Goal: Task Accomplishment & Management: Manage account settings

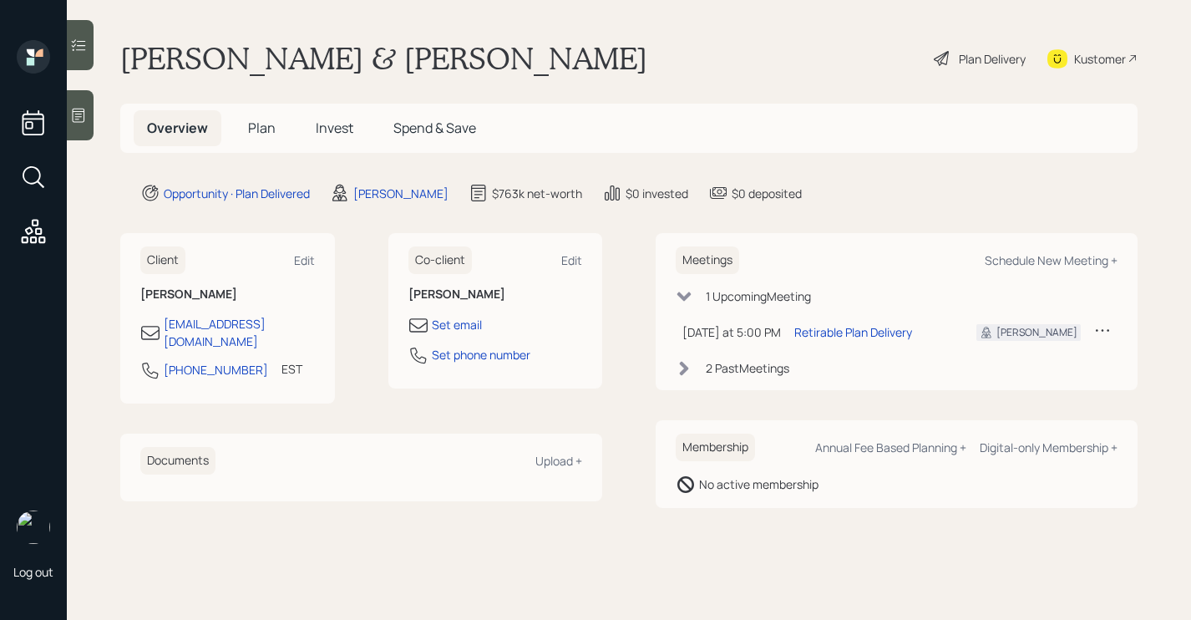
click at [997, 63] on div "Plan Delivery" at bounding box center [992, 59] width 67 height 18
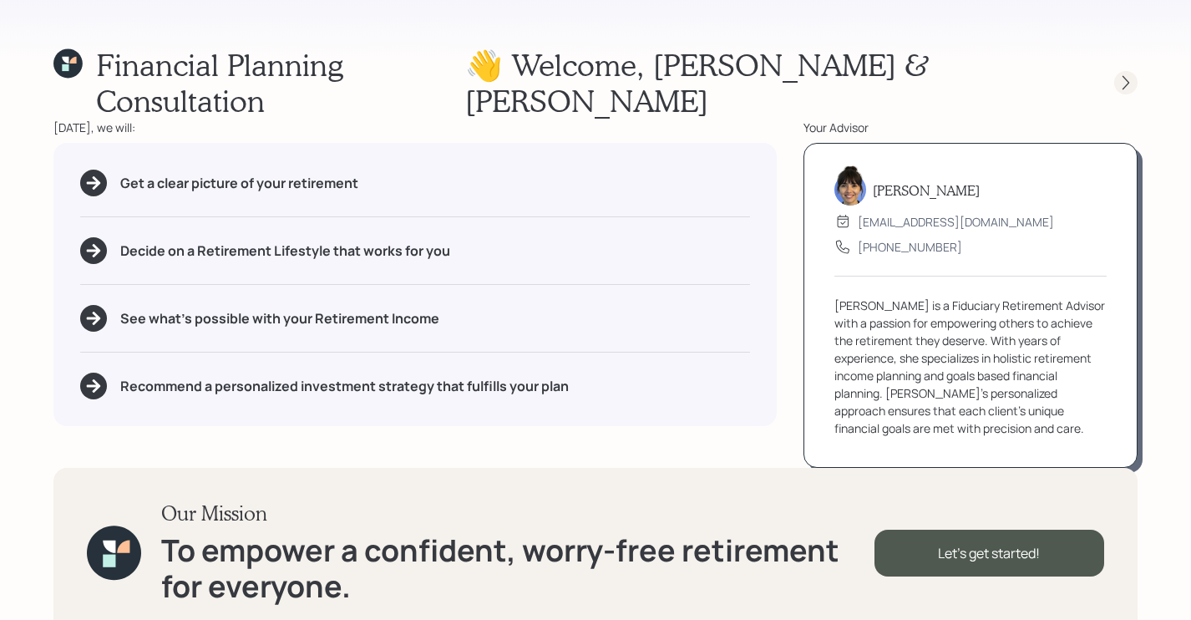
click at [1134, 71] on div at bounding box center [1125, 82] width 23 height 23
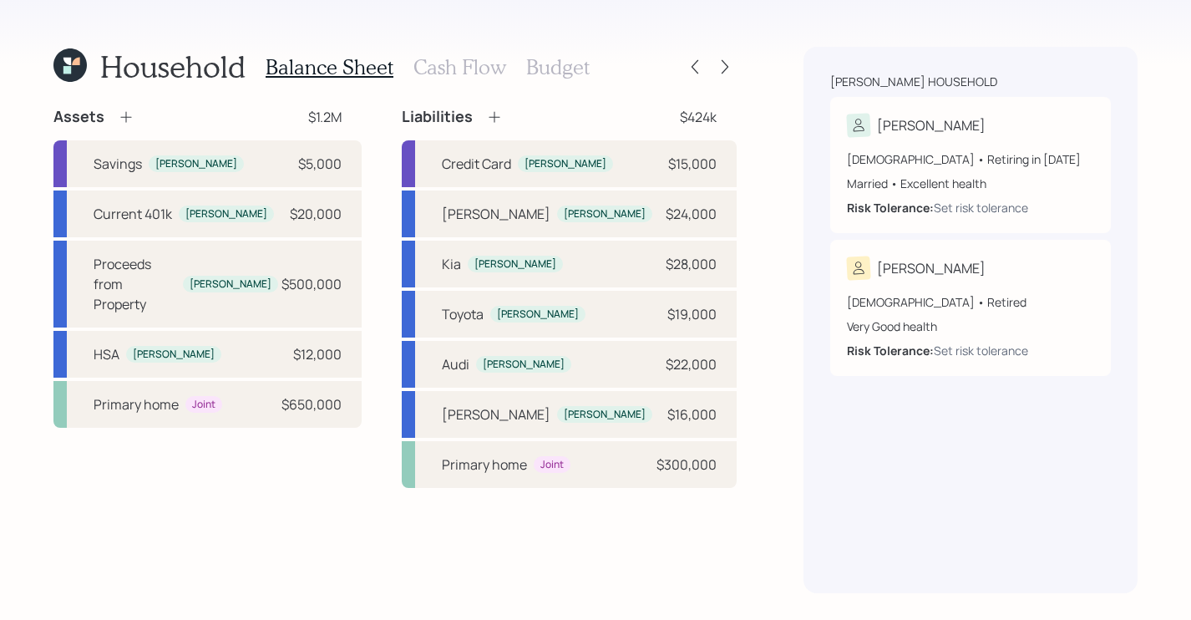
click at [466, 74] on h3 "Cash Flow" at bounding box center [459, 67] width 93 height 24
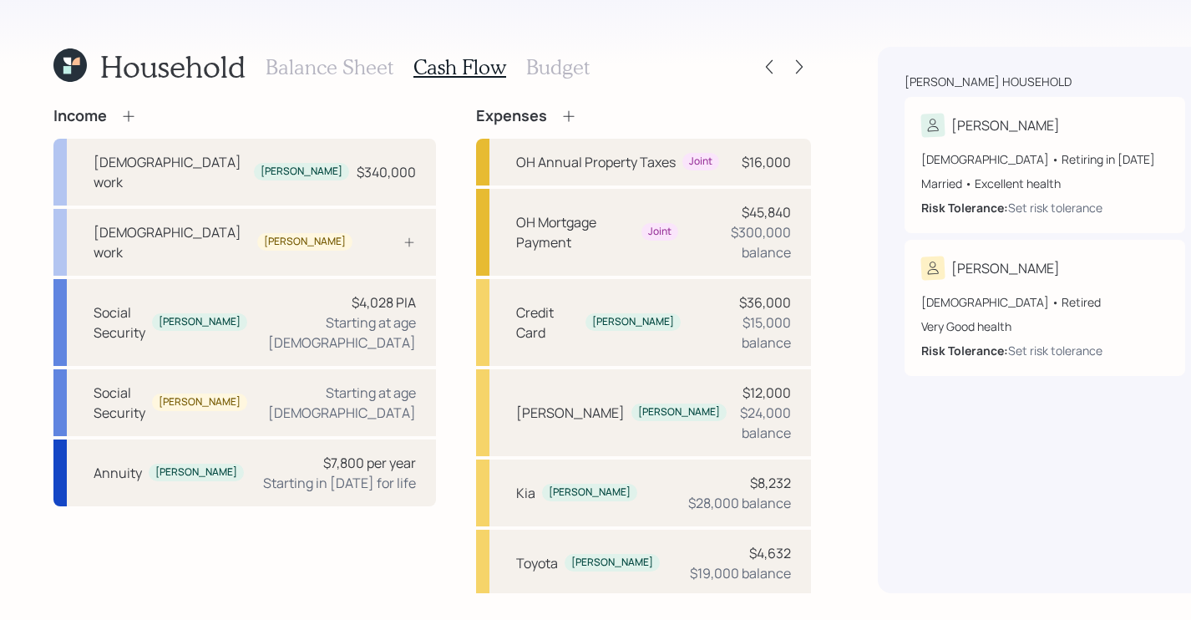
click at [572, 71] on h3 "Budget" at bounding box center [557, 67] width 63 height 24
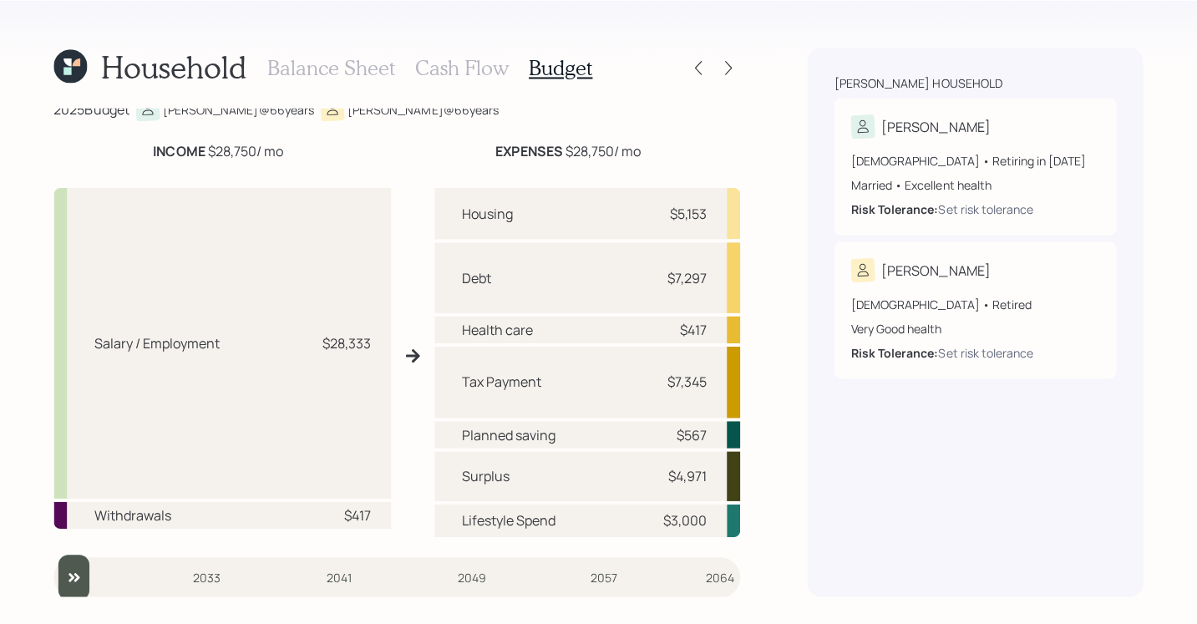
scroll to position [14, 0]
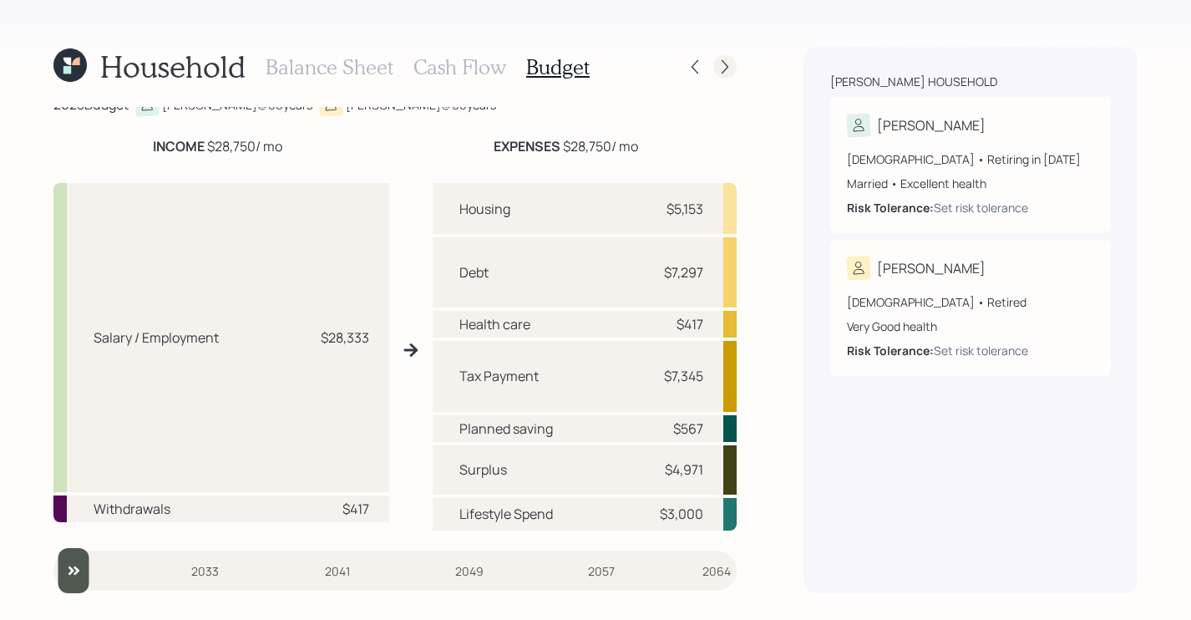
click at [719, 64] on icon at bounding box center [725, 66] width 17 height 17
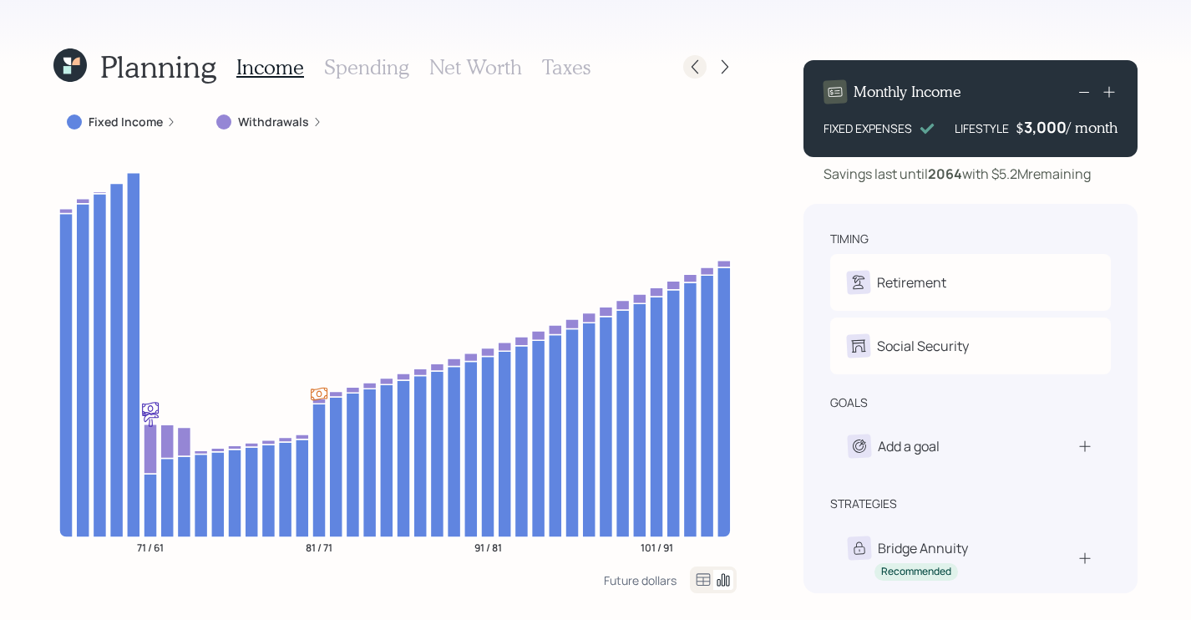
click at [697, 70] on icon at bounding box center [695, 66] width 17 height 17
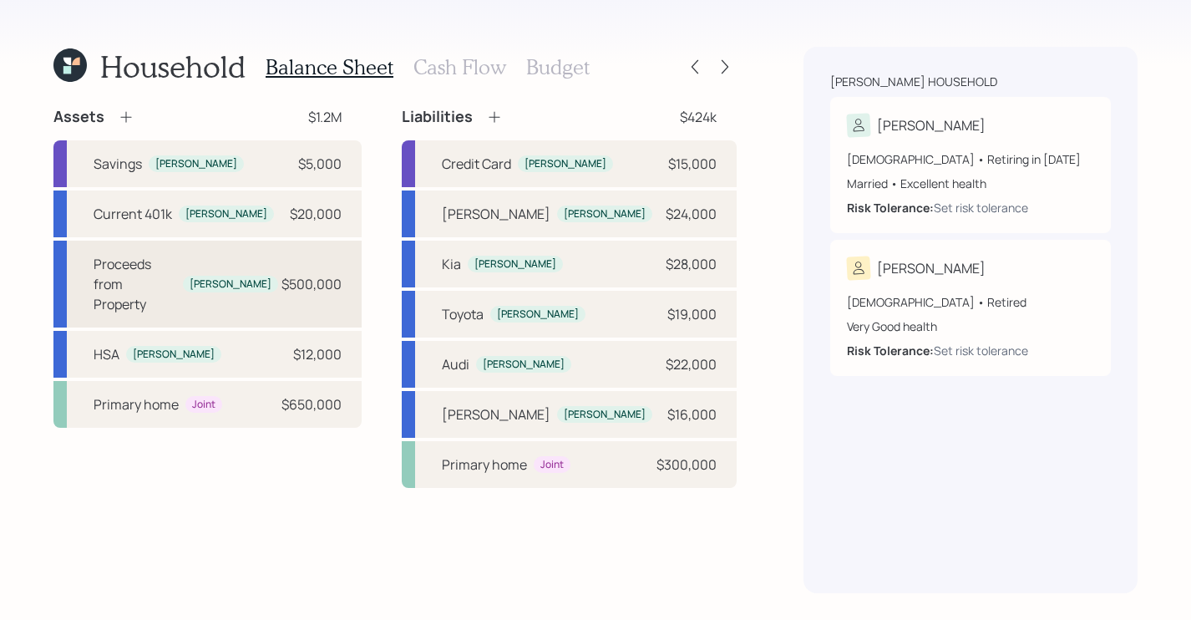
click at [257, 291] on div "Proceeds from Property [PERSON_NAME]" at bounding box center [186, 284] width 185 height 60
select select "taxable"
select select "balanced"
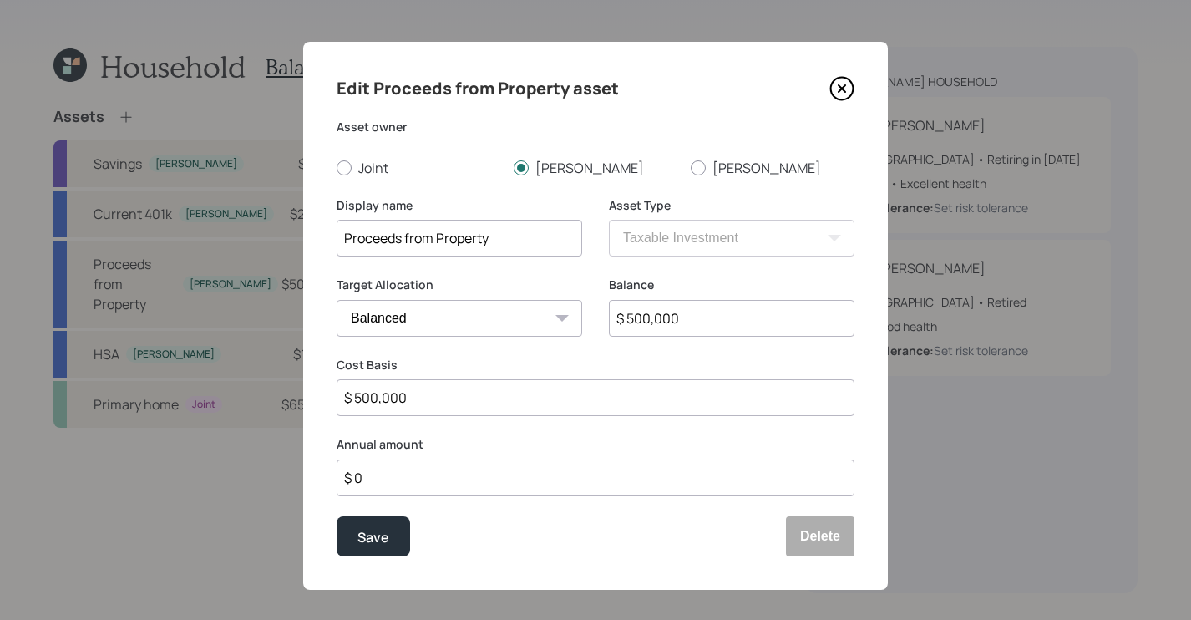
click at [837, 79] on icon at bounding box center [841, 88] width 25 height 25
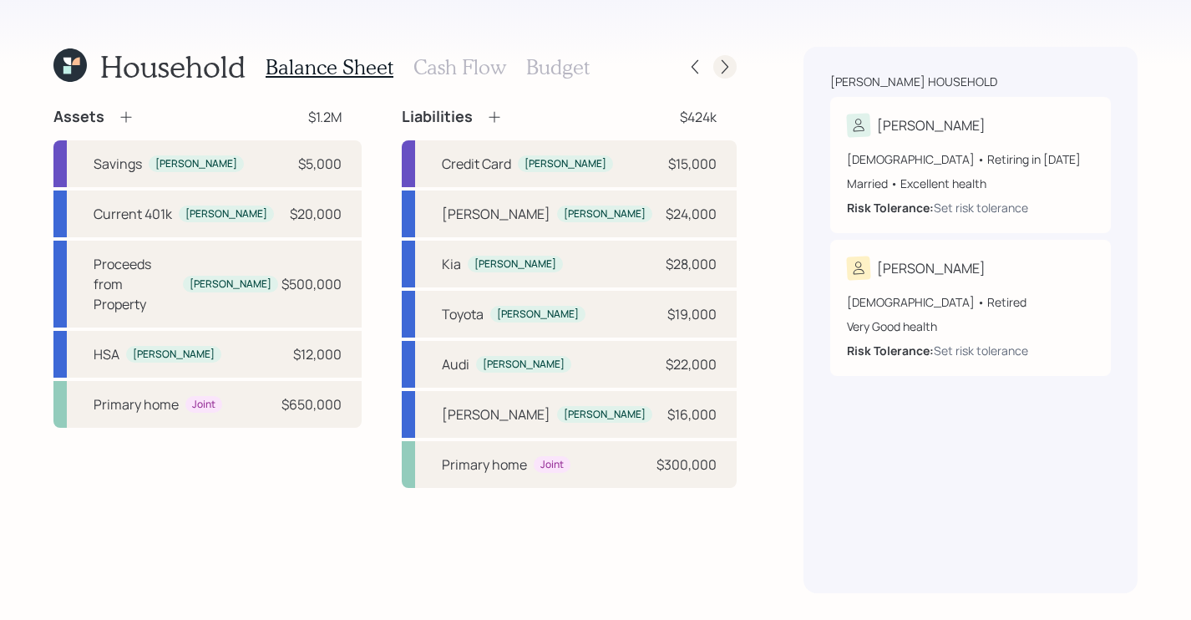
click at [728, 72] on icon at bounding box center [725, 66] width 17 height 17
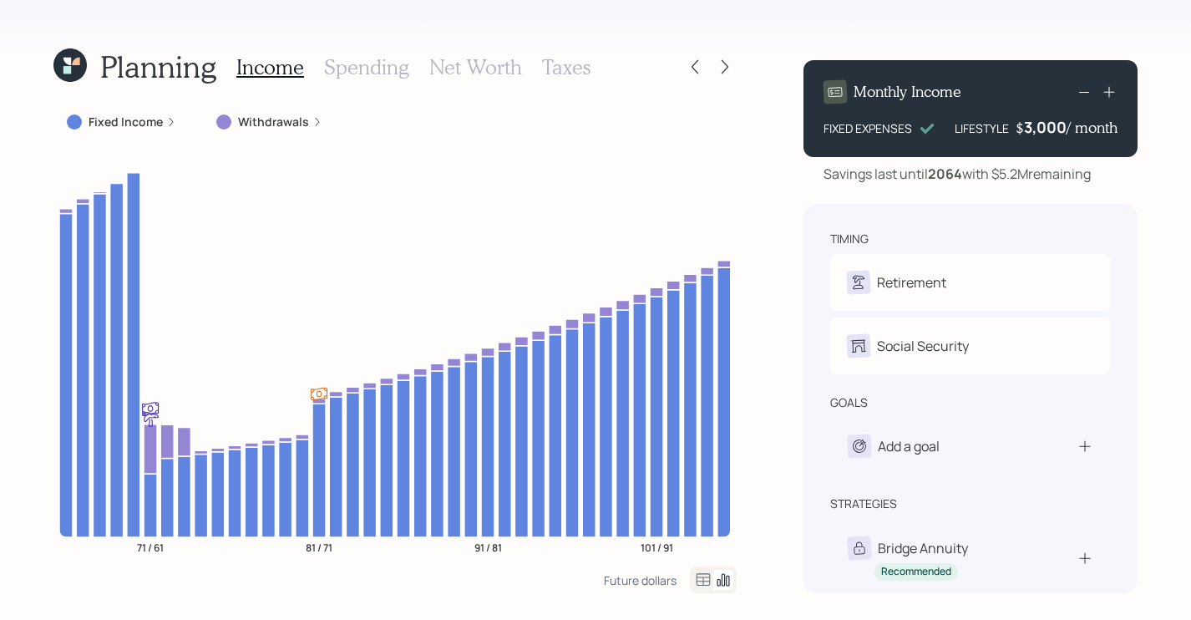
click at [372, 48] on div "Income Spending Net Worth Taxes" at bounding box center [413, 67] width 354 height 40
click at [364, 55] on h3 "Spending" at bounding box center [366, 67] width 85 height 24
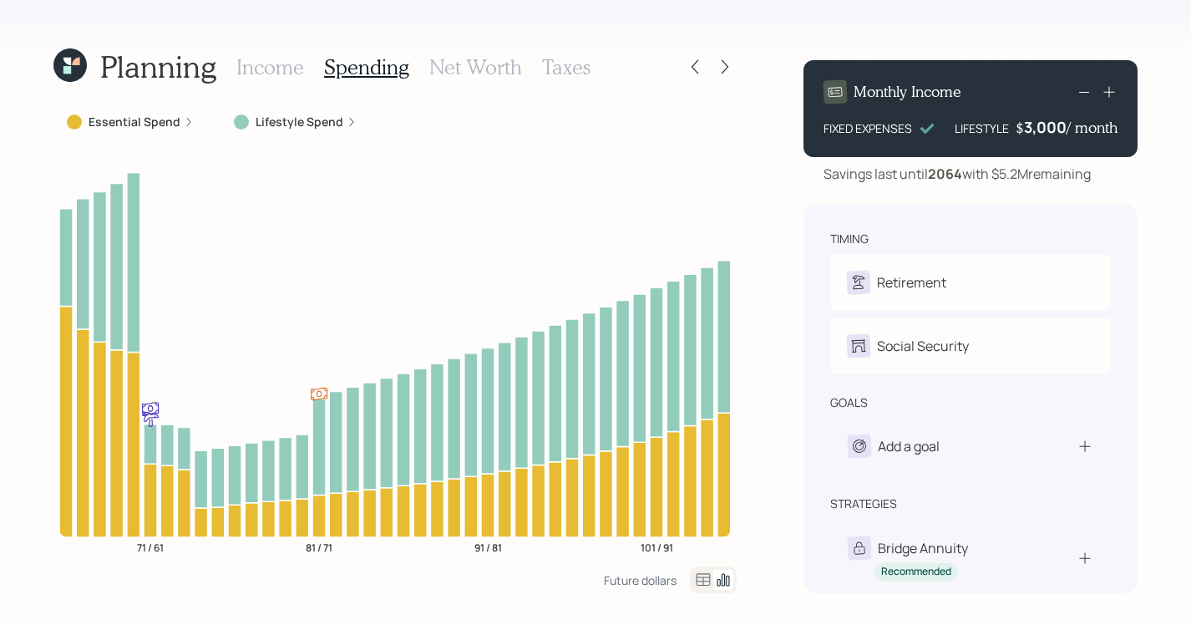
click at [465, 52] on div "Income Spending Net Worth Taxes" at bounding box center [413, 67] width 354 height 40
click at [718, 74] on icon at bounding box center [725, 66] width 17 height 17
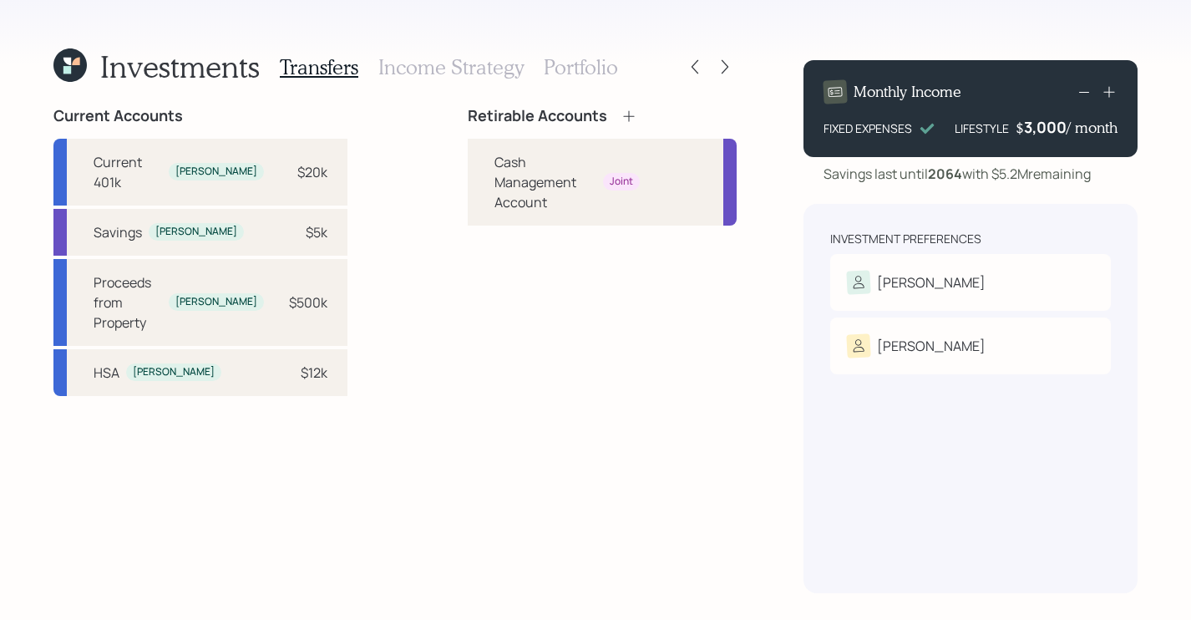
click at [621, 123] on icon at bounding box center [629, 116] width 17 height 17
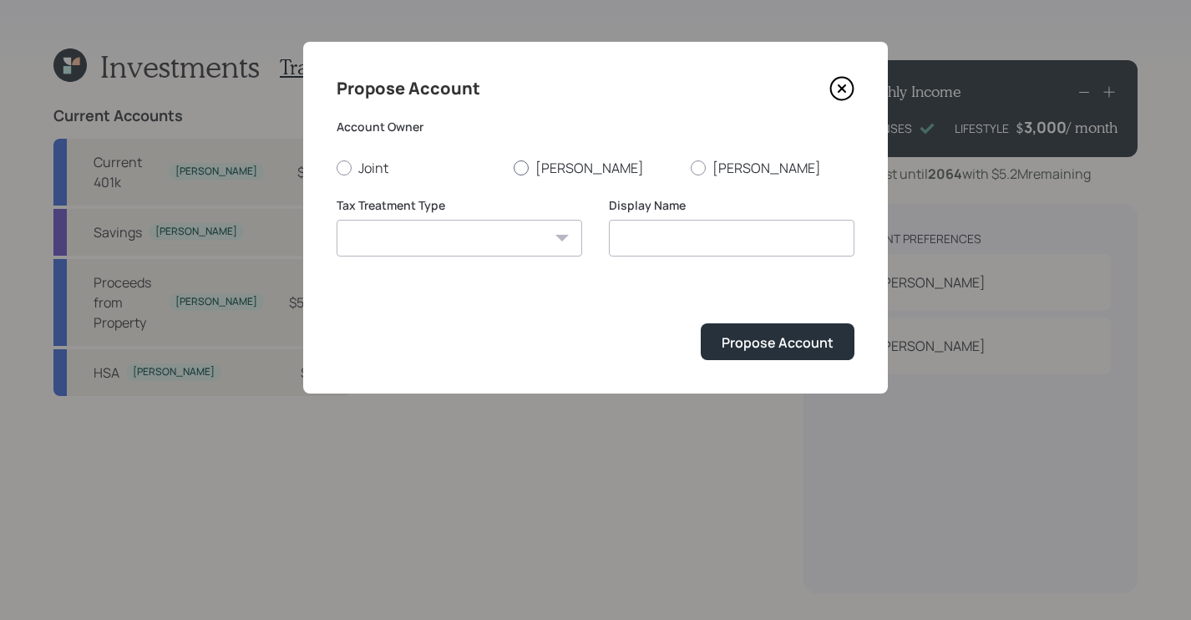
click at [539, 169] on label "[PERSON_NAME]" at bounding box center [596, 168] width 164 height 18
click at [514, 168] on input "[PERSON_NAME]" at bounding box center [513, 167] width 1 height 1
radio input "true"
click at [532, 241] on select "[PERSON_NAME] Taxable Traditional" at bounding box center [460, 238] width 246 height 37
select select "taxable"
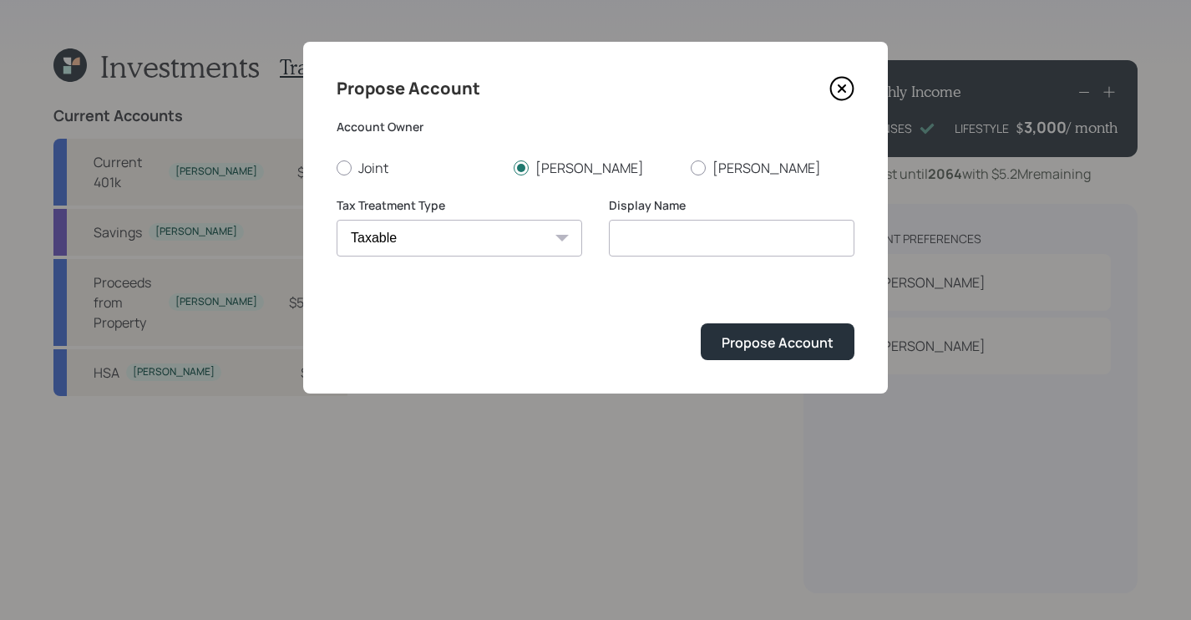
click at [337, 220] on select "[PERSON_NAME] Taxable Traditional" at bounding box center [460, 238] width 246 height 37
type input "Taxable"
click at [797, 351] on div "Propose Account" at bounding box center [778, 342] width 112 height 18
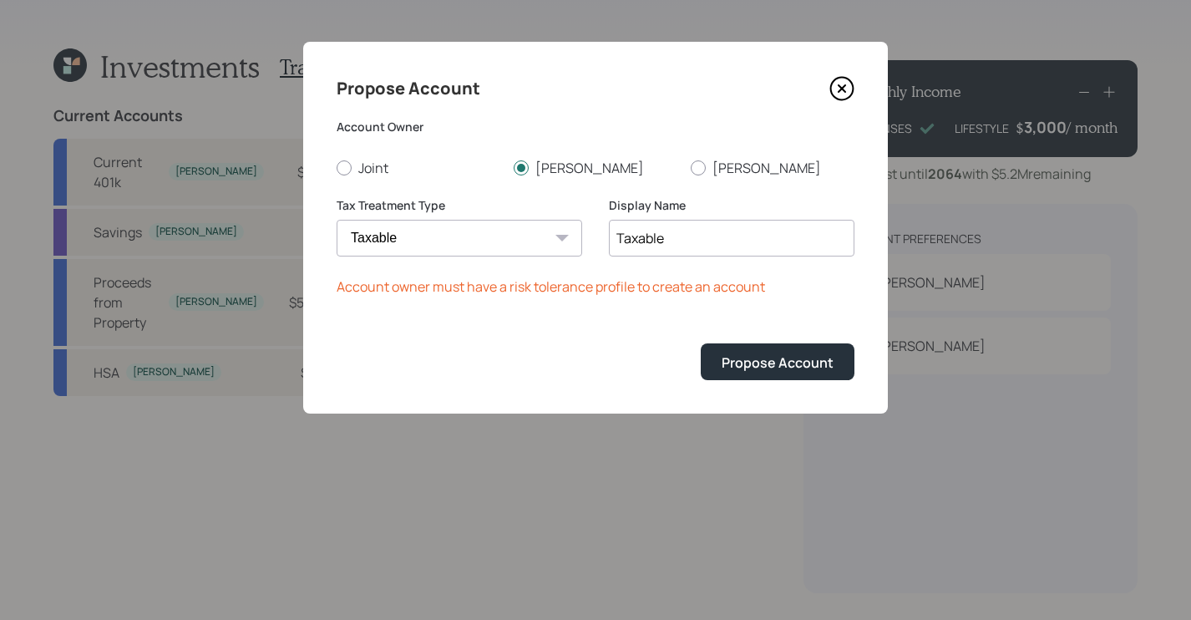
click at [848, 92] on icon at bounding box center [841, 88] width 25 height 25
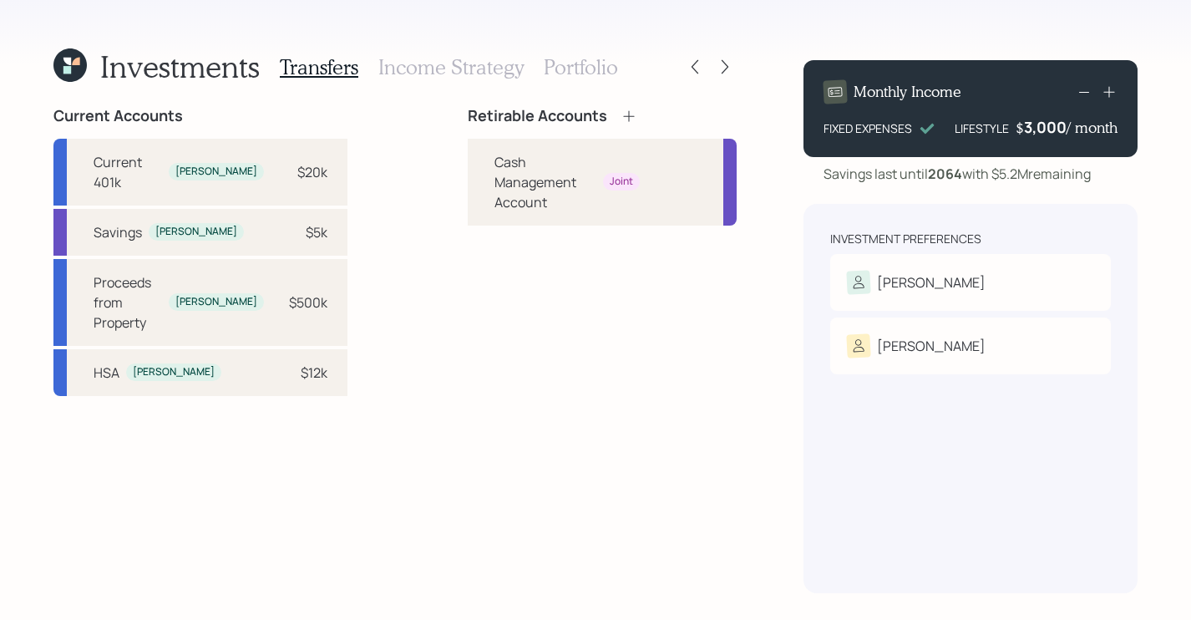
drag, startPoint x: 397, startPoint y: 73, endPoint x: 387, endPoint y: 77, distance: 10.9
click at [398, 73] on h3 "Income Strategy" at bounding box center [450, 67] width 145 height 24
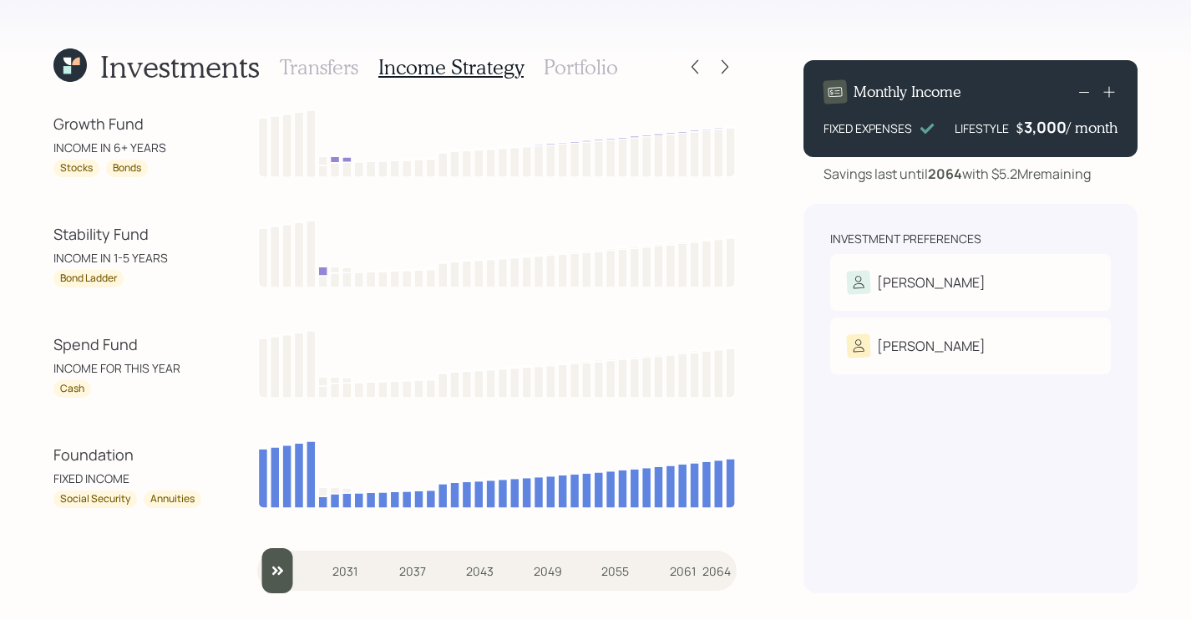
click at [317, 67] on h3 "Transfers" at bounding box center [319, 67] width 79 height 24
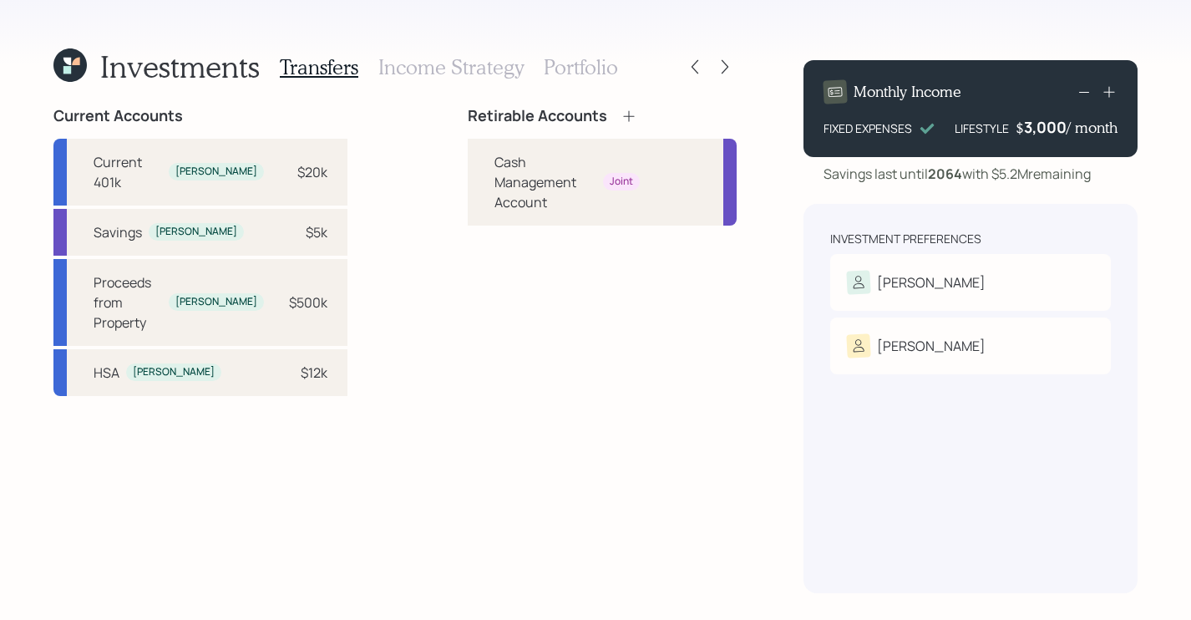
click at [447, 68] on h3 "Income Strategy" at bounding box center [450, 67] width 145 height 24
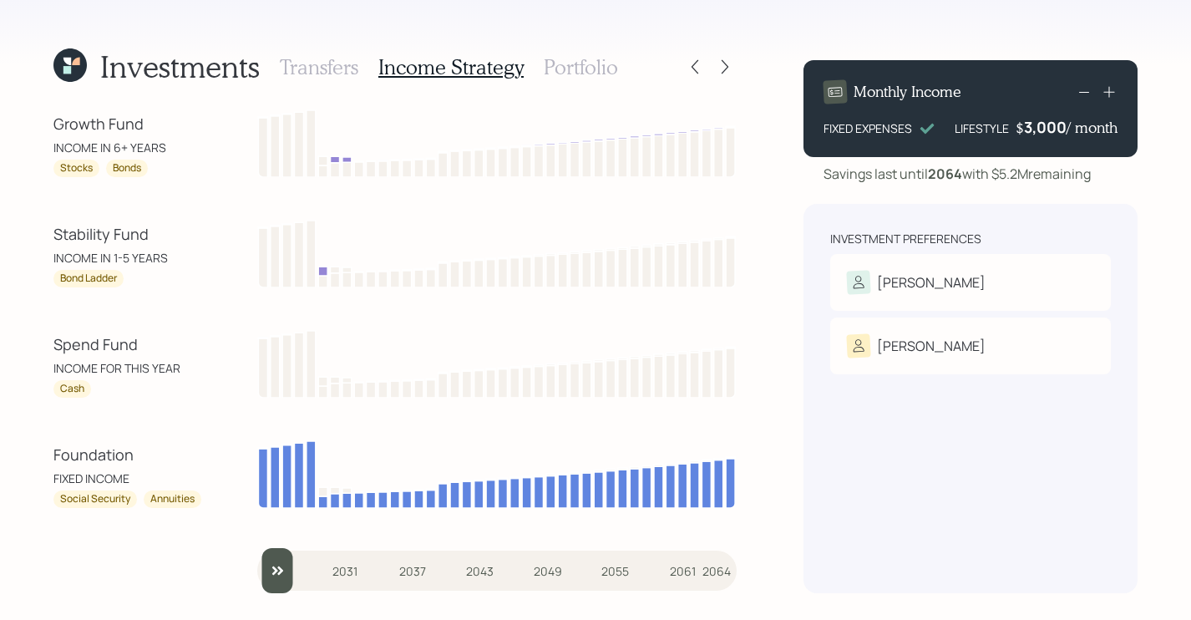
click at [334, 78] on h3 "Transfers" at bounding box center [319, 67] width 79 height 24
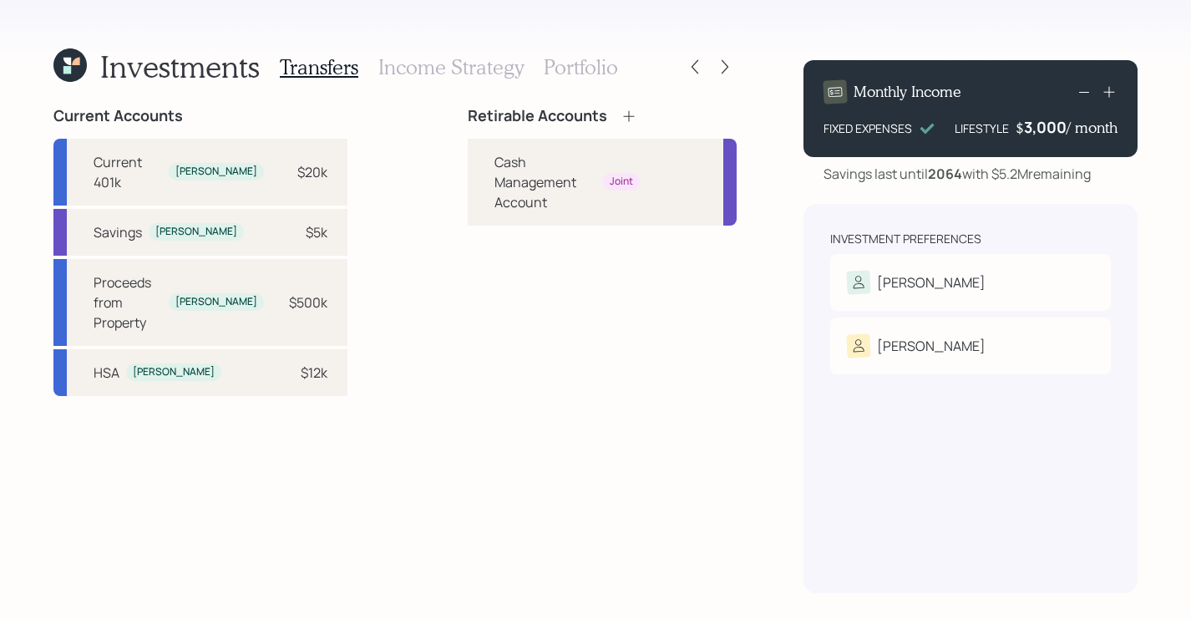
click at [427, 60] on h3 "Income Strategy" at bounding box center [450, 67] width 145 height 24
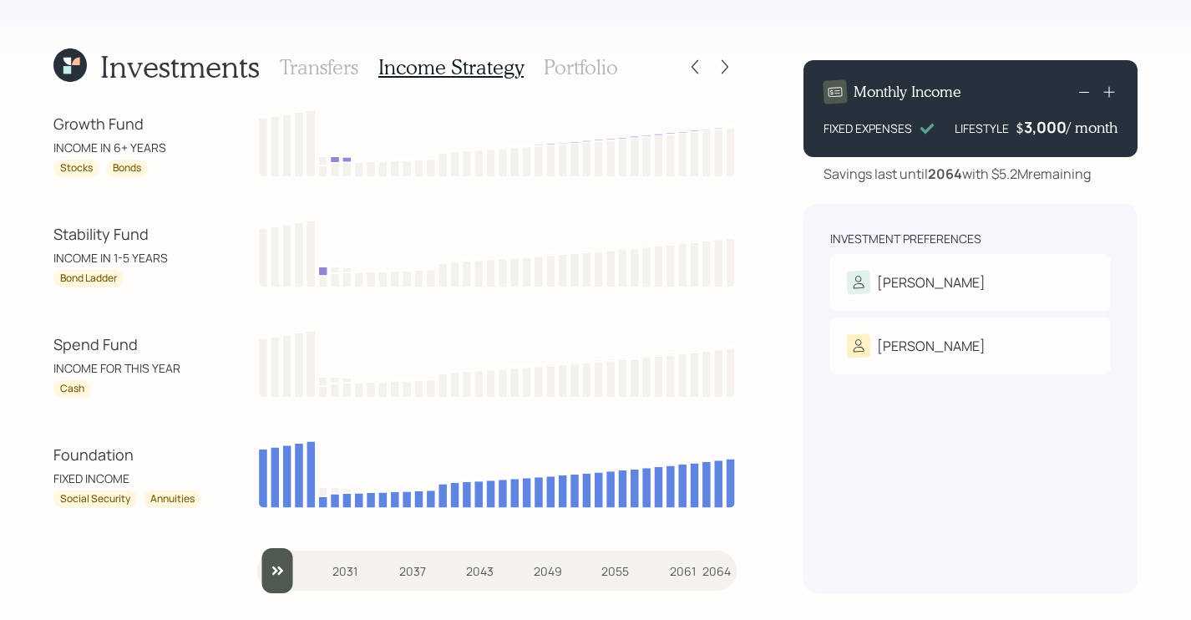
click at [585, 63] on h3 "Portfolio" at bounding box center [581, 67] width 74 height 24
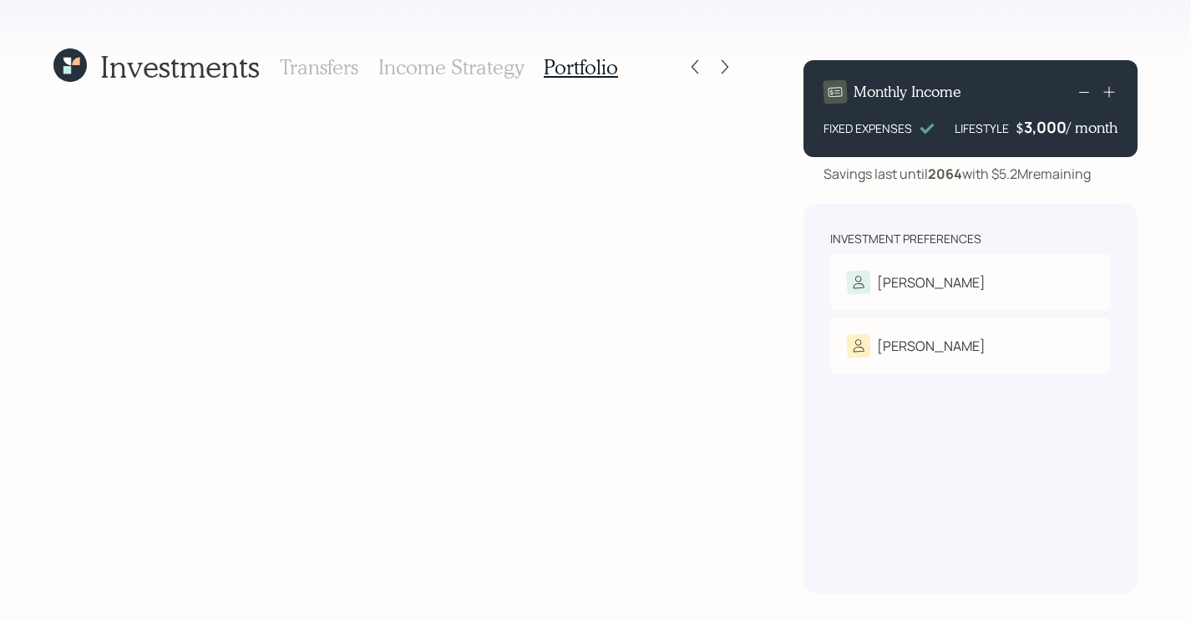
click at [433, 74] on h3 "Income Strategy" at bounding box center [450, 67] width 145 height 24
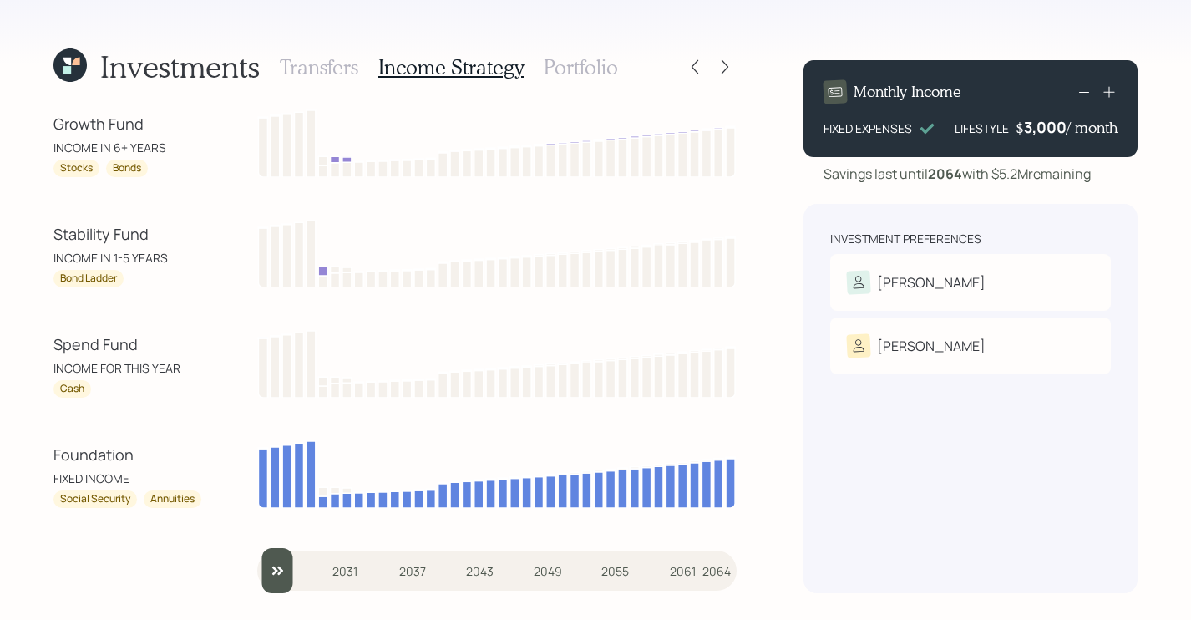
click at [307, 79] on h3 "Transfers" at bounding box center [319, 67] width 79 height 24
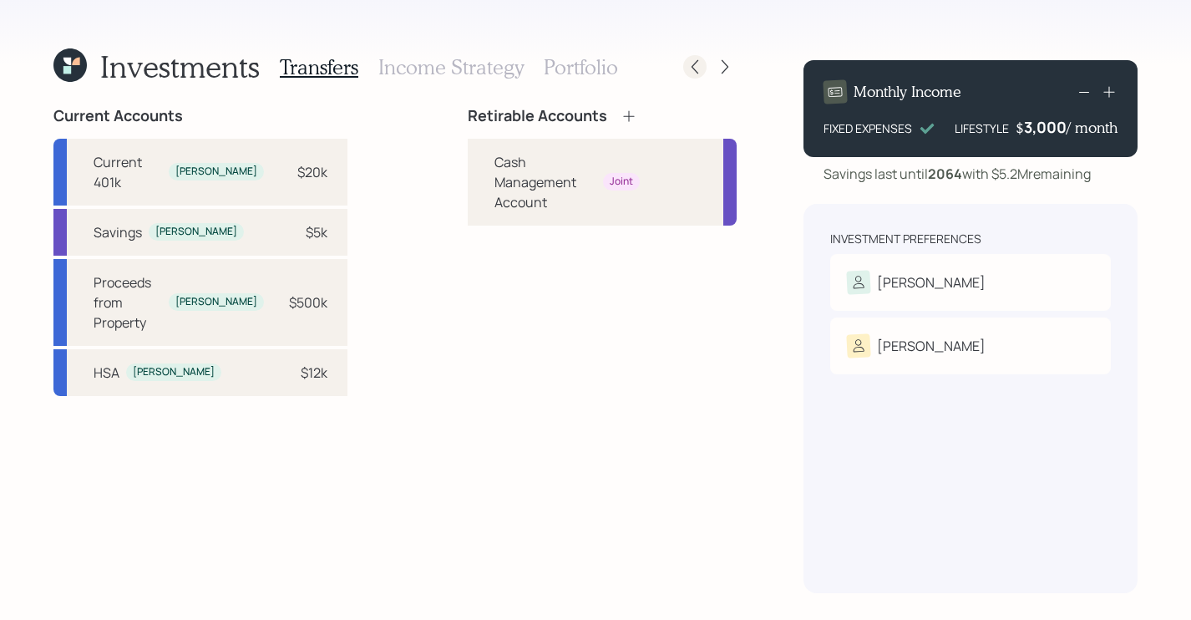
click at [691, 56] on div at bounding box center [694, 66] width 23 height 23
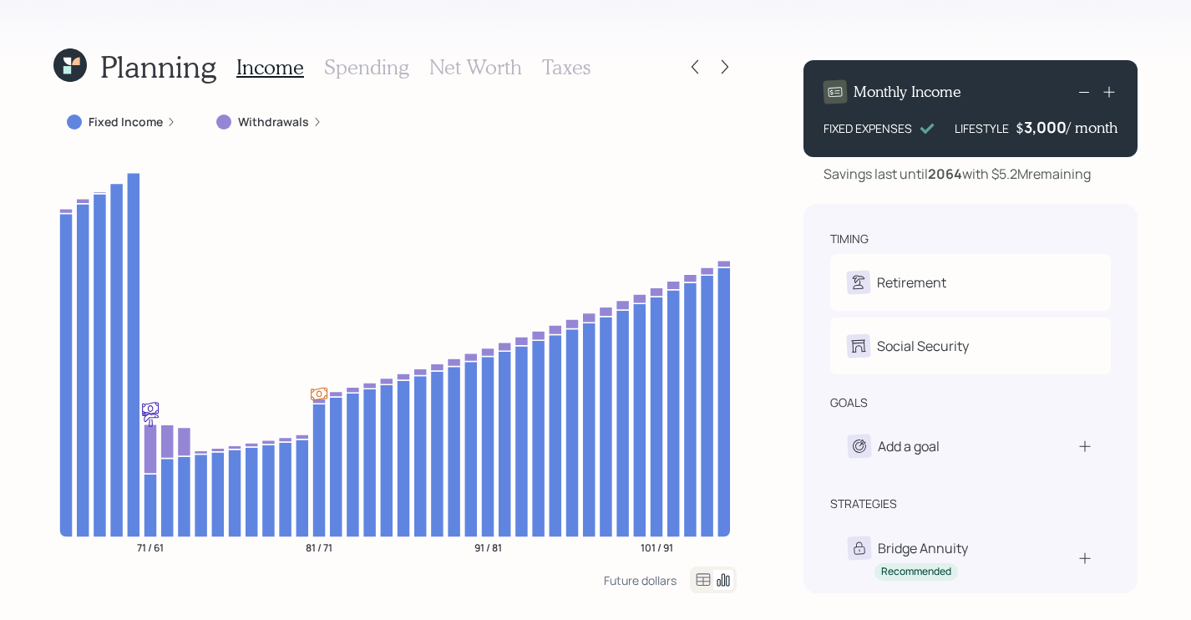
click at [691, 56] on div at bounding box center [694, 66] width 23 height 23
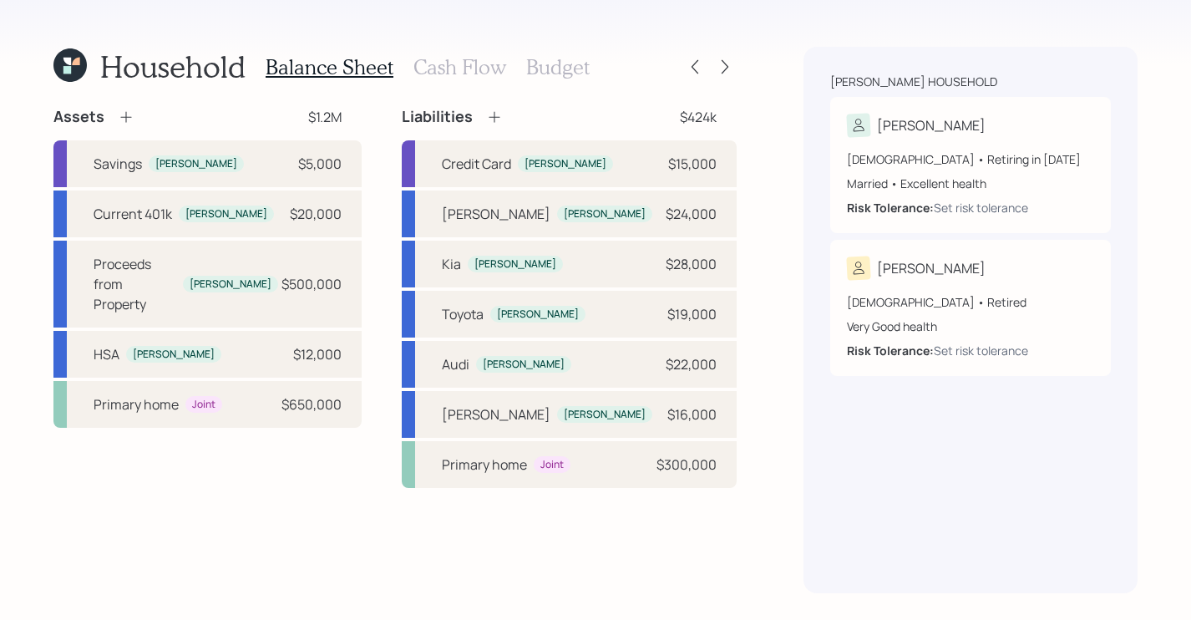
click at [691, 56] on div at bounding box center [694, 66] width 23 height 23
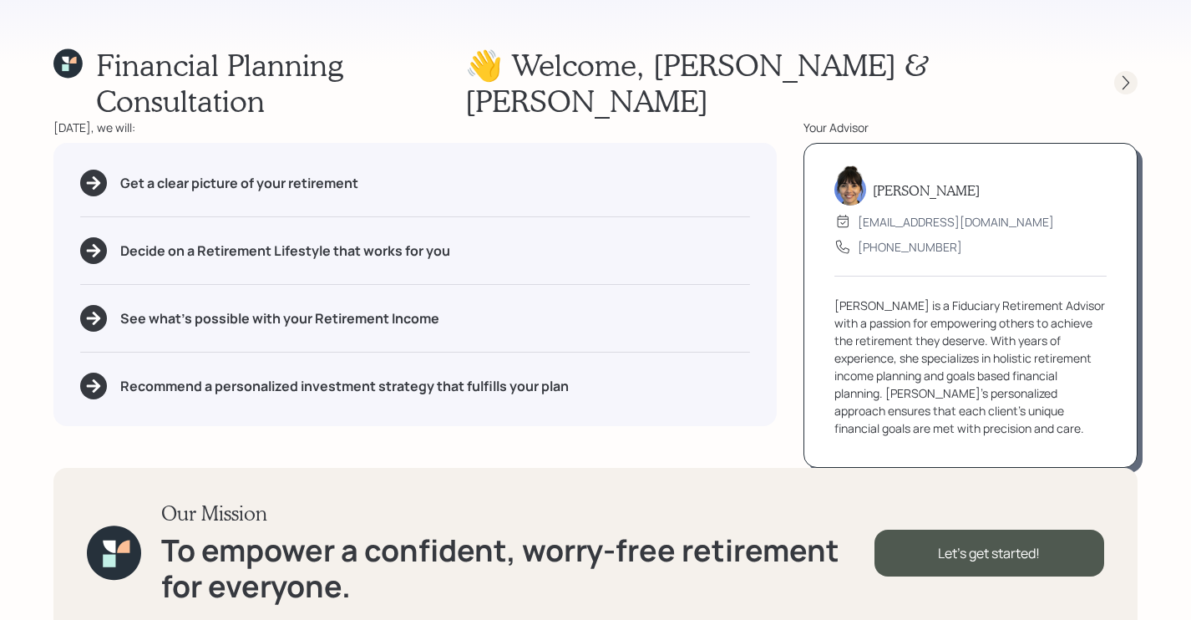
click at [1132, 75] on div at bounding box center [1110, 82] width 53 height 23
click at [1129, 75] on div at bounding box center [1125, 82] width 23 height 23
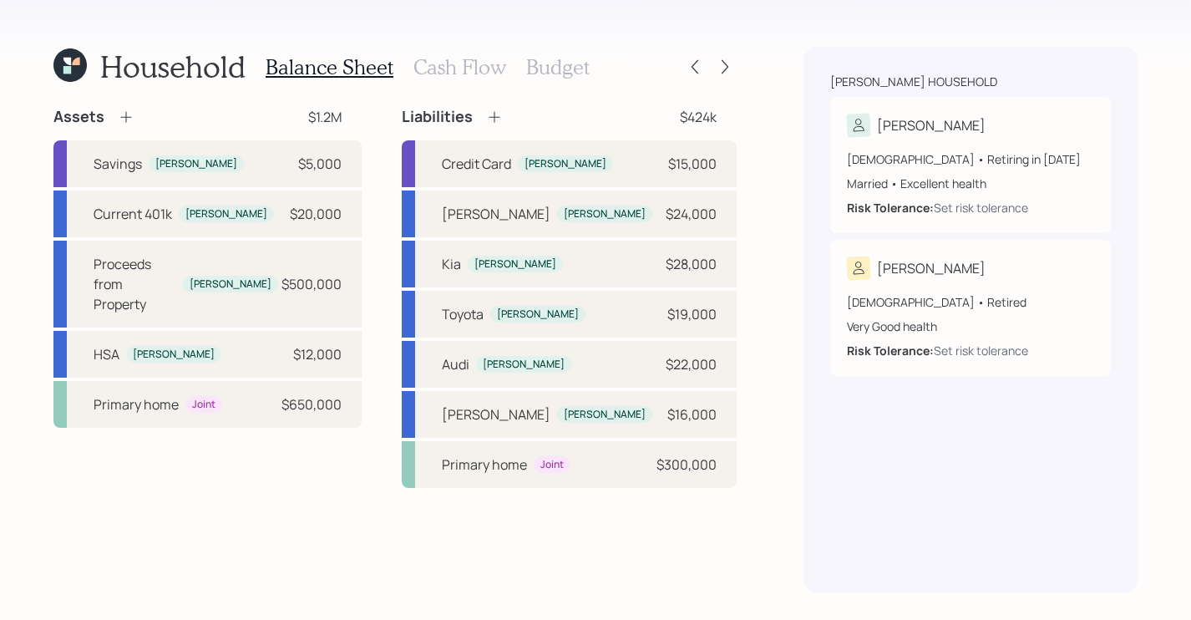
click at [476, 66] on h3 "Cash Flow" at bounding box center [459, 67] width 93 height 24
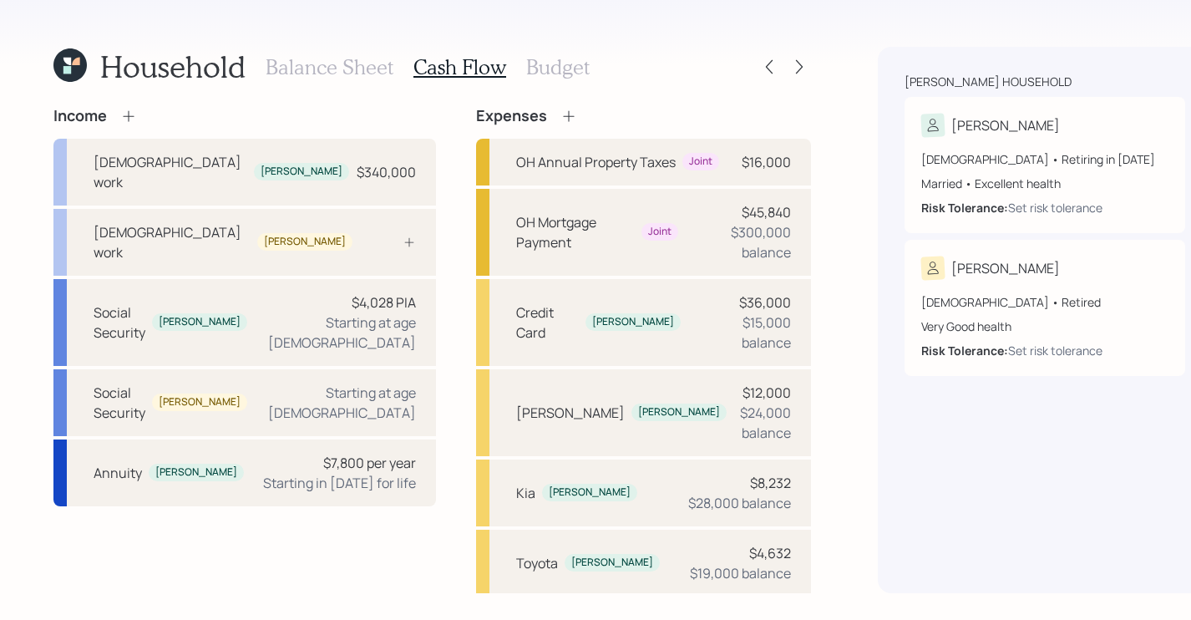
click at [67, 65] on icon at bounding box center [69, 64] width 33 height 33
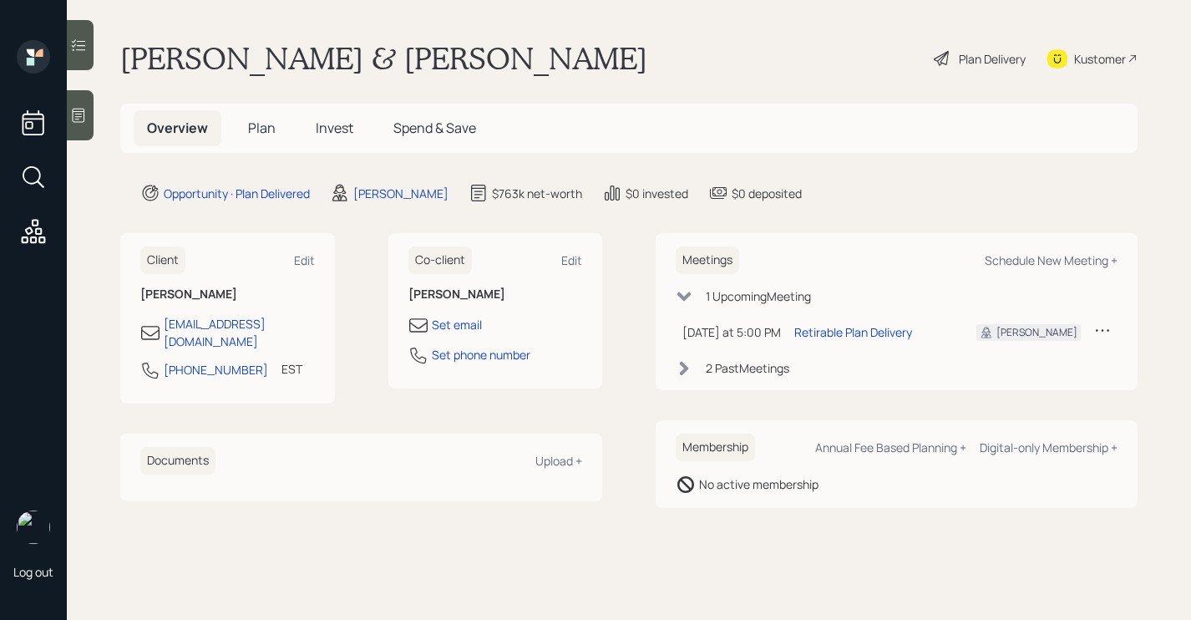
click at [89, 187] on main "Jeffrey & Katherine Morrison Plan Delivery Kustomer Overview Plan Invest Spend …" at bounding box center [629, 310] width 1124 height 620
click at [945, 58] on icon at bounding box center [941, 58] width 15 height 15
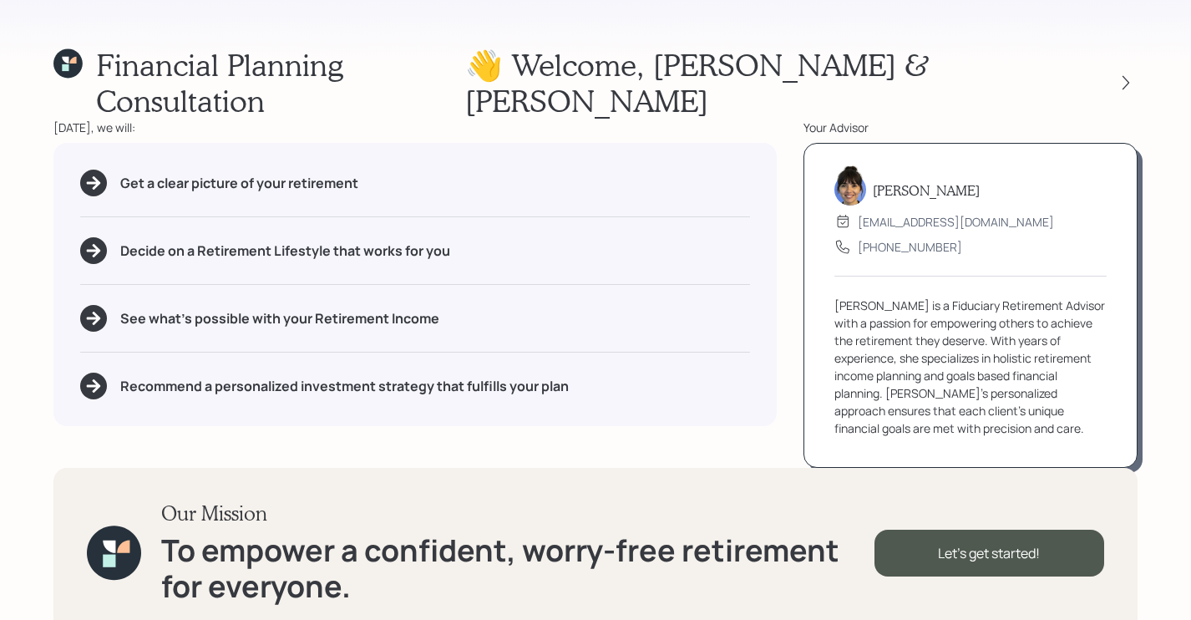
click at [42, 206] on div "Financial Planning Consultation 👋 Welcome , Jeffrey & Katherine Today, we will:…" at bounding box center [595, 310] width 1191 height 620
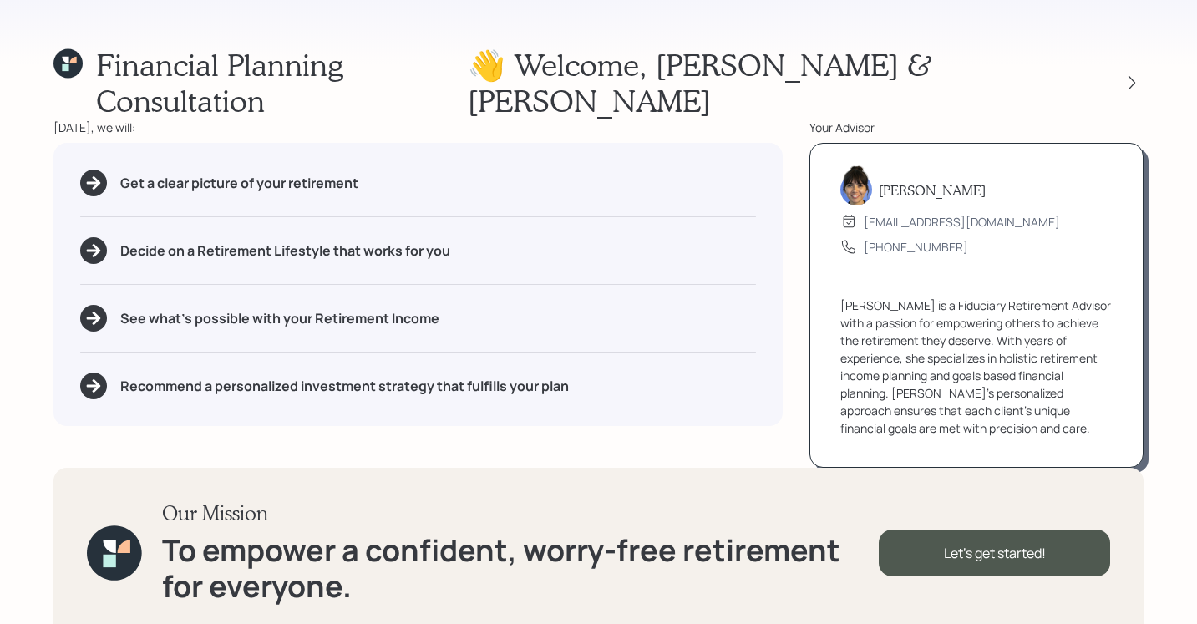
click at [565, 47] on div "Financial Planning Consultation 👋 Welcome , Jeffrey & Katherine" at bounding box center [598, 83] width 1090 height 72
click at [1133, 74] on icon at bounding box center [1131, 82] width 17 height 17
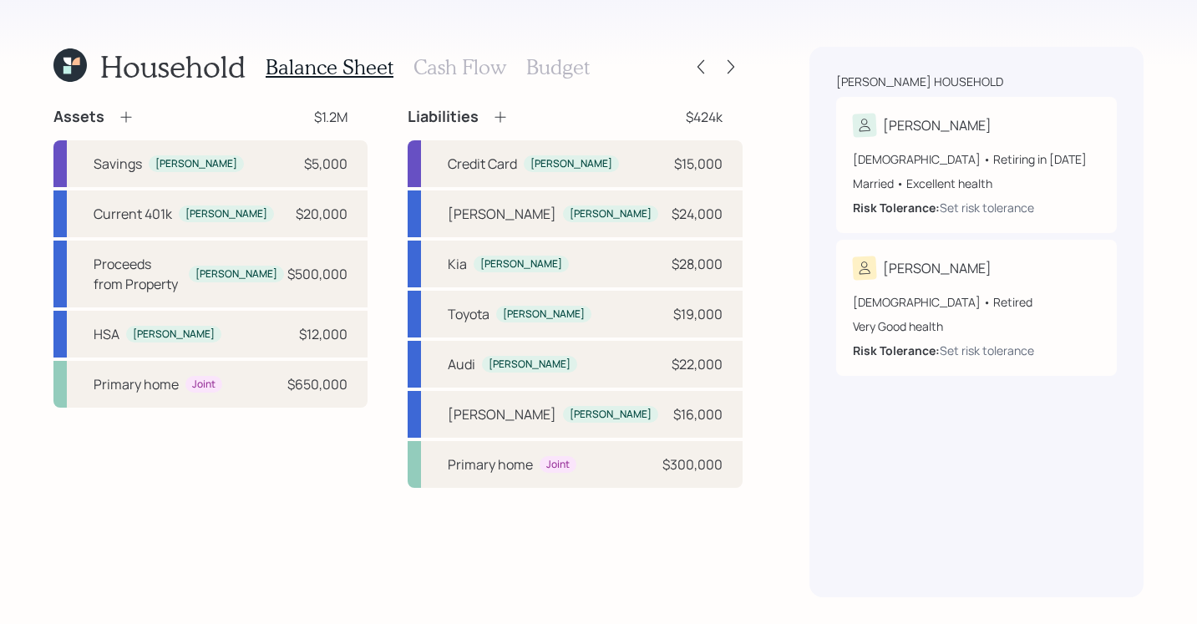
click at [472, 74] on h3 "Cash Flow" at bounding box center [459, 67] width 93 height 24
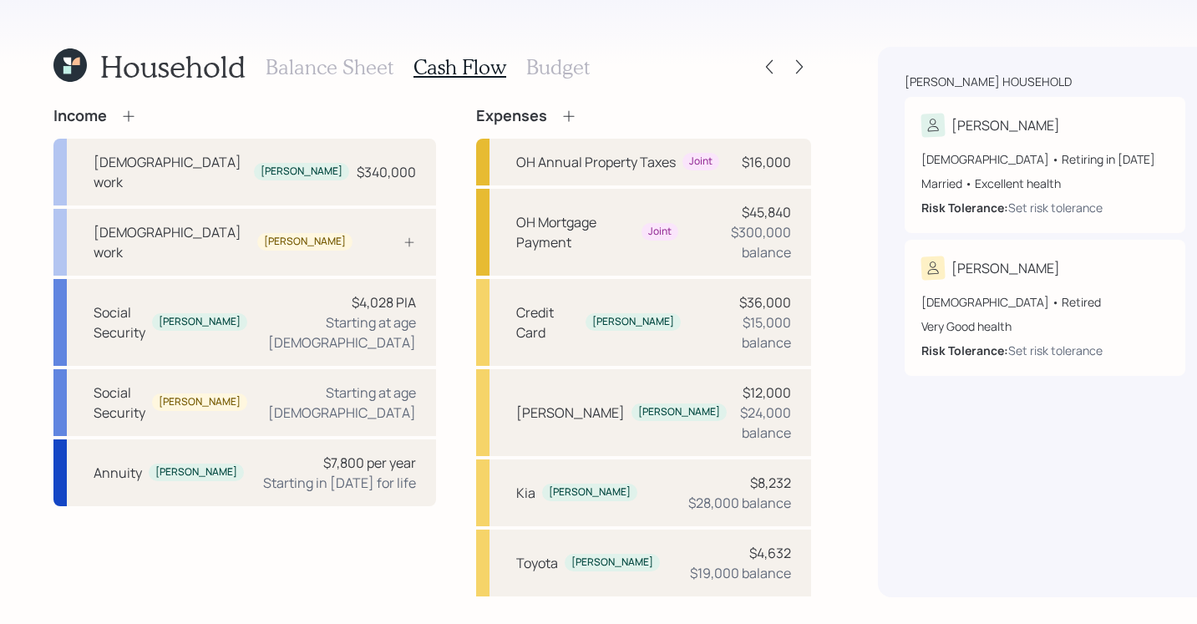
click at [340, 37] on div "Household Balance Sheet Cash Flow Budget Income Full-time work Jeffrey $340,000…" at bounding box center [598, 312] width 1197 height 624
click at [319, 71] on h3 "Balance Sheet" at bounding box center [330, 67] width 128 height 24
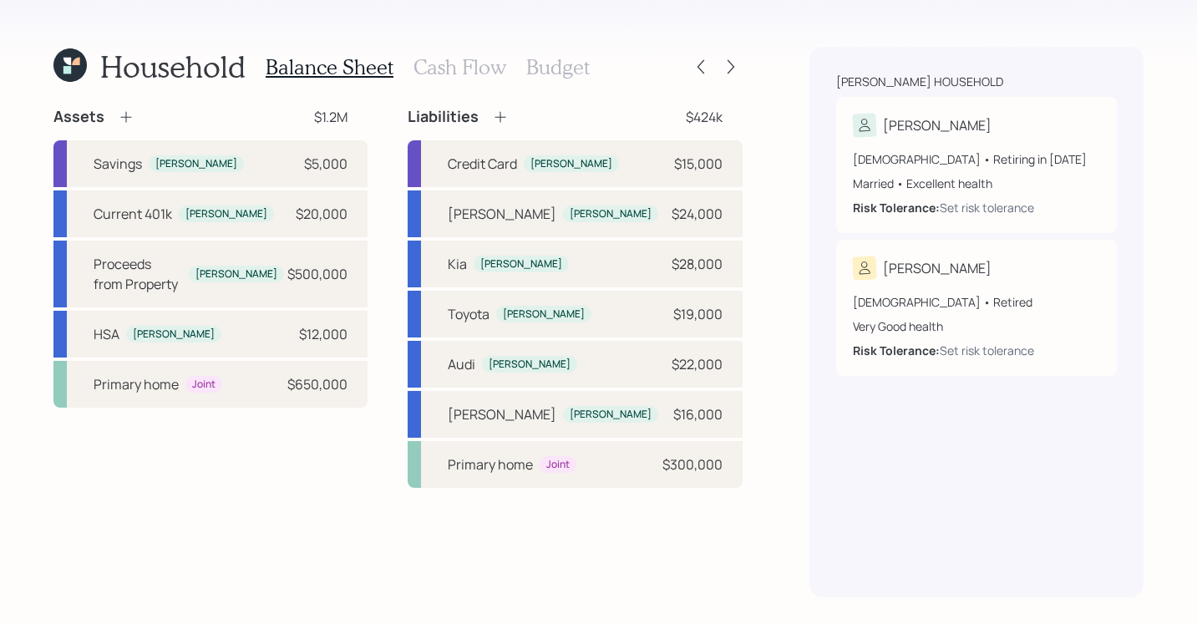
drag, startPoint x: 469, startPoint y: 38, endPoint x: 466, endPoint y: 48, distance: 10.3
click at [469, 39] on div "Household Balance Sheet Cash Flow Budget Assets $1.2M Savings Jeffrey $5,000 Cu…" at bounding box center [598, 312] width 1197 height 624
click at [469, 73] on h3 "Cash Flow" at bounding box center [459, 67] width 93 height 24
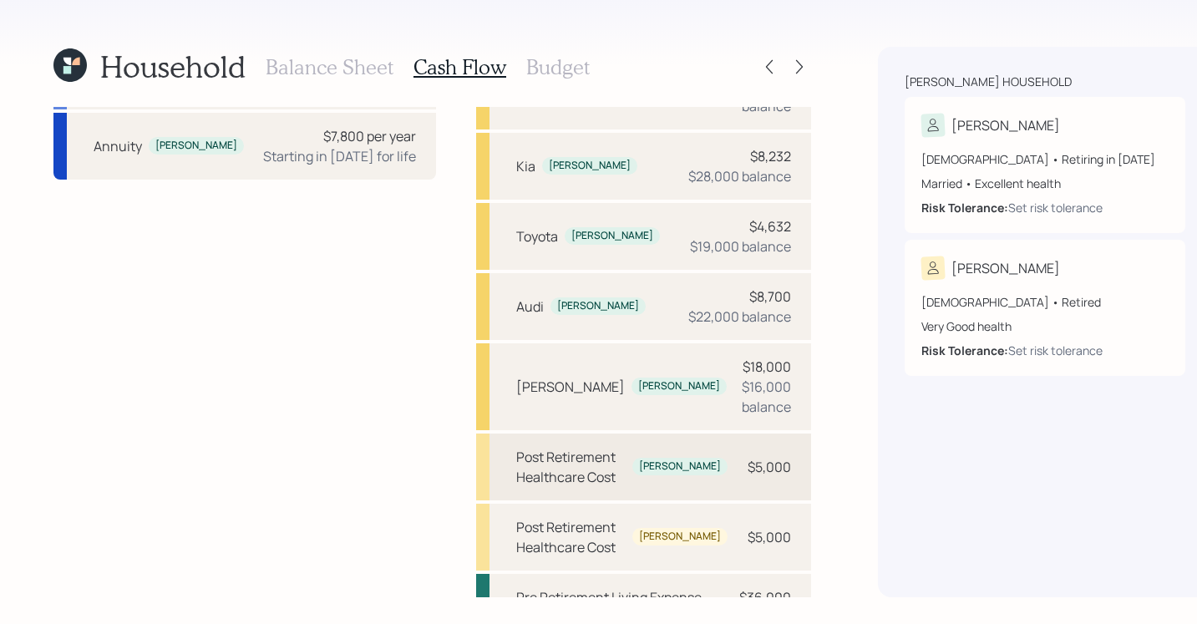
scroll to position [379, 0]
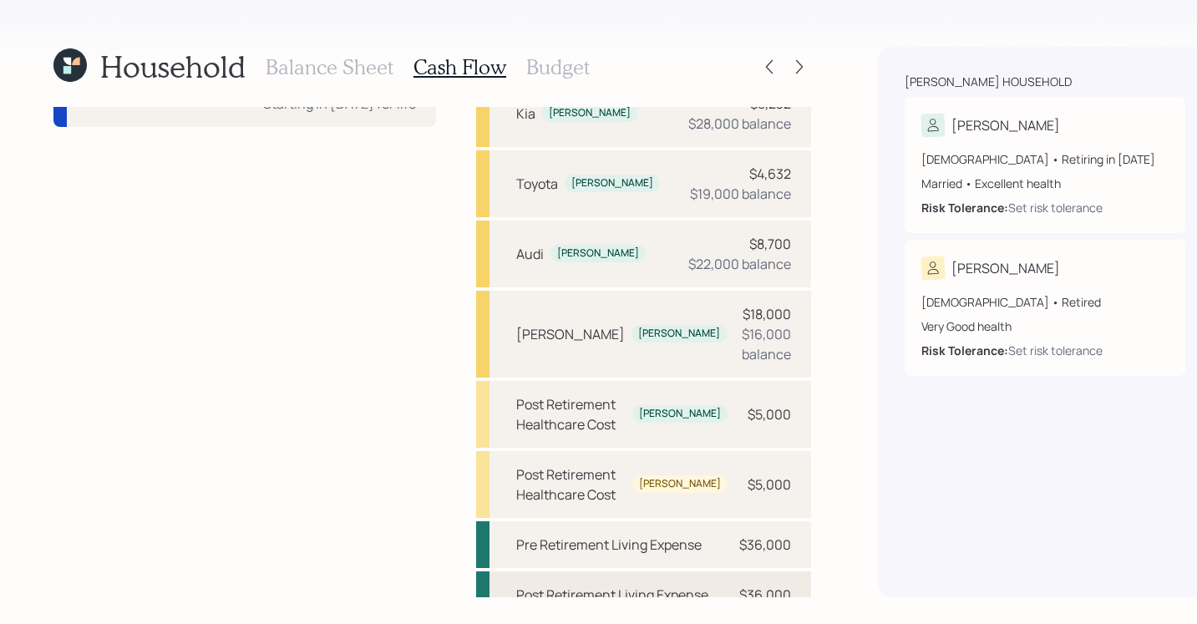
click at [588, 585] on div "Post Retirement Living Expense" at bounding box center [612, 595] width 192 height 20
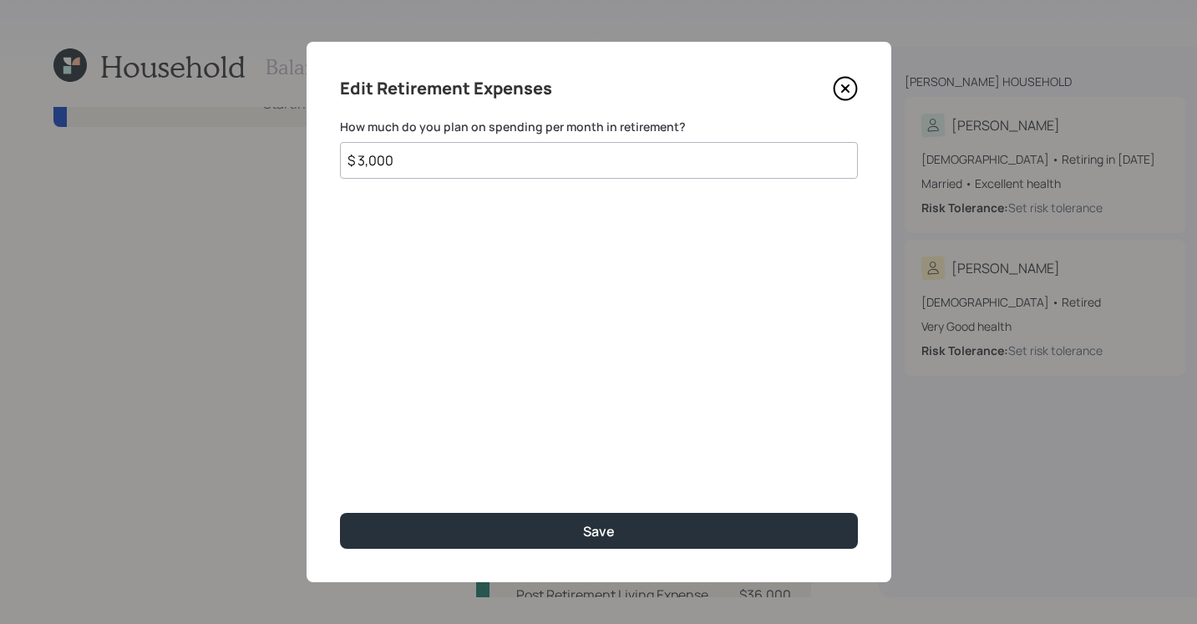
click at [844, 84] on icon at bounding box center [845, 88] width 25 height 25
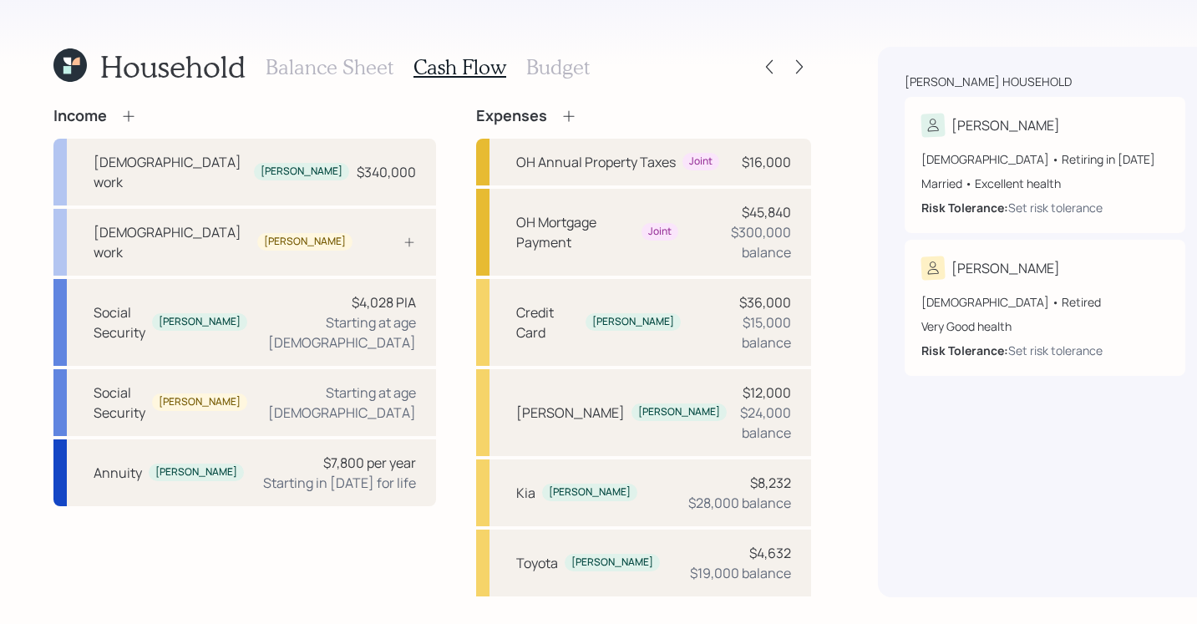
click at [764, 234] on div "Household Balance Sheet Cash Flow Budget Income Full-time work Jeffrey $340,000…" at bounding box center [598, 312] width 1197 height 624
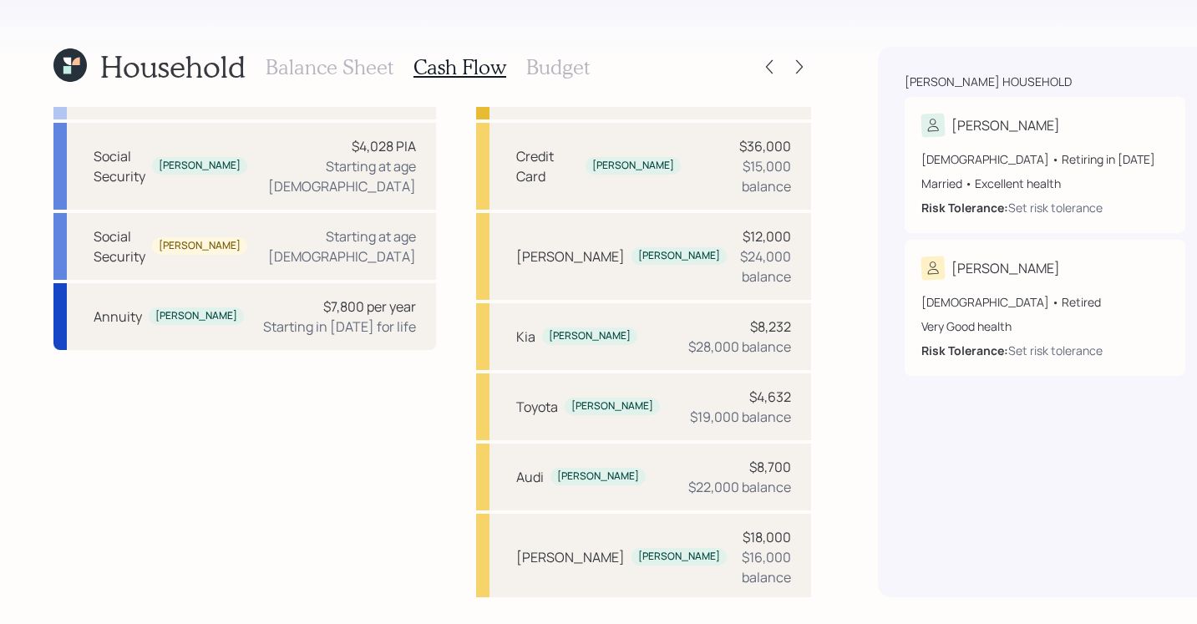
scroll to position [379, 0]
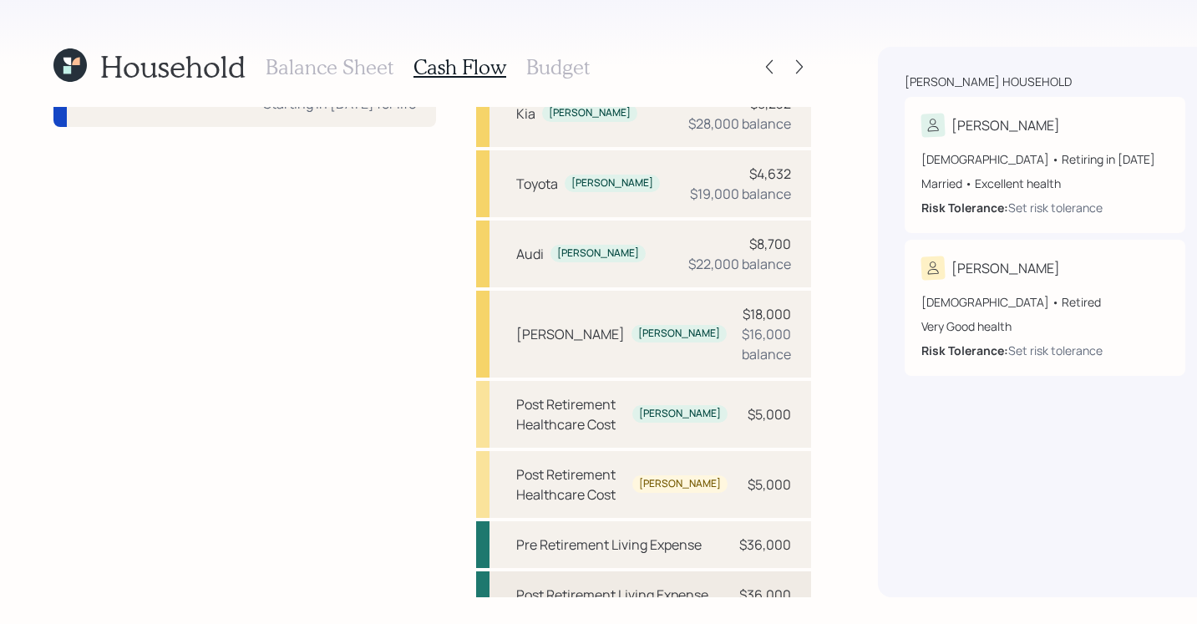
click at [579, 585] on div "Post Retirement Living Expense" at bounding box center [612, 595] width 192 height 20
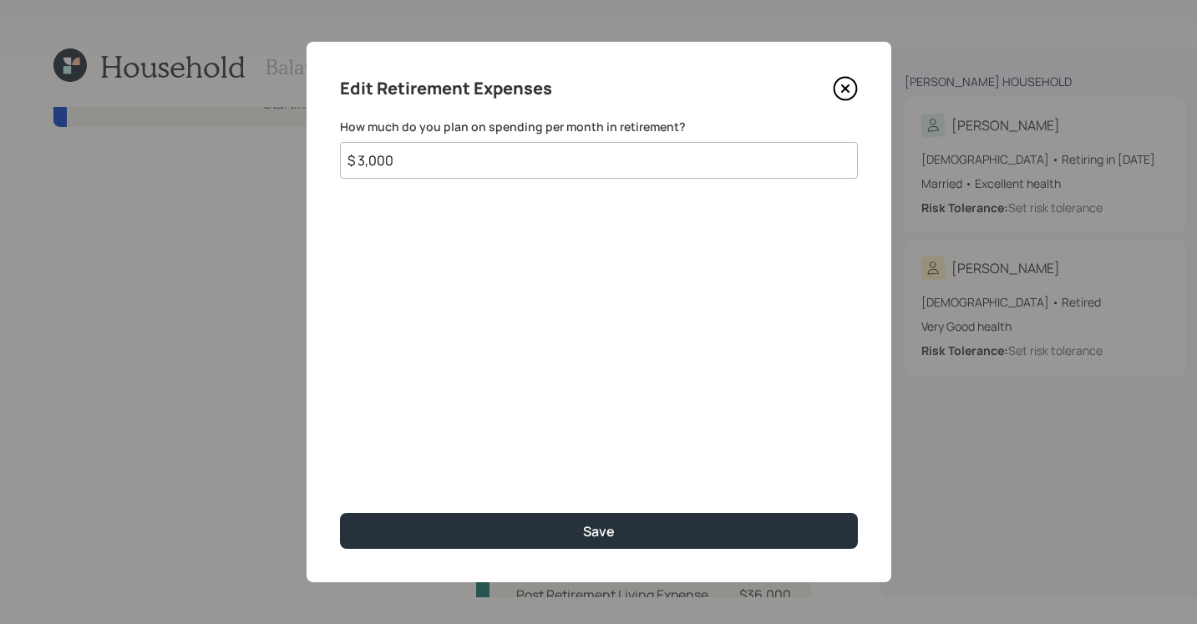
click at [842, 94] on icon at bounding box center [845, 88] width 25 height 25
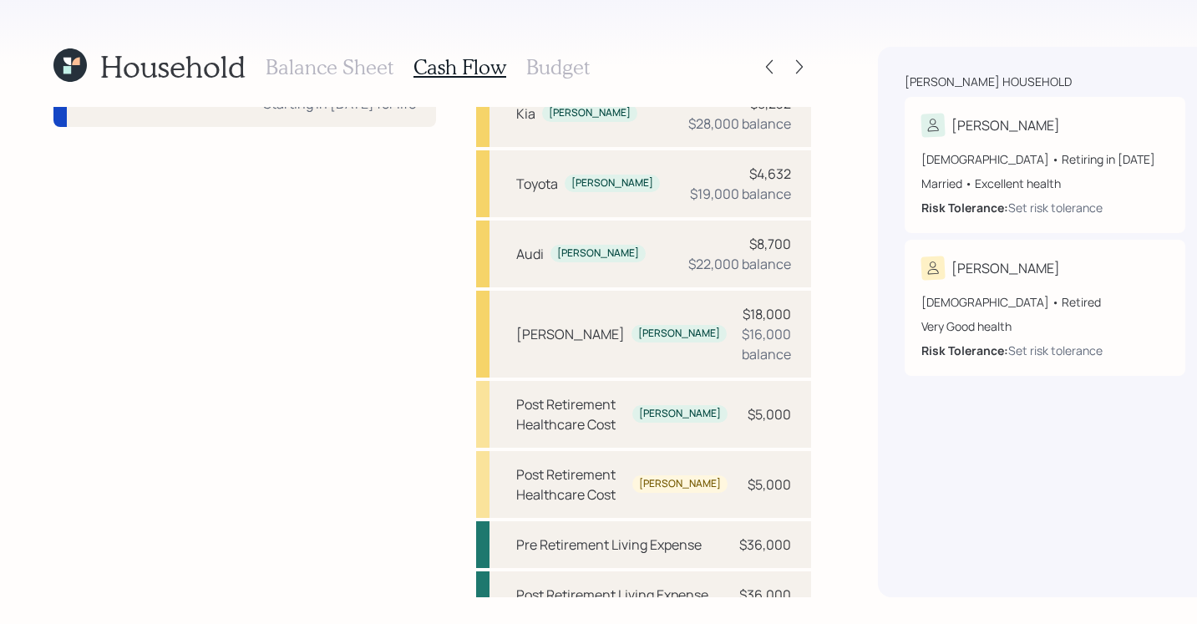
click at [878, 505] on div "Morrison household Jeffrey 66 years old • Retiring in January 2030 Married • Ex…" at bounding box center [1045, 322] width 334 height 550
click at [641, 521] on div "Pre Retirement Living Expense $36,000" at bounding box center [643, 544] width 335 height 47
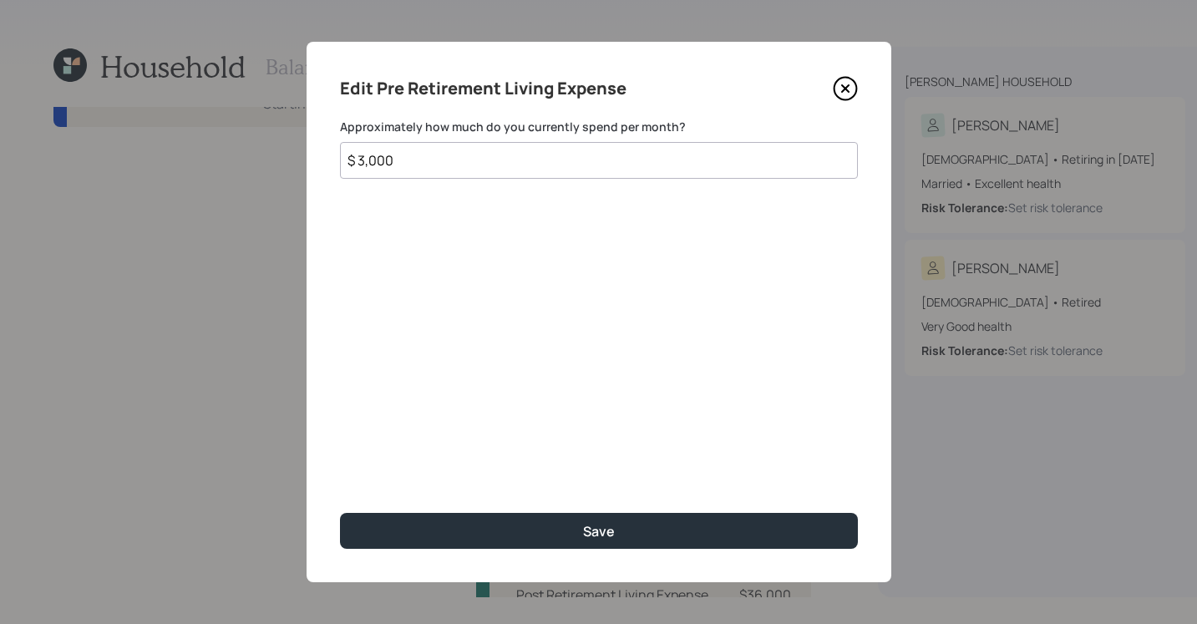
drag, startPoint x: 418, startPoint y: 157, endPoint x: 8, endPoint y: 157, distance: 411.0
click at [0, 158] on div "Edit Pre Retirement Living Expense Approximately how much do you currently spen…" at bounding box center [598, 312] width 1197 height 624
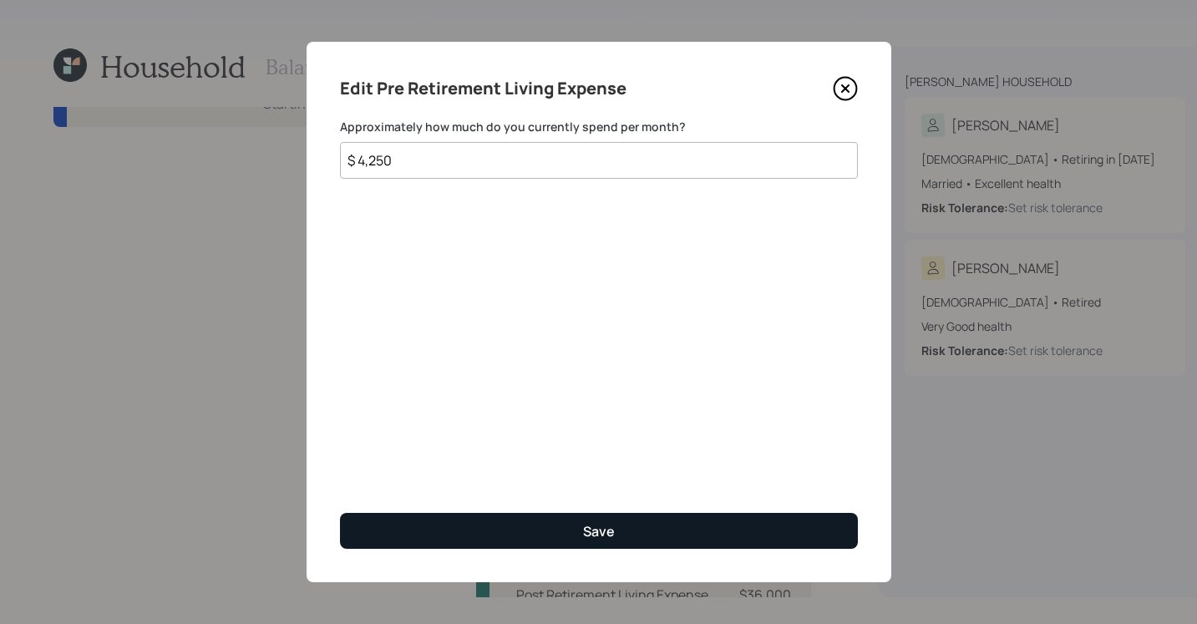
type input "$ 4,250"
click at [682, 525] on button "Save" at bounding box center [599, 531] width 518 height 36
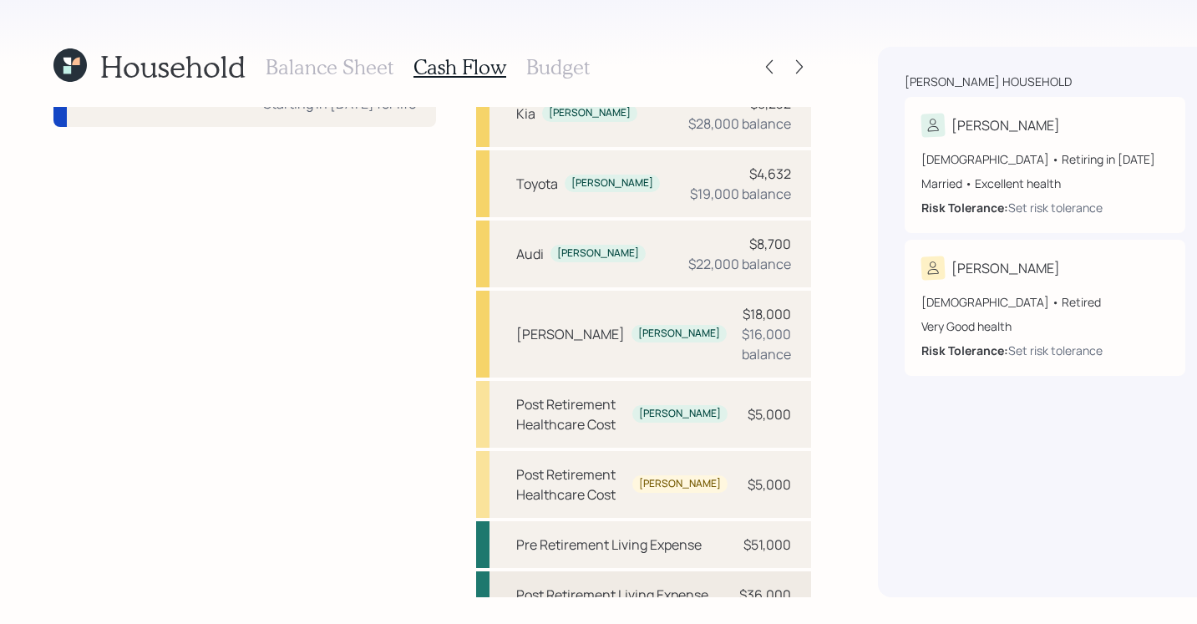
click at [566, 585] on div "Post Retirement Living Expense" at bounding box center [612, 595] width 192 height 20
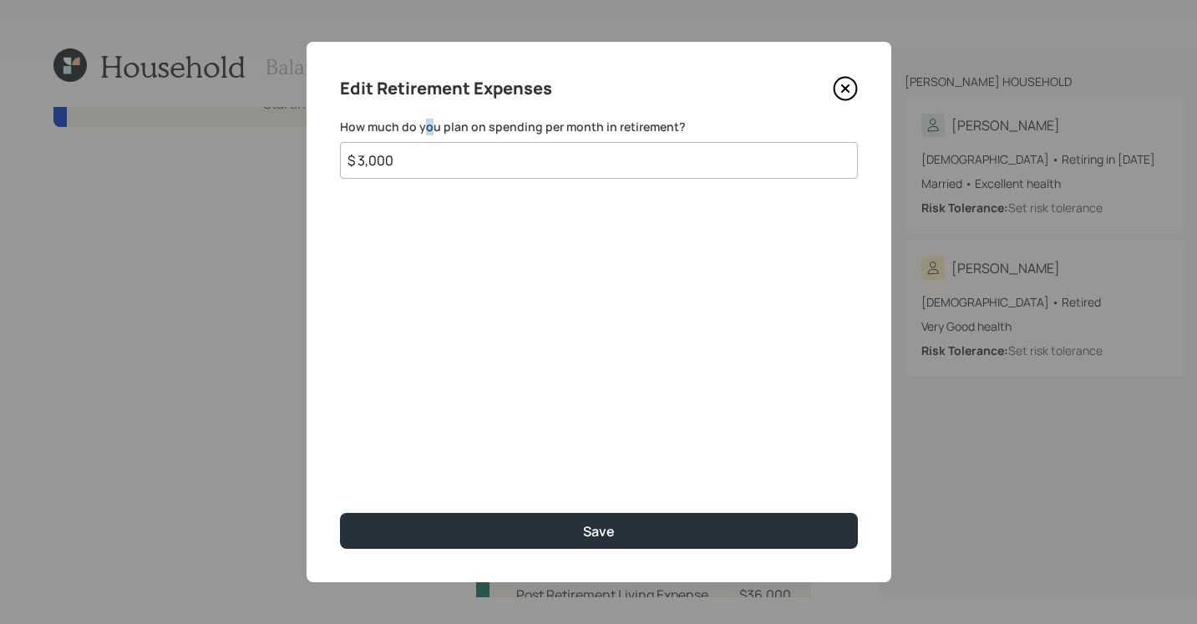
drag, startPoint x: 426, startPoint y: 125, endPoint x: 413, endPoint y: 145, distance: 23.4
click at [426, 127] on label "How much do you plan on spending per month in retirement?" at bounding box center [599, 127] width 518 height 17
drag, startPoint x: 423, startPoint y: 164, endPoint x: 241, endPoint y: 136, distance: 184.2
click at [241, 136] on div "Edit Retirement Expenses How much do you plan on spending per month in retireme…" at bounding box center [598, 312] width 1197 height 624
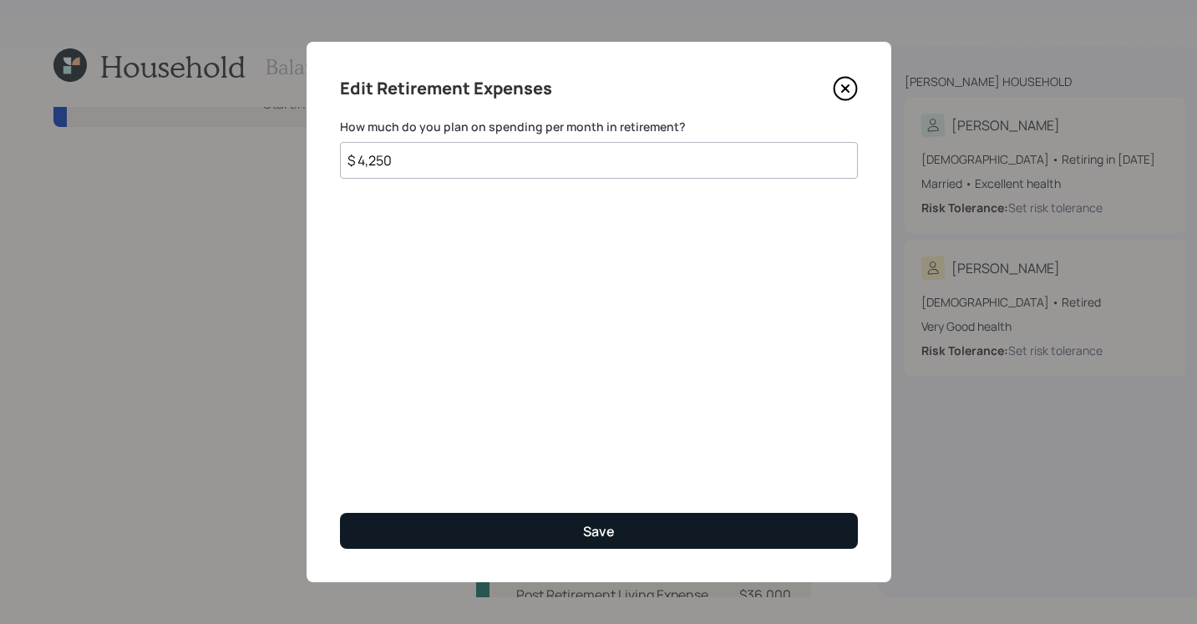
type input "$ 4,250"
click at [708, 518] on button "Save" at bounding box center [599, 531] width 518 height 36
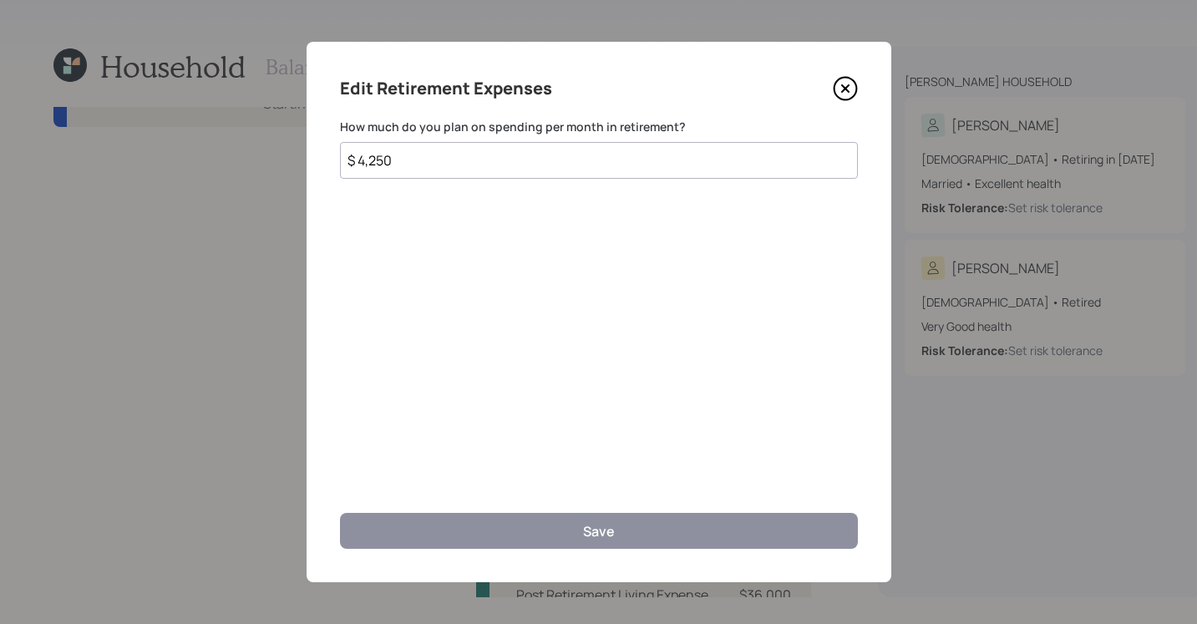
scroll to position [359, 0]
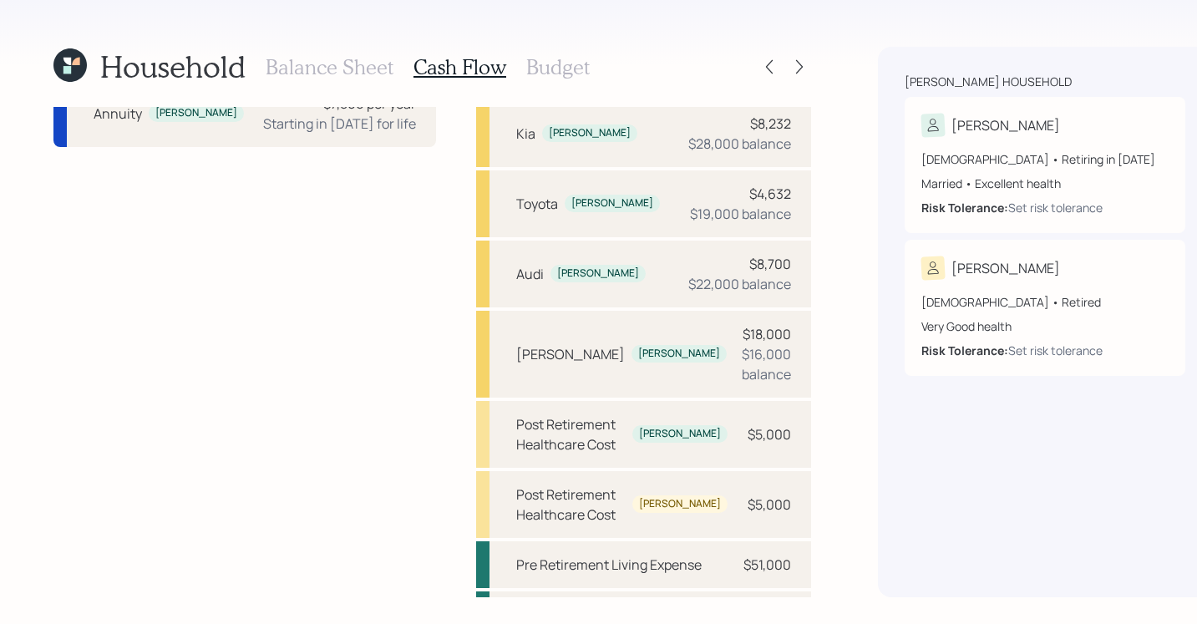
drag, startPoint x: 783, startPoint y: 520, endPoint x: 786, endPoint y: 510, distance: 10.3
click at [783, 517] on div "Household Balance Sheet Cash Flow Budget Income Full-time work Jeffrey $340,000…" at bounding box center [598, 312] width 1197 height 624
click at [550, 58] on h3 "Budget" at bounding box center [557, 67] width 63 height 24
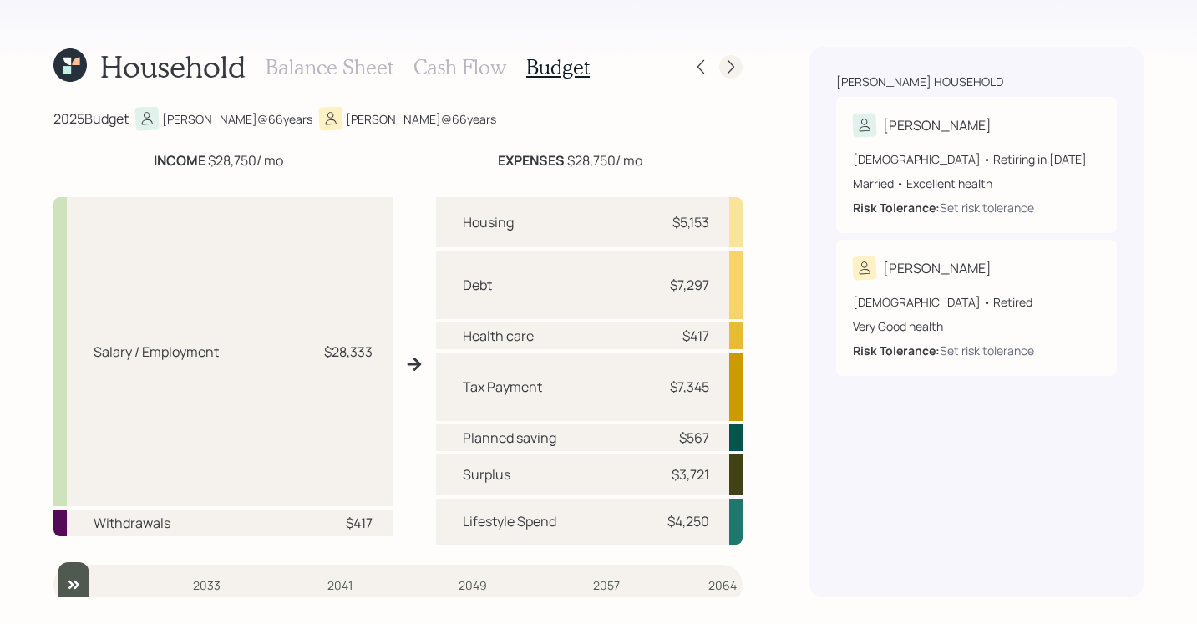
click at [729, 55] on div at bounding box center [730, 66] width 23 height 23
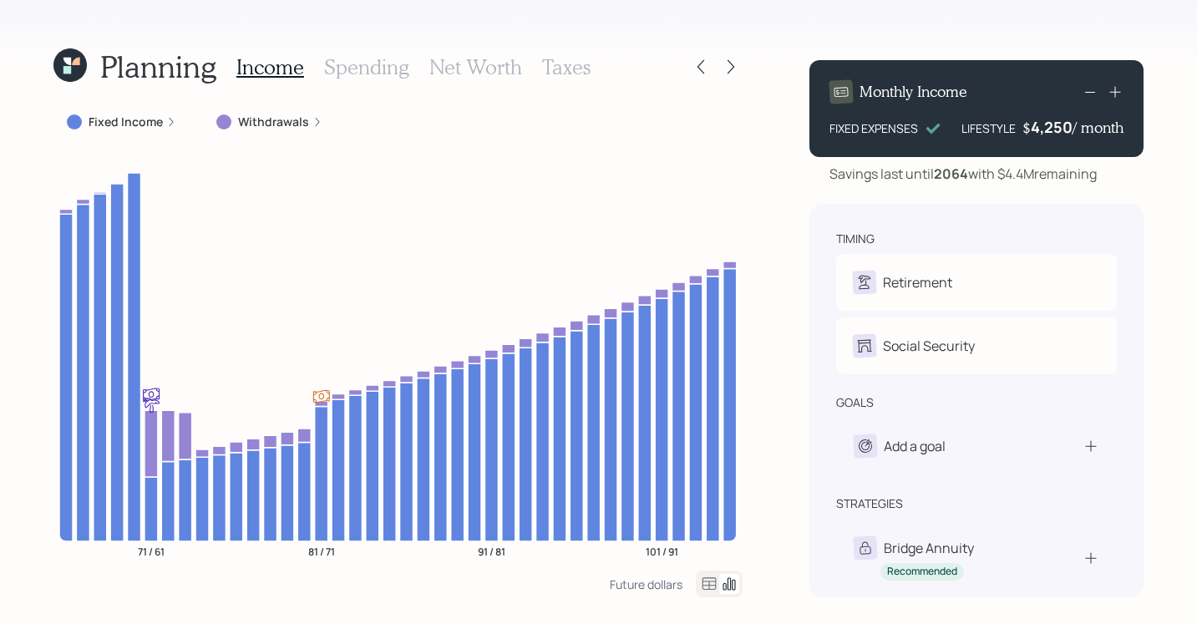
click at [28, 149] on div "Planning Income Spending Net Worth Taxes Fixed Income Withdrawals 71 / 61 81 / …" at bounding box center [598, 312] width 1197 height 624
click at [704, 72] on icon at bounding box center [700, 66] width 17 height 17
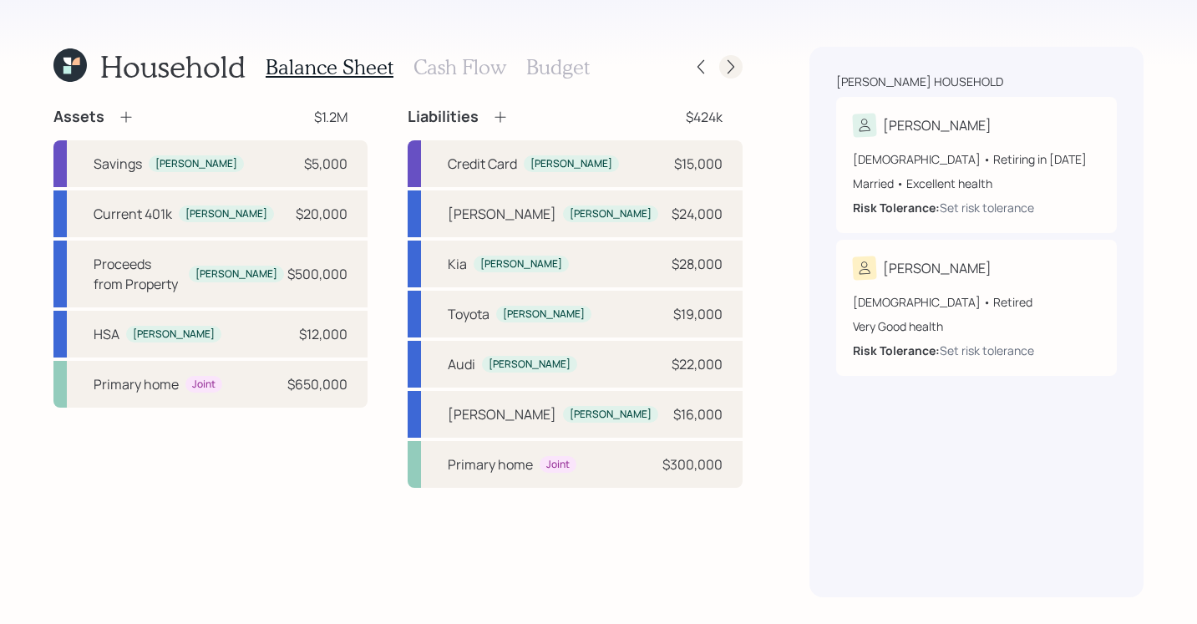
click at [723, 58] on icon at bounding box center [731, 66] width 17 height 17
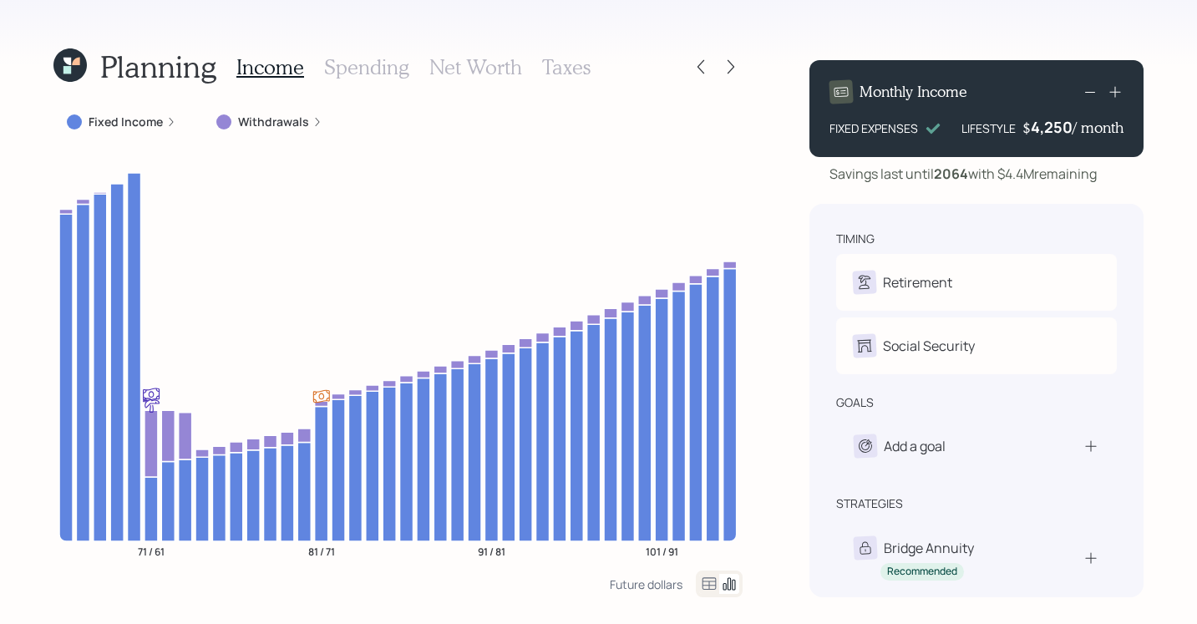
click at [20, 268] on div "Planning Income Spending Net Worth Taxes Fixed Income Withdrawals 71 / 61 81 / …" at bounding box center [598, 312] width 1197 height 624
click at [692, 71] on div at bounding box center [700, 66] width 23 height 23
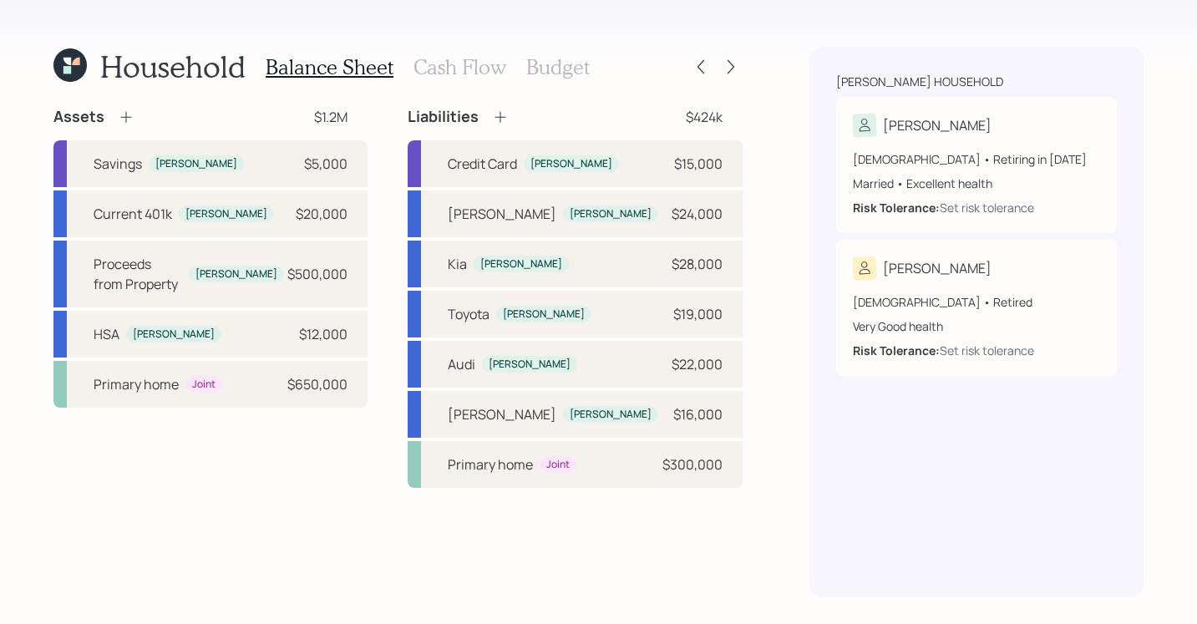
click at [762, 79] on div "Household Balance Sheet Cash Flow Budget Assets $1.2M Savings [PERSON_NAME] $5,…" at bounding box center [598, 312] width 1197 height 624
click at [674, 178] on div "Credit Card Jeffrey $15,000" at bounding box center [575, 163] width 335 height 47
select select "credit_card"
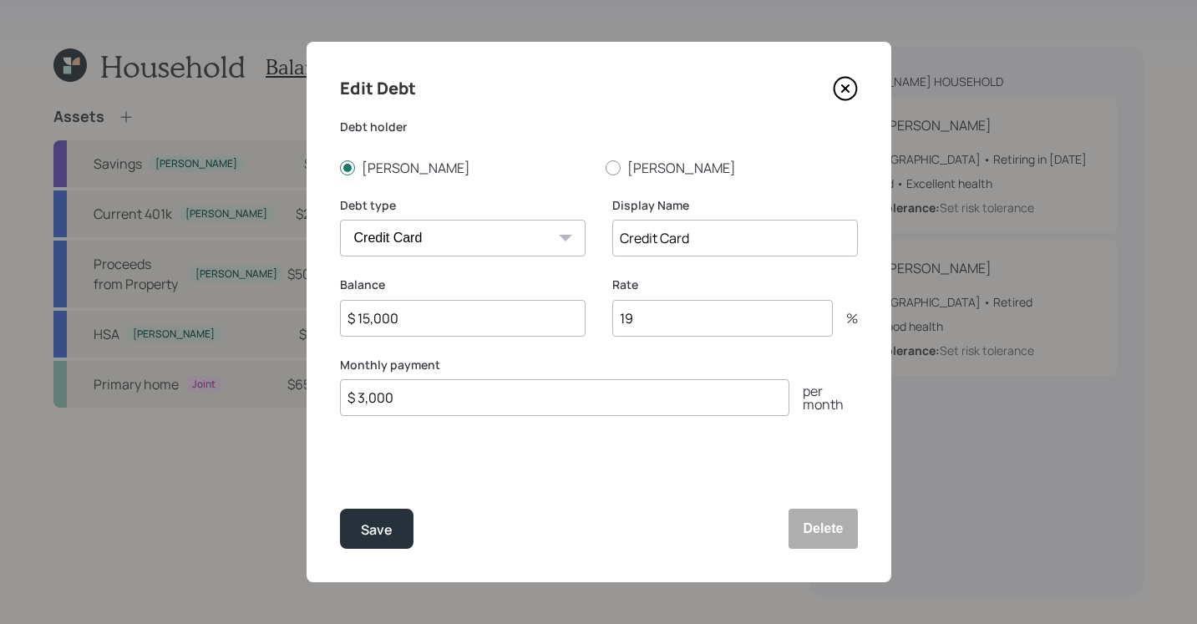
drag, startPoint x: 456, startPoint y: 319, endPoint x: 260, endPoint y: 284, distance: 199.4
click at [247, 291] on div "Edit Debt Debt holder Jeffrey Katherine Debt type Car Credit Card Medical Stude…" at bounding box center [598, 312] width 1197 height 624
type input "$ 7,000"
click at [378, 533] on div "Save" at bounding box center [377, 530] width 32 height 23
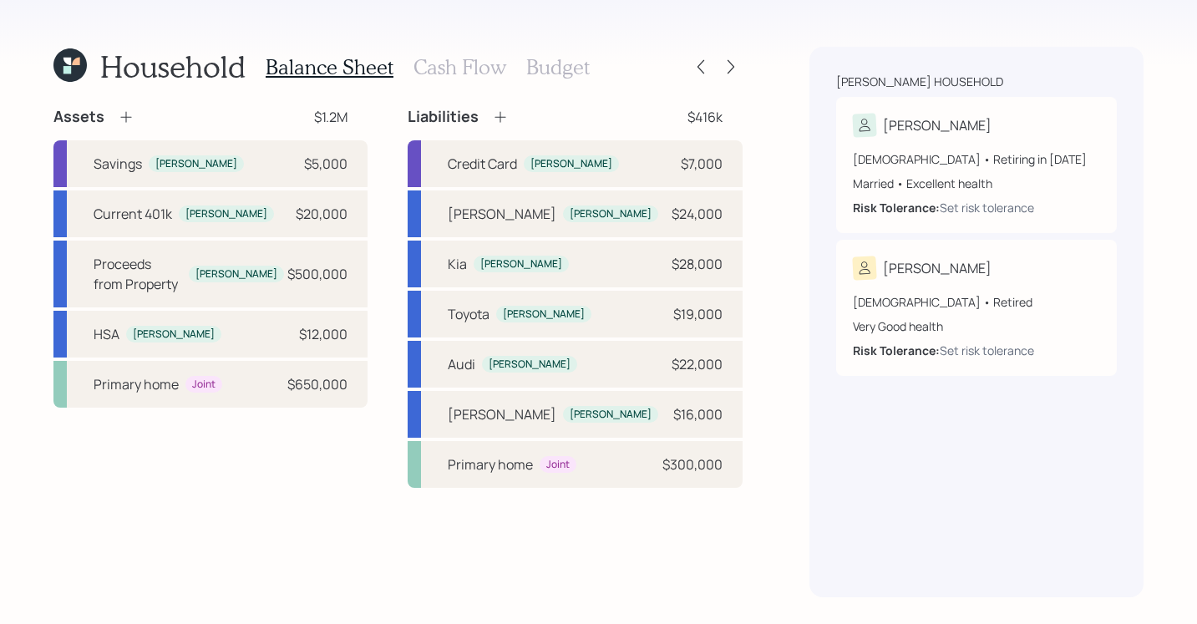
click at [870, 551] on div "[PERSON_NAME] household [PERSON_NAME] [DEMOGRAPHIC_DATA] • Retiring in [DATE] M…" at bounding box center [976, 322] width 334 height 550
drag, startPoint x: 302, startPoint y: 275, endPoint x: 384, endPoint y: 268, distance: 83.0
click at [384, 268] on div "Assets $1.2M Savings [PERSON_NAME] $5,000 Current 401k [PERSON_NAME] $20,000 Pr…" at bounding box center [397, 297] width 689 height 381
click at [384, 268] on div "Assets $1.2M Savings Jeffrey $5,000 Current 401k Jeffrey $20,000 Proceeds from …" at bounding box center [397, 297] width 689 height 381
click at [723, 70] on icon at bounding box center [731, 66] width 17 height 17
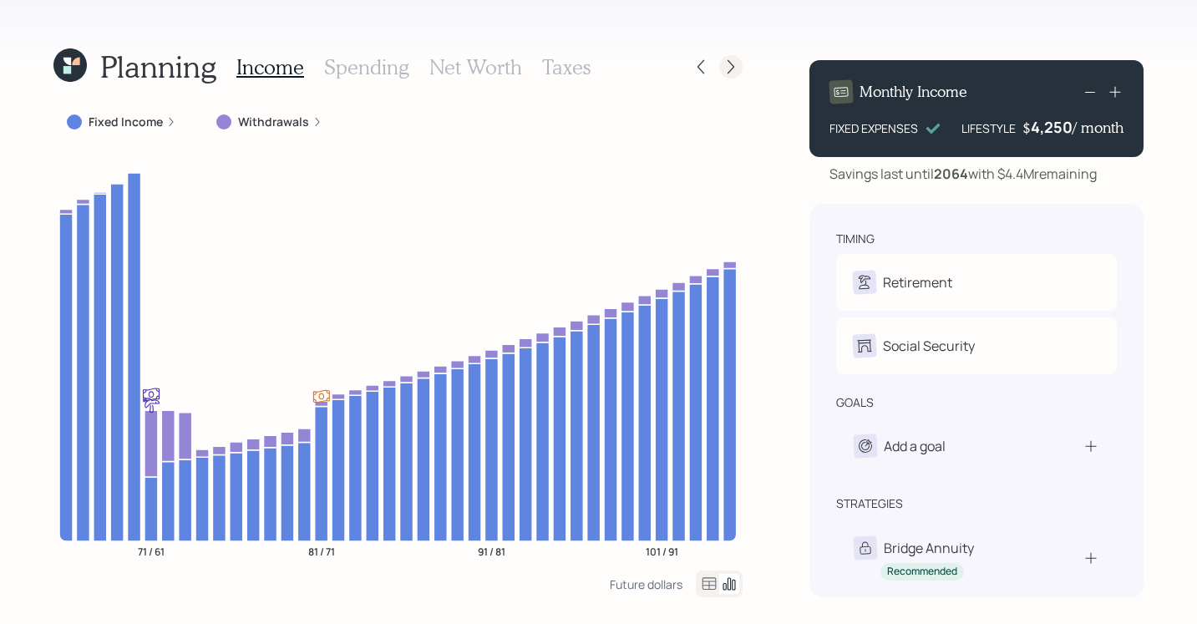
click at [738, 72] on div "Planning Income Spending Net Worth Taxes" at bounding box center [397, 67] width 689 height 40
click at [742, 61] on div at bounding box center [715, 66] width 53 height 23
click at [729, 63] on icon at bounding box center [731, 66] width 17 height 17
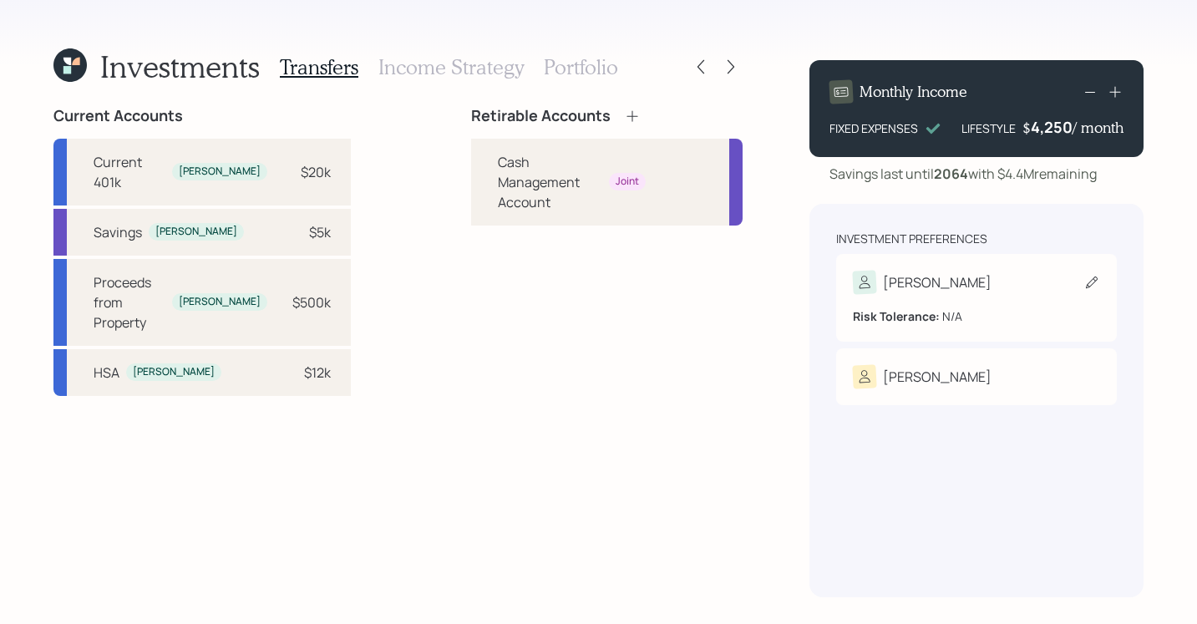
click at [1094, 278] on icon at bounding box center [1091, 282] width 17 height 17
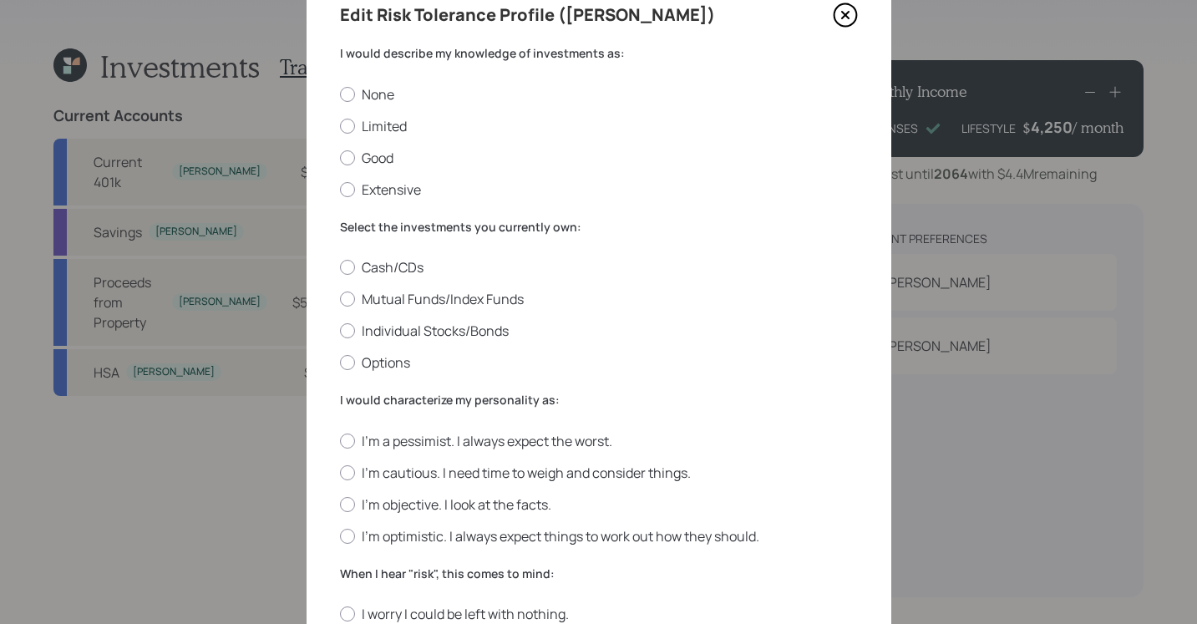
scroll to position [39, 0]
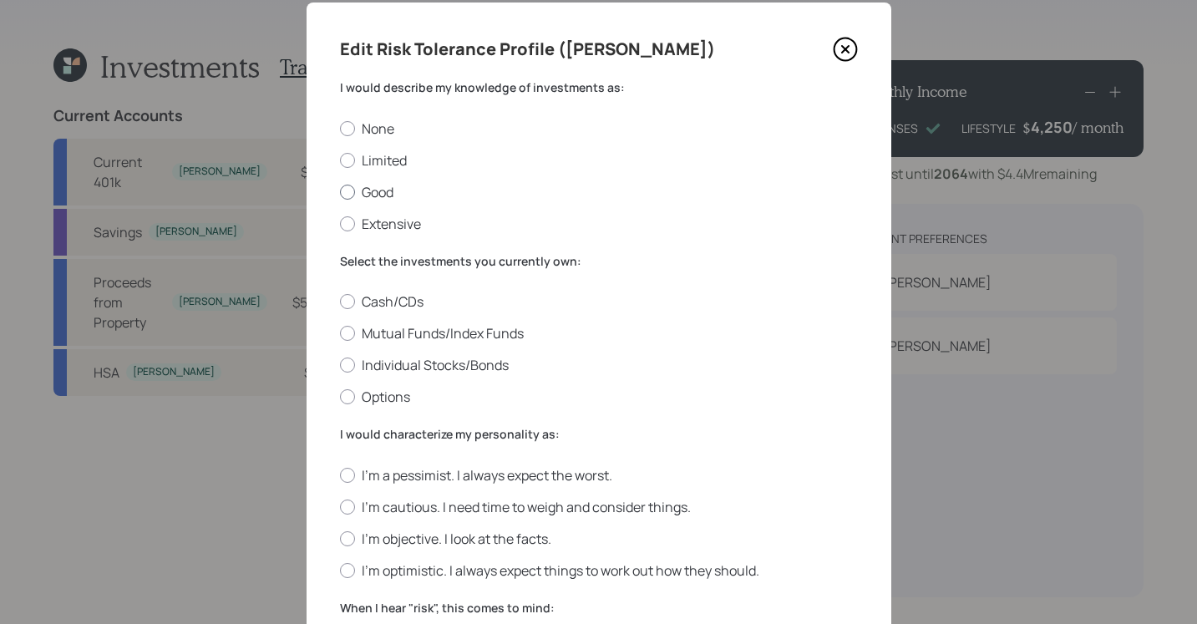
click at [352, 191] on label "Good" at bounding box center [599, 192] width 518 height 18
click at [340, 191] on input "Good" at bounding box center [339, 191] width 1 height 1
radio input "true"
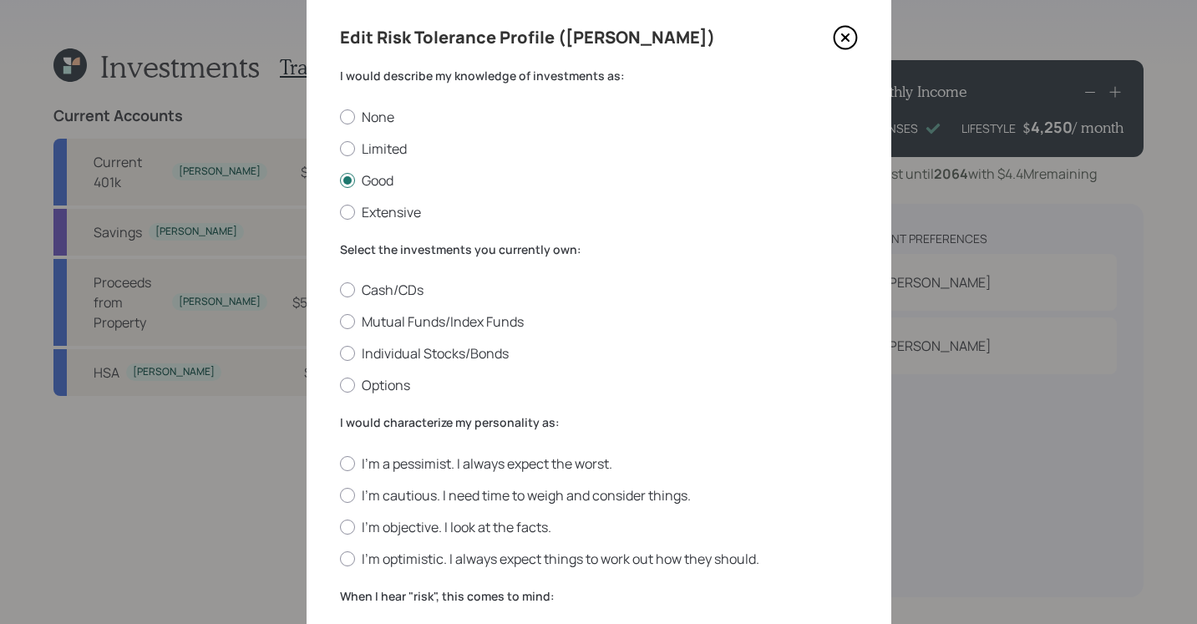
scroll to position [68, 0]
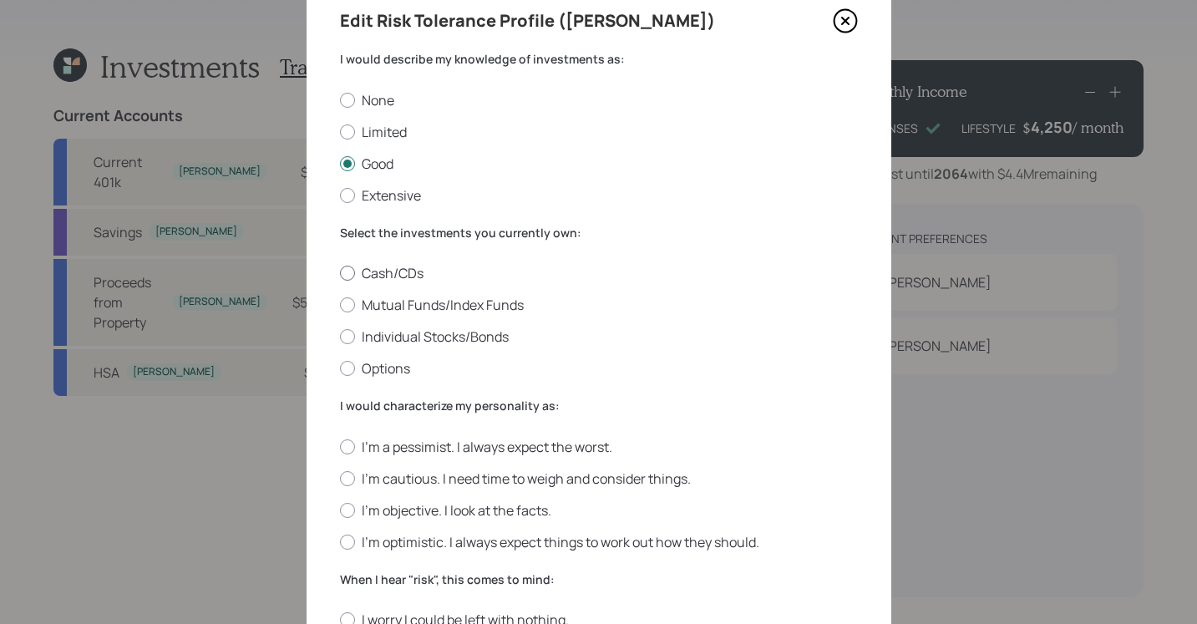
click at [342, 277] on div at bounding box center [347, 273] width 15 height 15
click at [340, 274] on input "Cash/CDs" at bounding box center [339, 273] width 1 height 1
radio input "true"
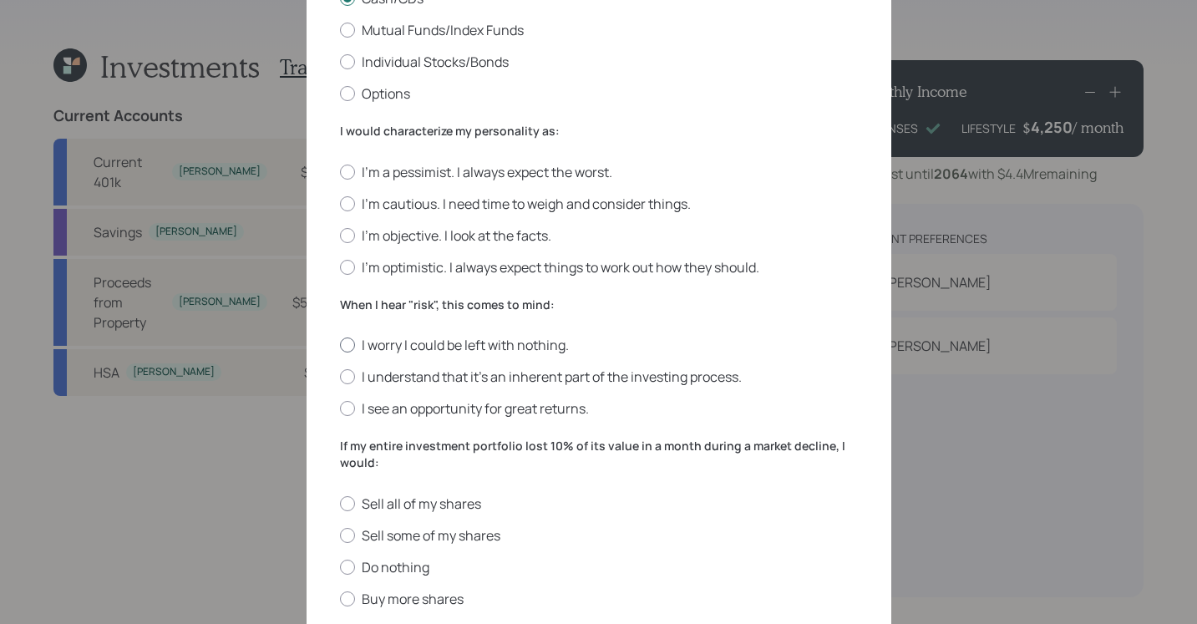
scroll to position [350, 0]
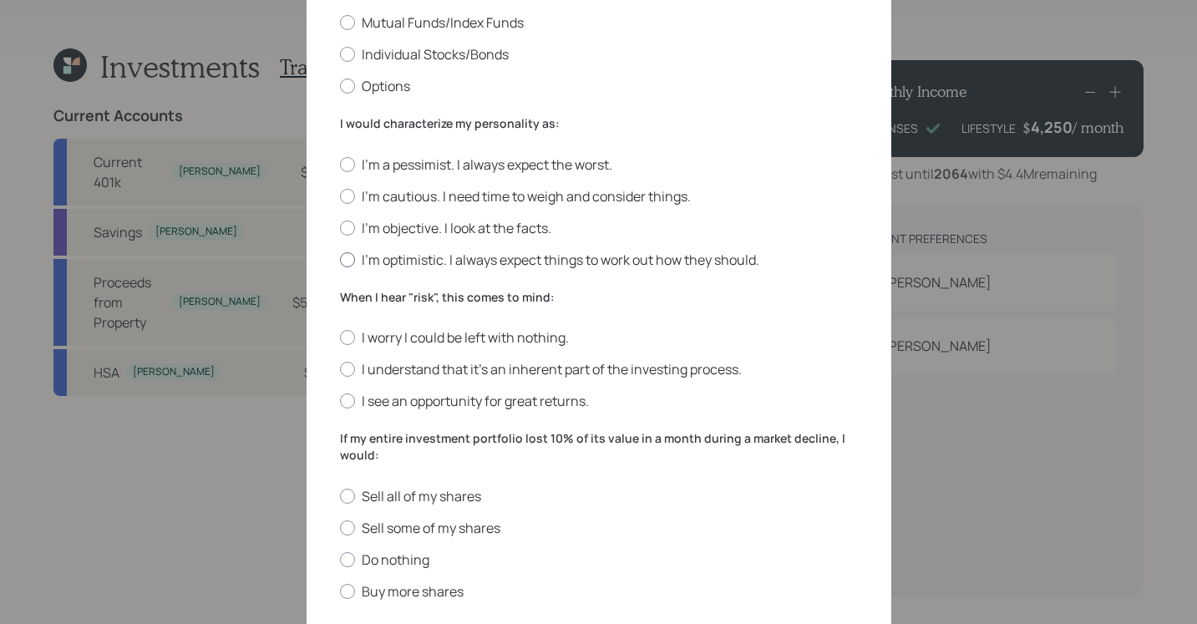
click at [341, 256] on div at bounding box center [347, 259] width 15 height 15
click at [340, 259] on input "I'm optimistic. I always expect things to work out how they should." at bounding box center [339, 259] width 1 height 1
radio input "true"
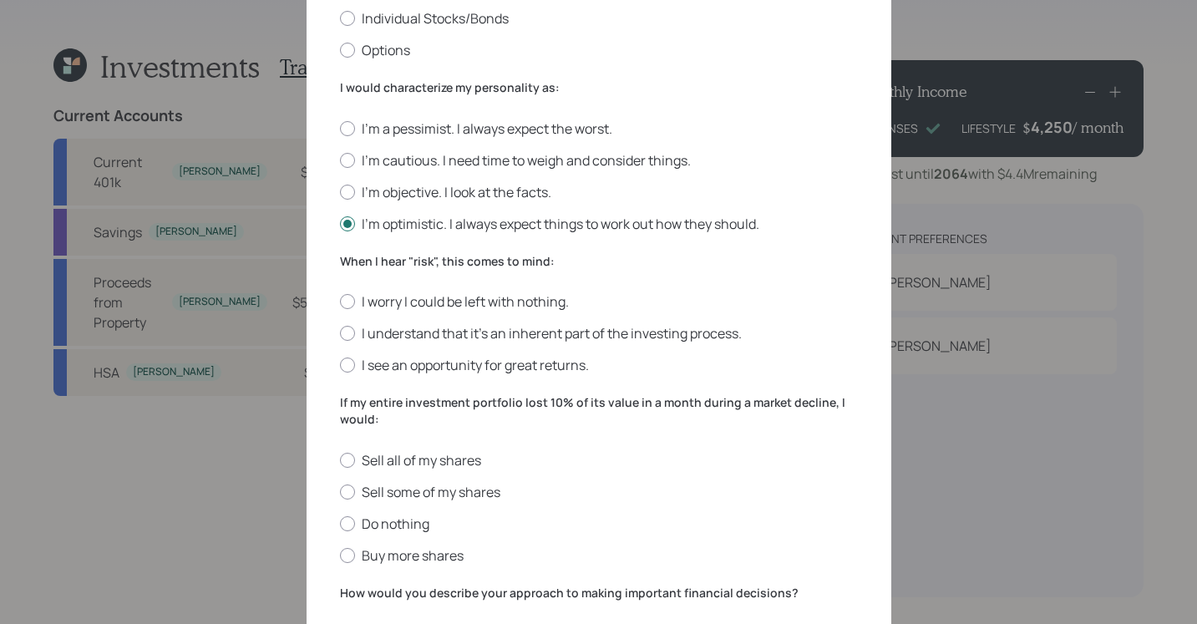
scroll to position [388, 0]
click at [349, 345] on div "I worry I could be left with nothing. I understand that it’s an inherent part o…" at bounding box center [599, 332] width 518 height 82
click at [340, 333] on div at bounding box center [347, 331] width 15 height 15
click at [339, 332] on input "I understand that it’s an inherent part of the investing process." at bounding box center [339, 332] width 1 height 1
radio input "true"
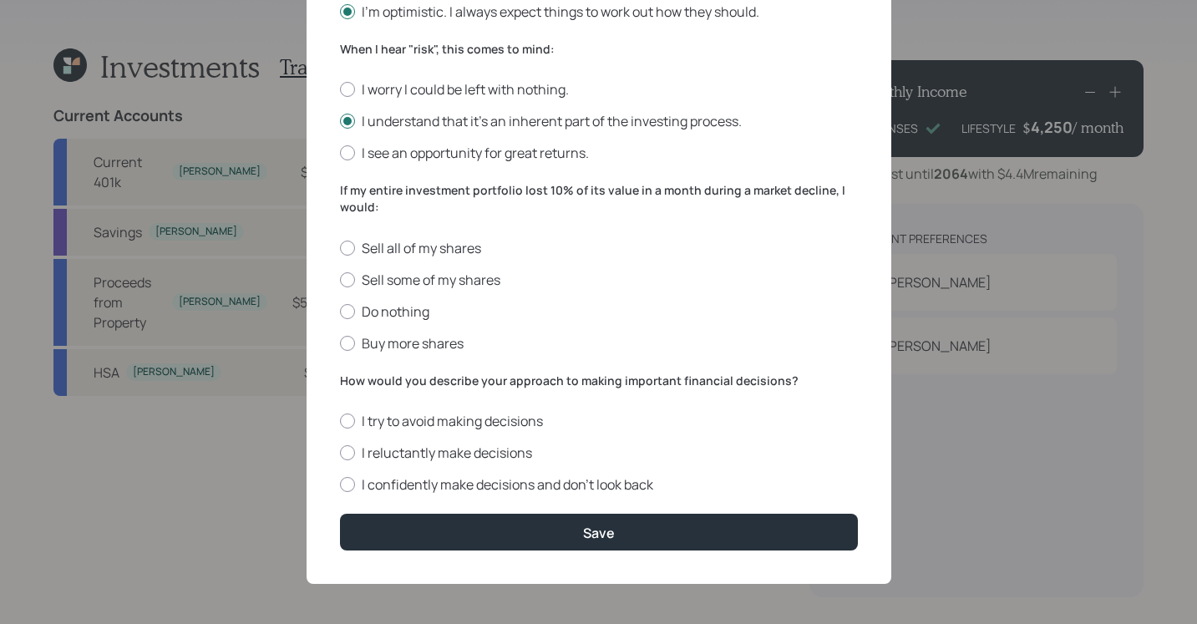
scroll to position [600, 0]
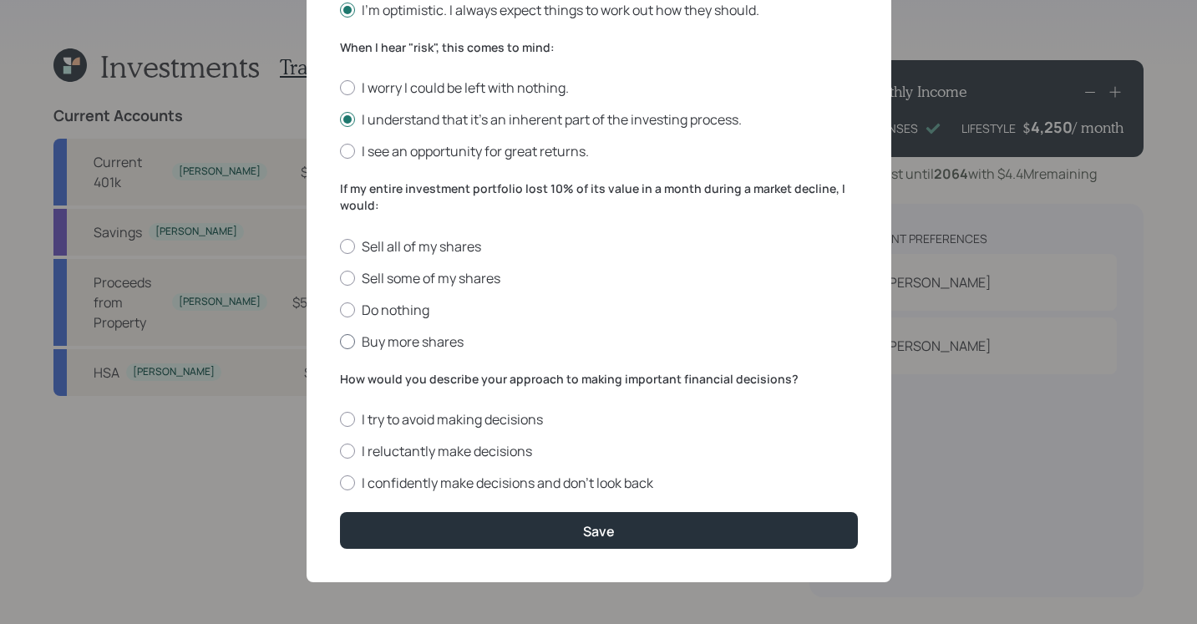
click at [342, 344] on div at bounding box center [347, 341] width 15 height 15
click at [340, 342] on input "Buy more shares" at bounding box center [339, 341] width 1 height 1
radio input "true"
click at [340, 487] on div at bounding box center [347, 482] width 15 height 15
click at [340, 484] on input "I confidently make decisions and don’t look back" at bounding box center [339, 483] width 1 height 1
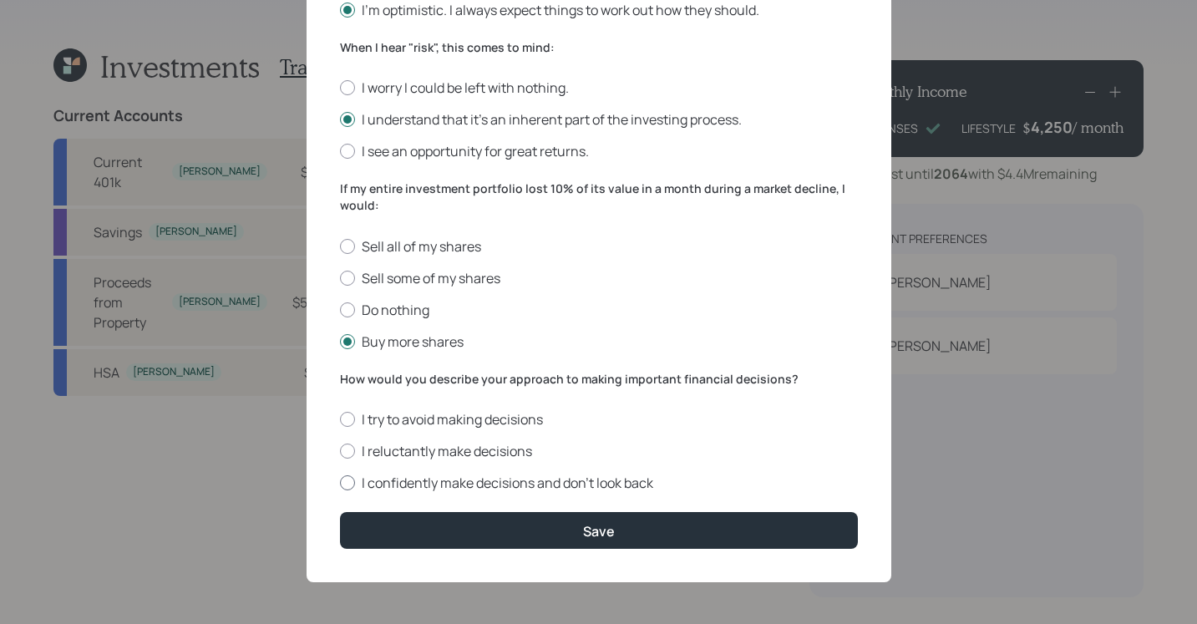
radio input "true"
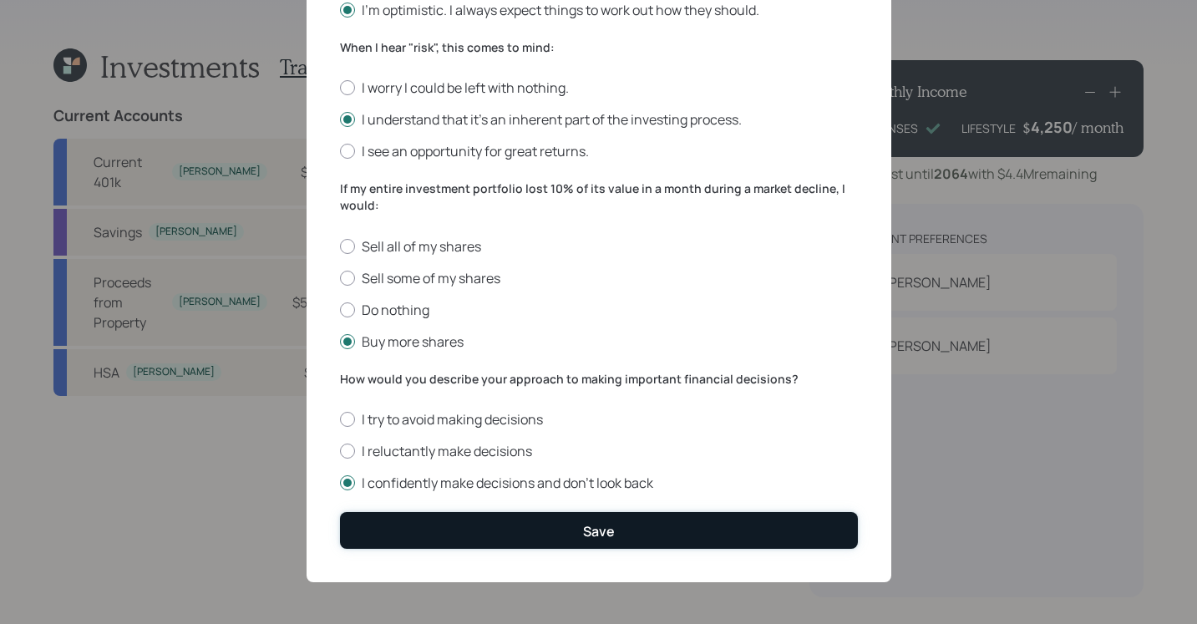
click at [624, 537] on button "Save" at bounding box center [599, 530] width 518 height 36
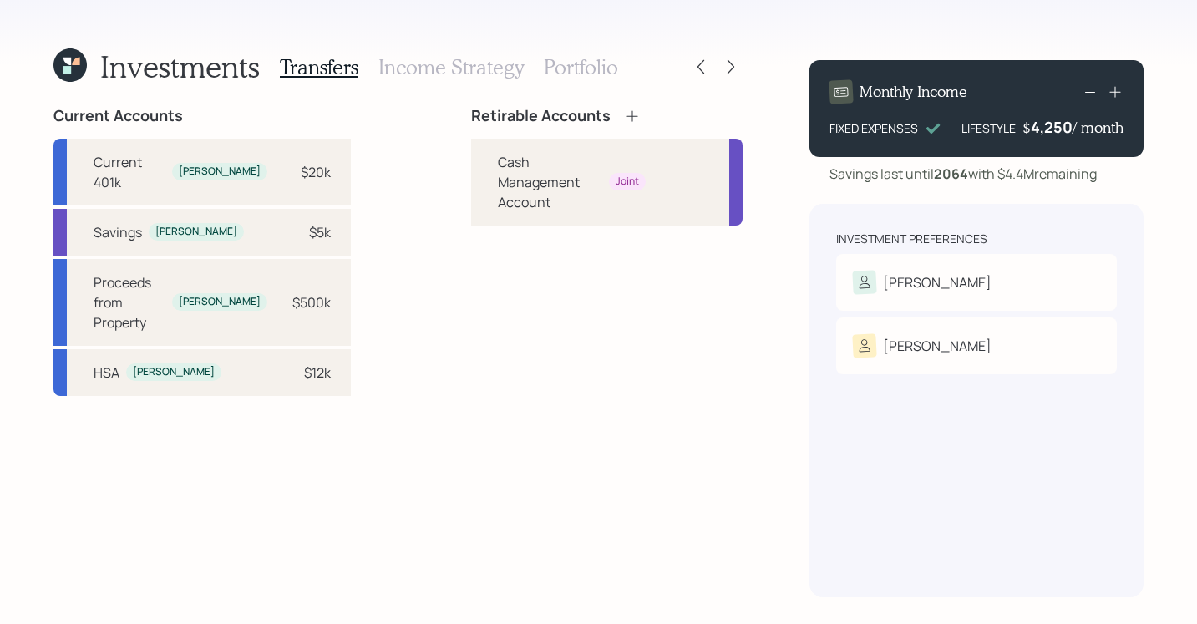
click at [624, 112] on icon at bounding box center [632, 116] width 17 height 17
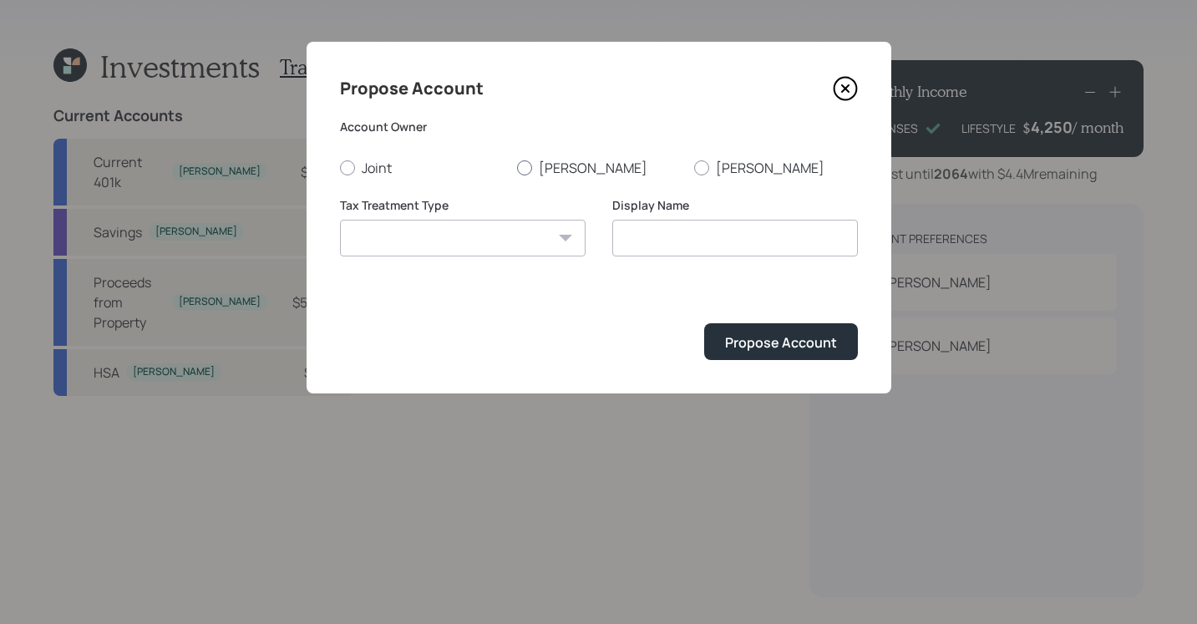
click at [520, 167] on div at bounding box center [524, 167] width 15 height 15
click at [517, 167] on input "[PERSON_NAME]" at bounding box center [516, 167] width 1 height 1
radio input "true"
click at [538, 264] on div "Tax Treatment Type Roth Taxable Traditional" at bounding box center [463, 237] width 246 height 80
click at [533, 252] on select "Roth Taxable Traditional" at bounding box center [463, 238] width 246 height 37
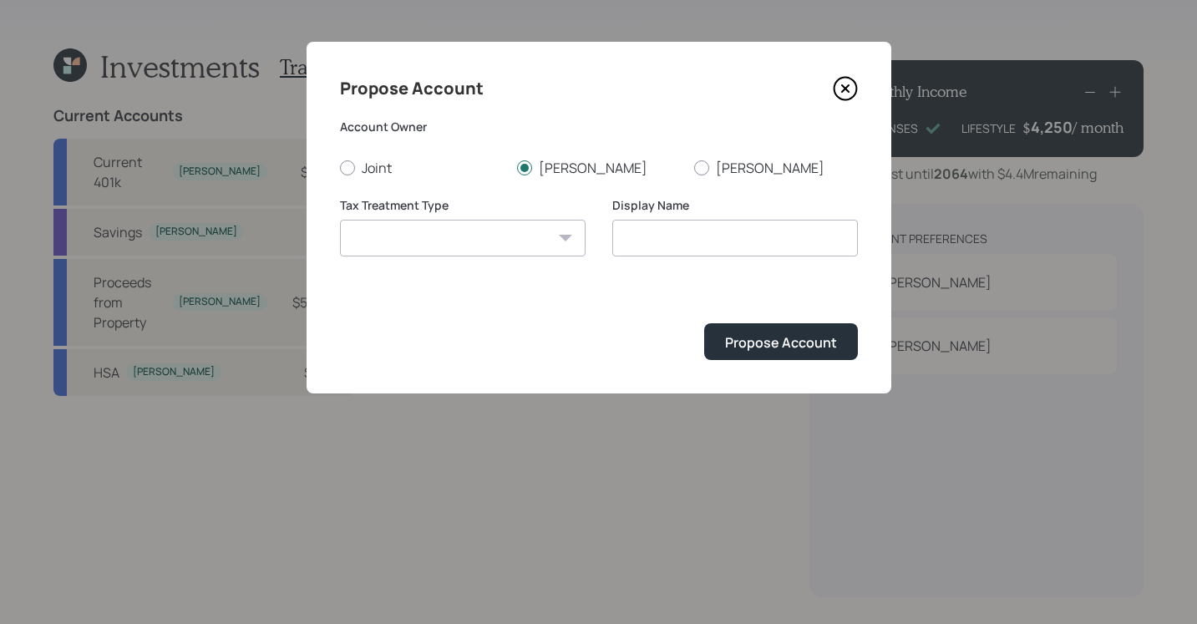
select select "taxable"
click at [340, 220] on select "Roth Taxable Traditional" at bounding box center [463, 238] width 246 height 37
type input "Taxable"
drag, startPoint x: 778, startPoint y: 339, endPoint x: 765, endPoint y: 344, distance: 14.3
click at [778, 338] on div "Propose Account" at bounding box center [781, 342] width 112 height 18
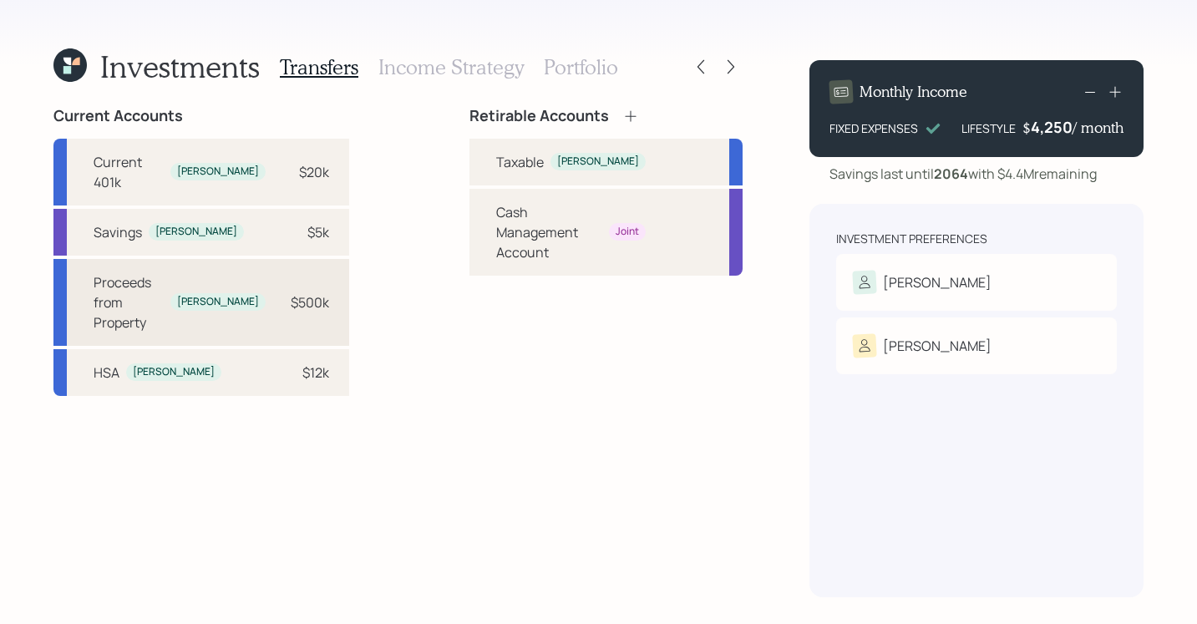
click at [291, 292] on div "$500k" at bounding box center [310, 302] width 38 height 20
click at [496, 170] on div "Taxable" at bounding box center [520, 162] width 48 height 20
select select "f1a3d417-adbe-4b29-90d6-9f09c6b421c8"
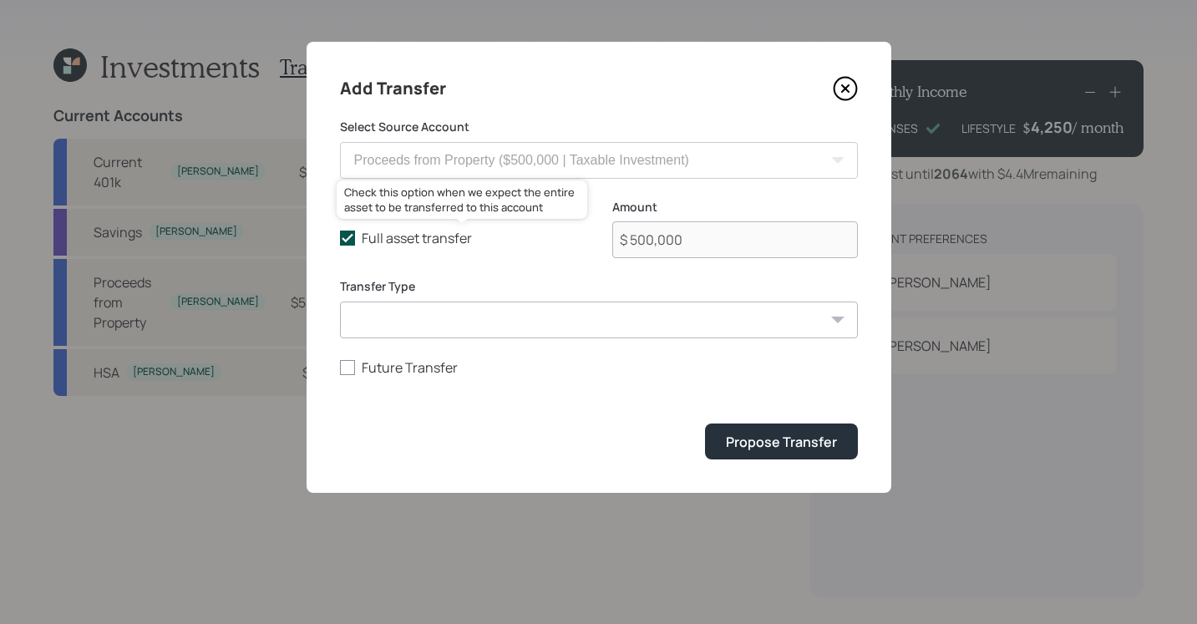
click at [352, 242] on icon at bounding box center [347, 238] width 15 height 15
click at [340, 239] on input "Full asset transfer" at bounding box center [339, 238] width 1 height 1
checkbox input "false"
drag, startPoint x: 767, startPoint y: 231, endPoint x: 342, endPoint y: 185, distance: 427.6
click at [349, 187] on form "Select Source Account Current 401k ($20,000 | 401(k)) Savings ($5,000 | Checkin…" at bounding box center [599, 289] width 518 height 341
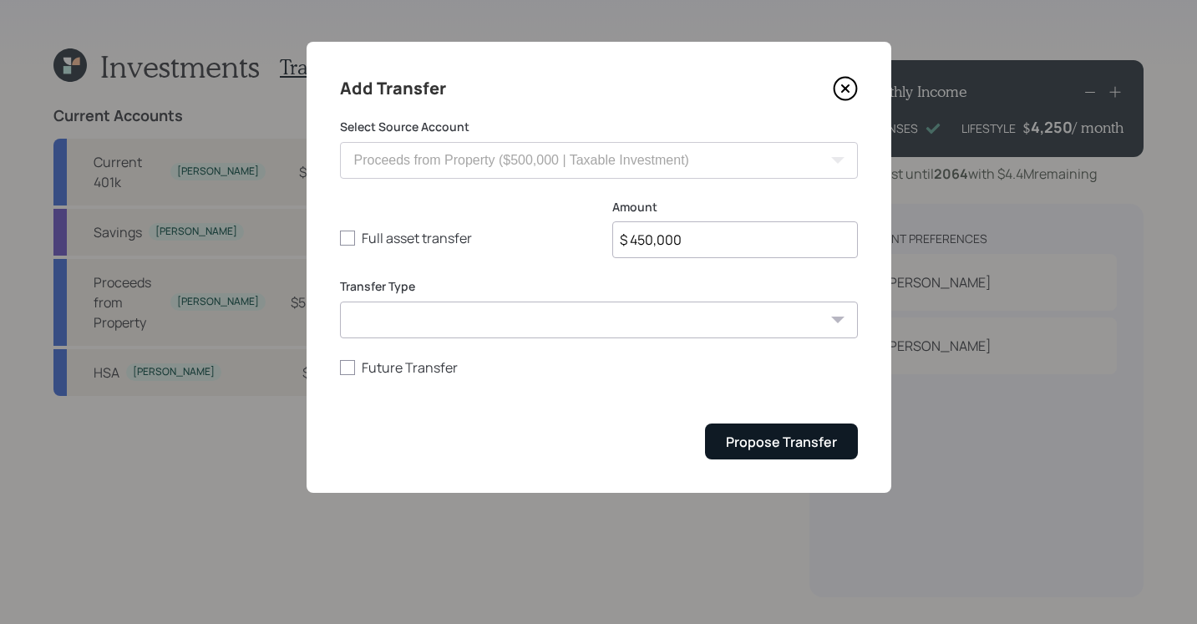
type input "$ 450,000"
click at [756, 446] on div "Propose Transfer" at bounding box center [781, 442] width 111 height 18
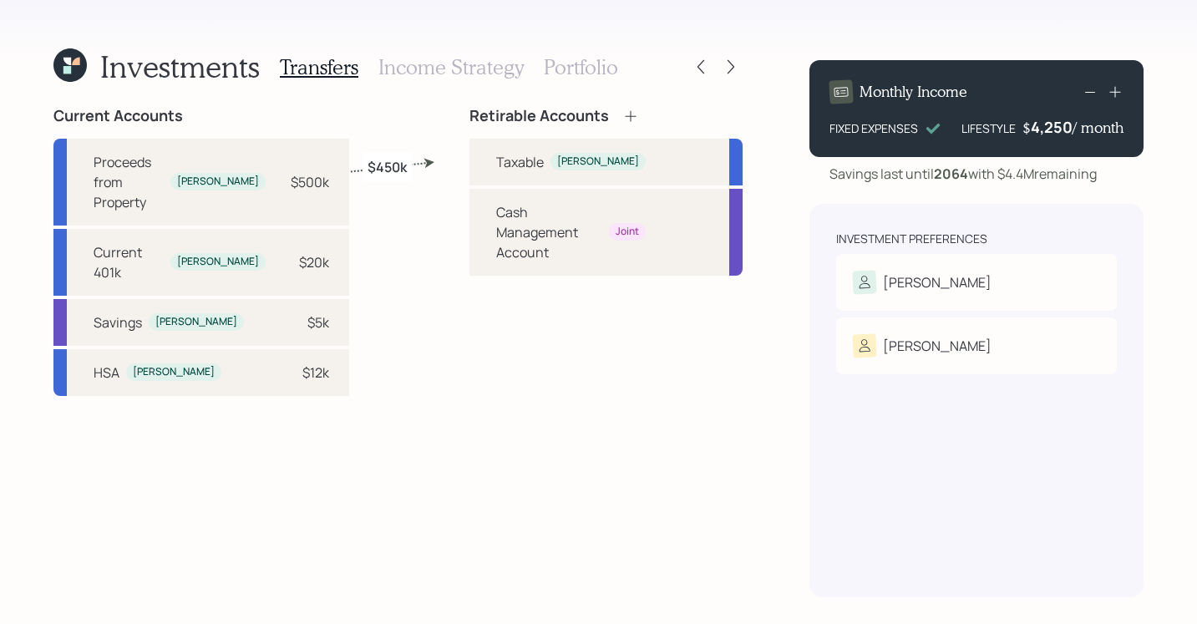
click at [467, 67] on h3 "Income Strategy" at bounding box center [450, 67] width 145 height 24
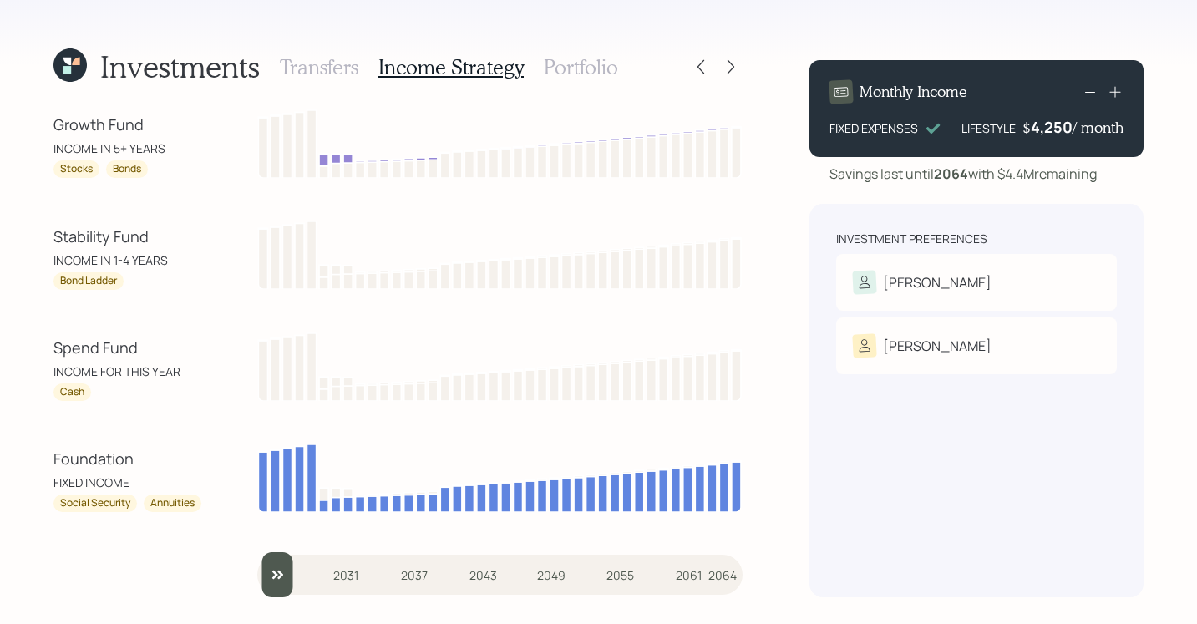
click at [554, 63] on h3 "Portfolio" at bounding box center [581, 67] width 74 height 24
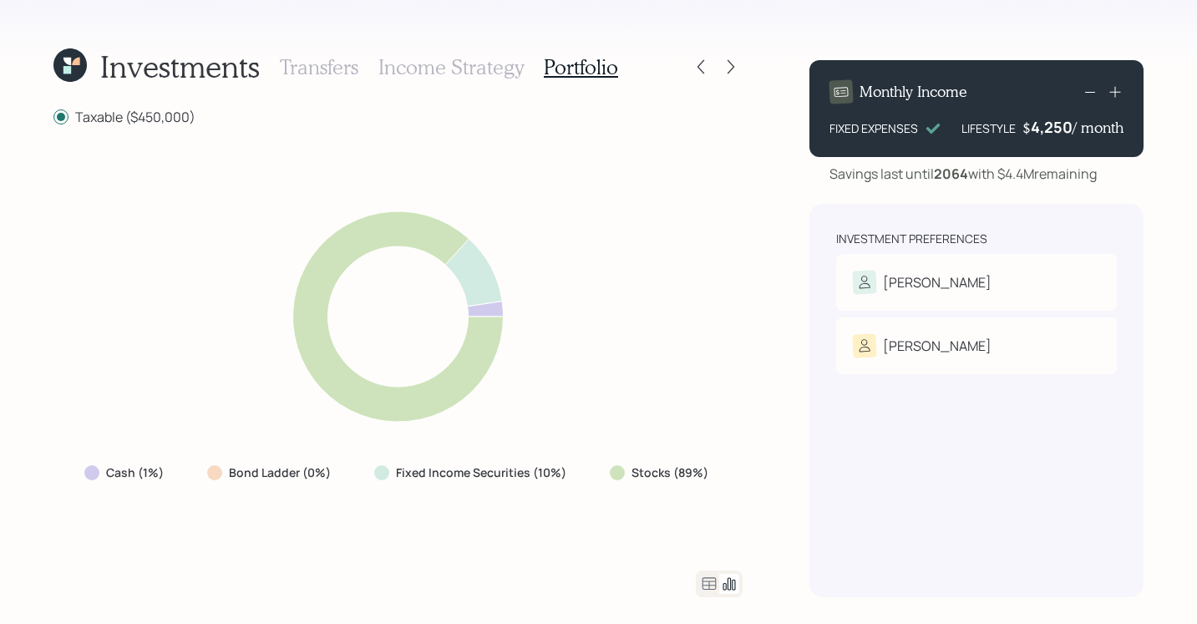
click at [448, 76] on h3 "Income Strategy" at bounding box center [450, 67] width 145 height 24
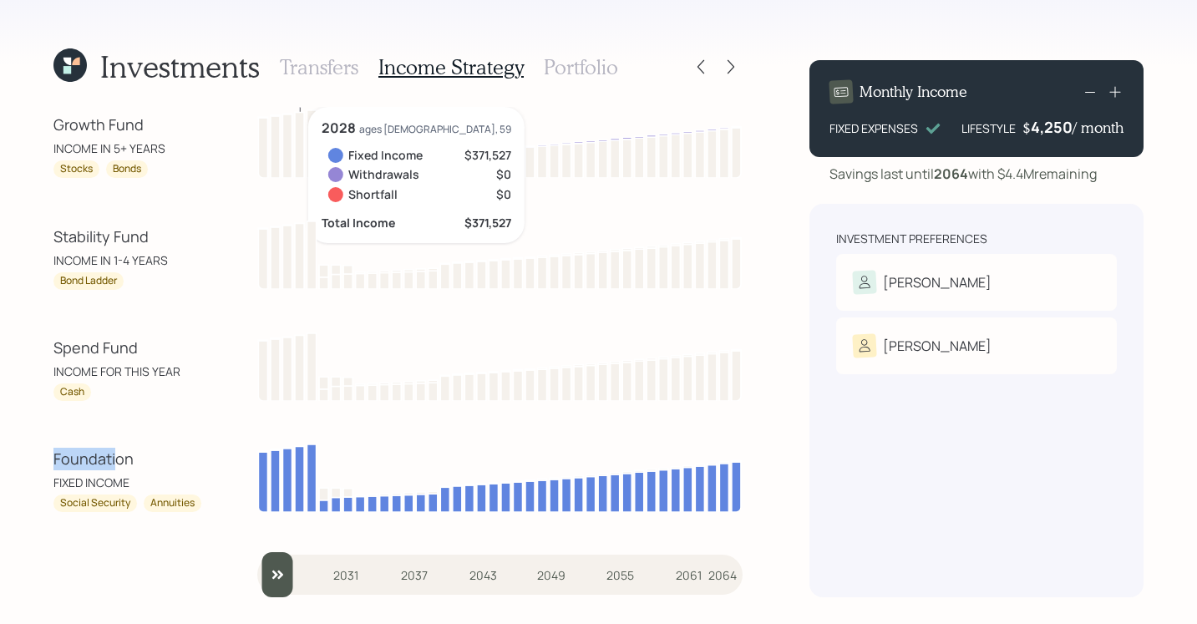
drag, startPoint x: 34, startPoint y: 453, endPoint x: 114, endPoint y: 449, distance: 79.5
click at [114, 449] on div "Investments Transfers Income Strategy Portfolio Growth Fund INCOME IN 5+ YEARS …" at bounding box center [598, 312] width 1197 height 624
drag, startPoint x: 68, startPoint y: 353, endPoint x: 129, endPoint y: 354, distance: 60.1
click at [129, 354] on div "Investments Transfers Income Strategy Portfolio Growth Fund INCOME IN 5+ YEARS …" at bounding box center [598, 312] width 1197 height 624
drag, startPoint x: 56, startPoint y: 241, endPoint x: 184, endPoint y: 234, distance: 128.0
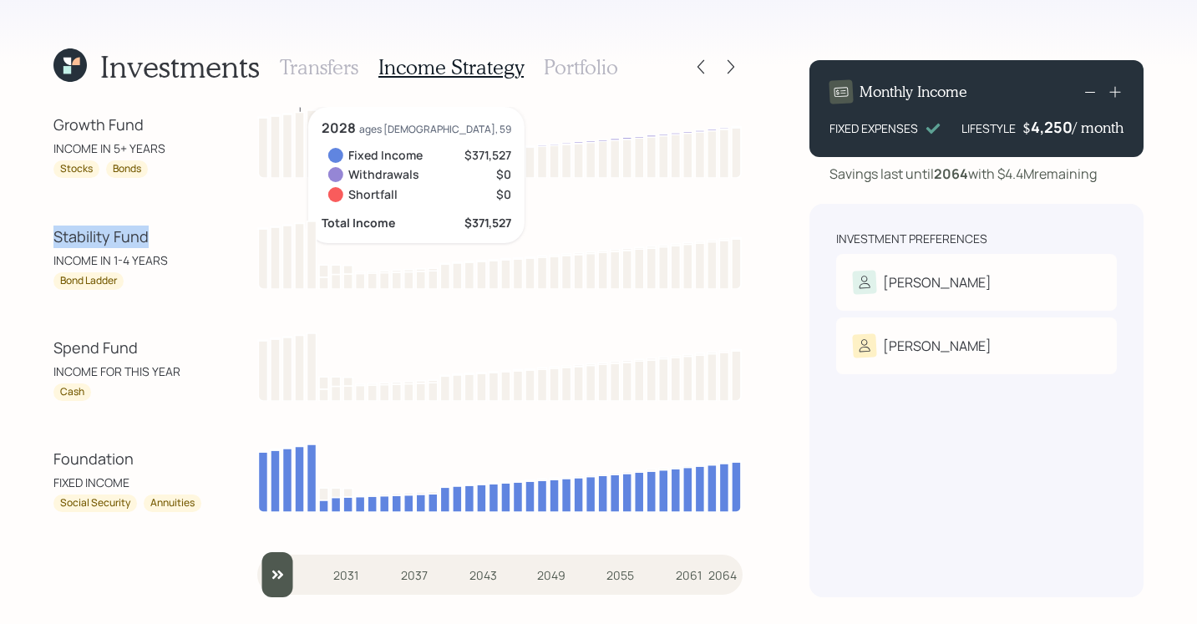
click at [184, 234] on div "Stability Fund" at bounding box center [128, 237] width 150 height 23
drag, startPoint x: 49, startPoint y: 121, endPoint x: 149, endPoint y: 124, distance: 99.5
click at [149, 124] on div "Investments Transfers Income Strategy Portfolio Growth Fund INCOME IN 5+ YEARS …" at bounding box center [598, 312] width 1197 height 624
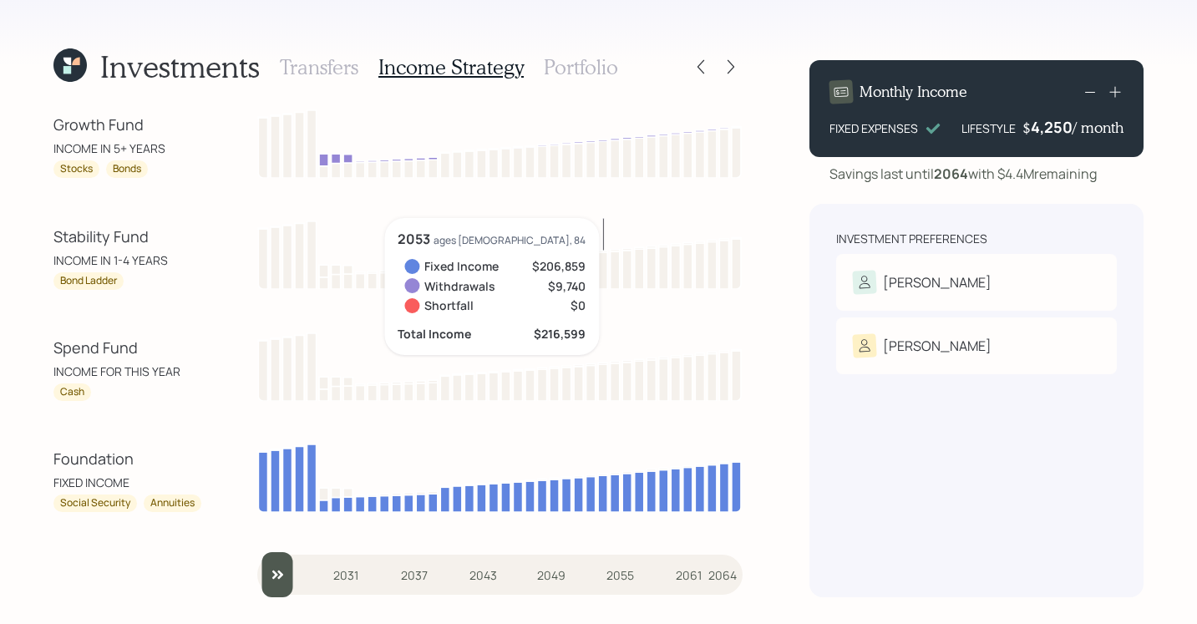
click at [861, 490] on div "Investment Preferences Jeffrey Risk Tolerance: Moderately aggressive Katherine …" at bounding box center [976, 400] width 334 height 393
click at [183, 445] on div "Foundation FIXED INCOME Social Security Annuities" at bounding box center [397, 476] width 689 height 71
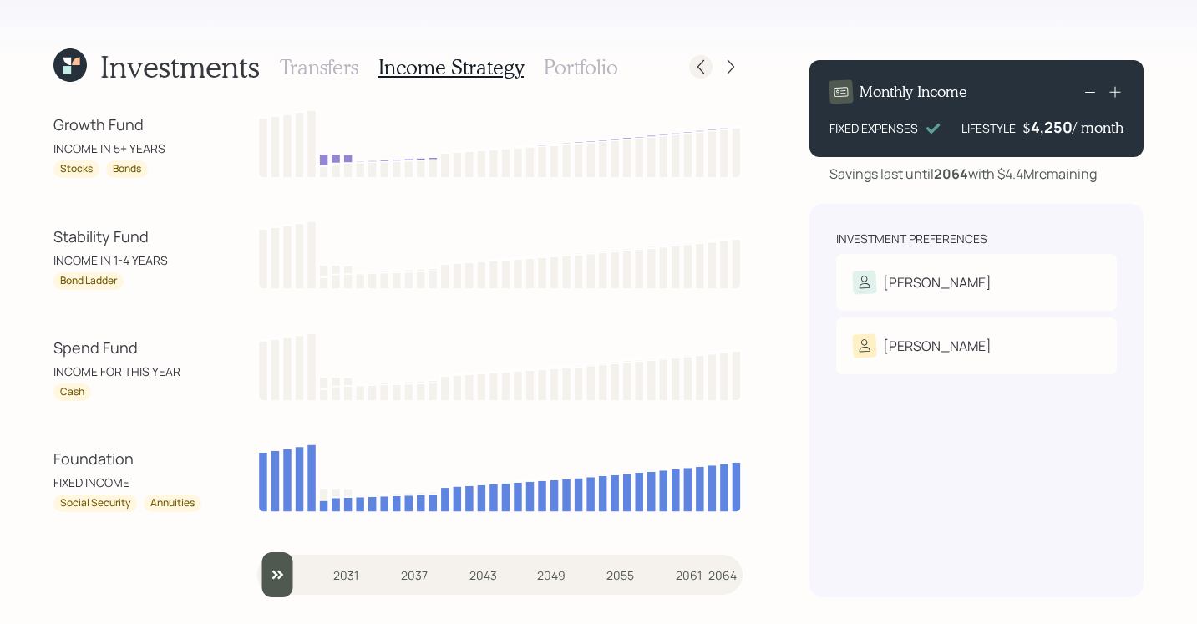
click at [702, 74] on div at bounding box center [700, 66] width 23 height 23
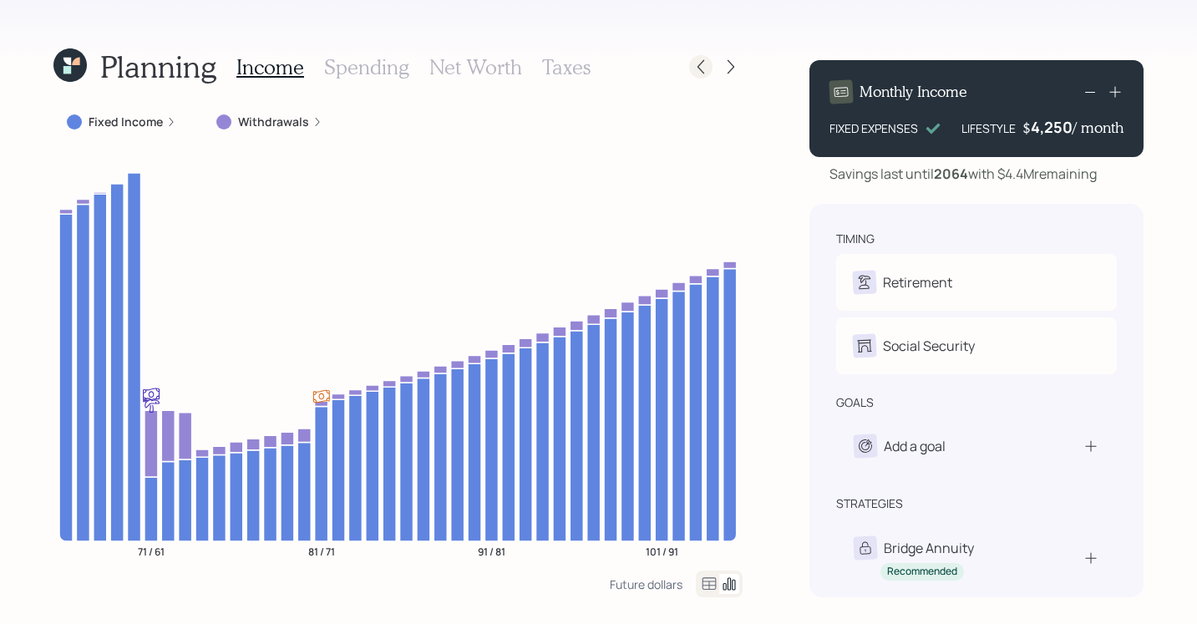
click at [692, 67] on icon at bounding box center [700, 66] width 17 height 17
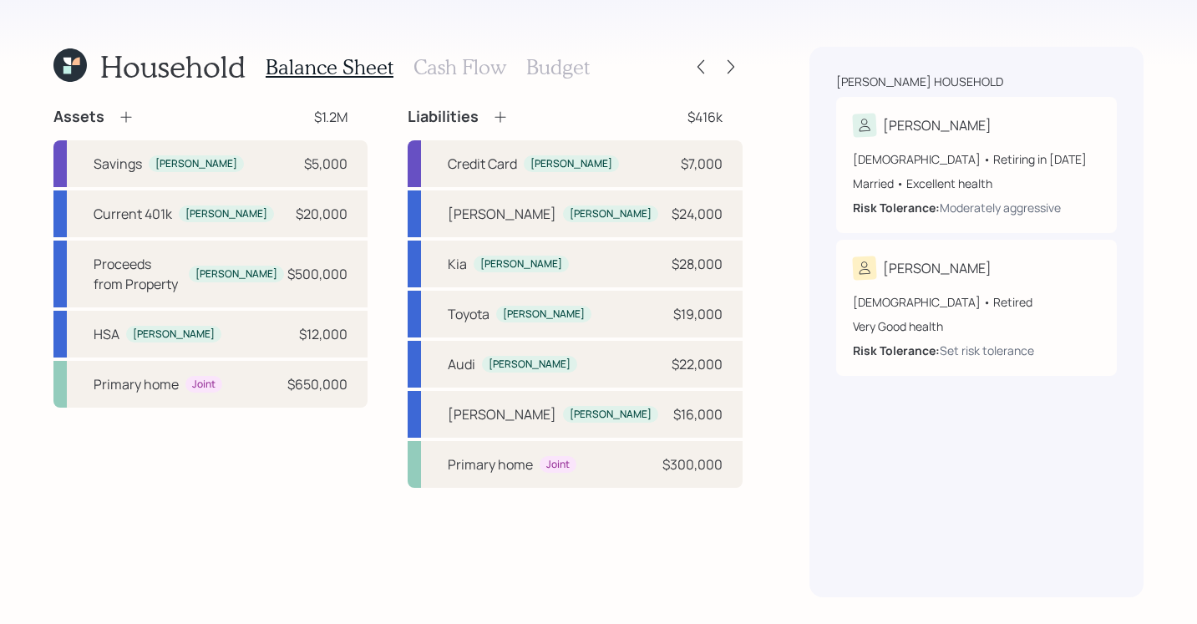
click at [494, 59] on h3 "Cash Flow" at bounding box center [459, 67] width 93 height 24
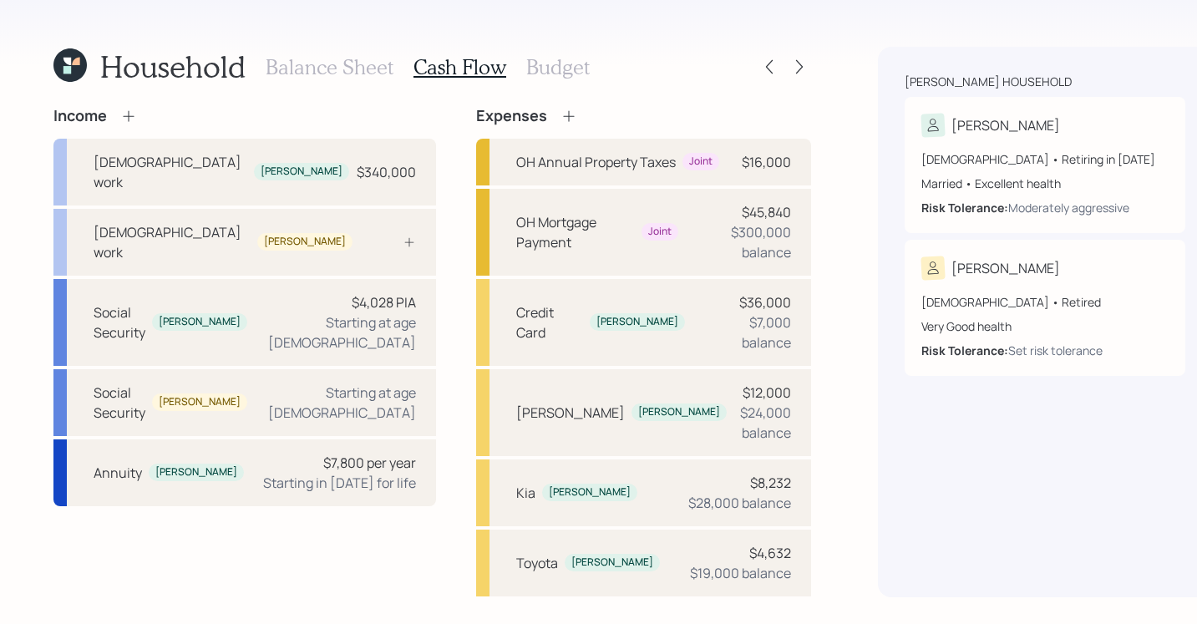
click at [742, 53] on div "Household Balance Sheet Cash Flow Budget" at bounding box center [432, 67] width 758 height 40
click at [791, 72] on icon at bounding box center [799, 66] width 17 height 17
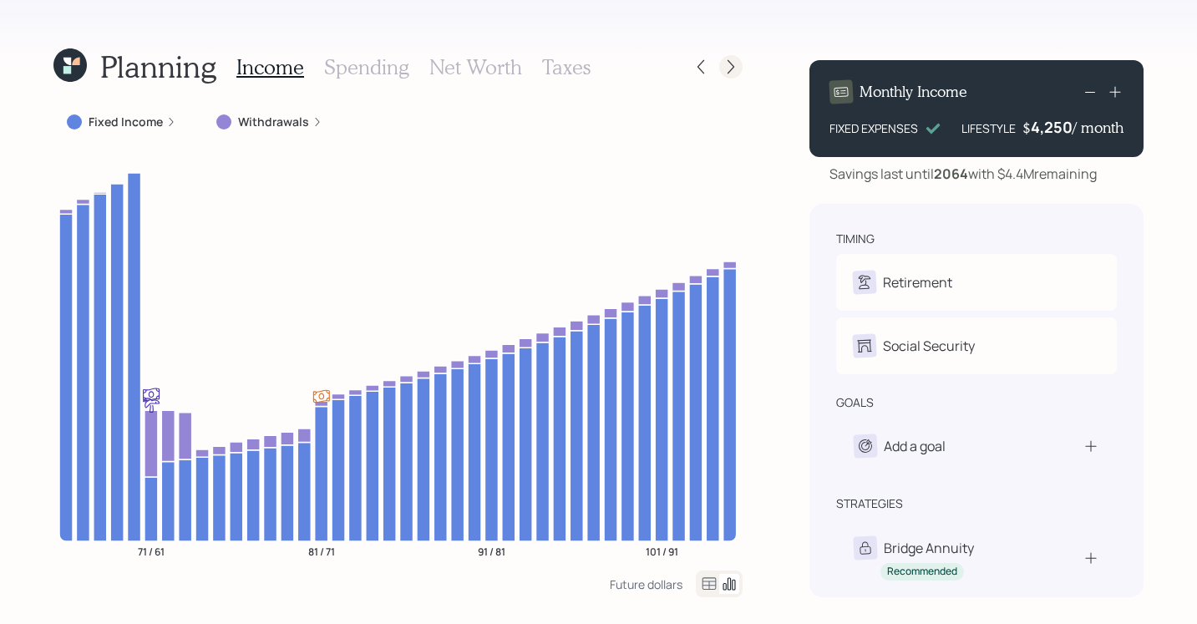
click at [729, 71] on icon at bounding box center [731, 67] width 7 height 14
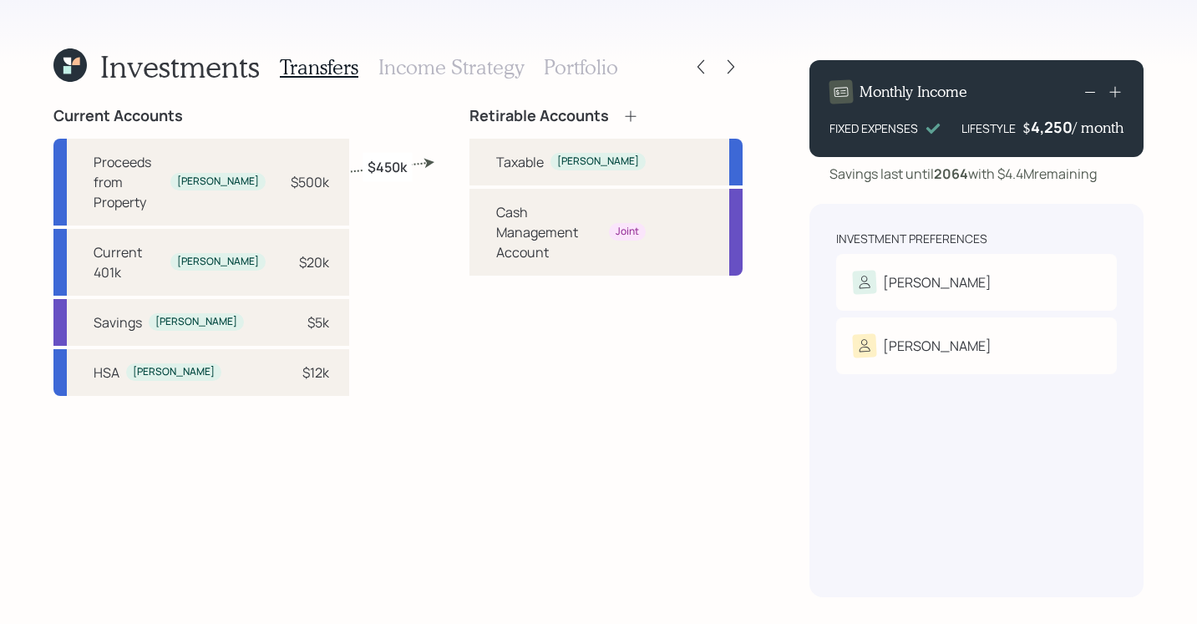
click at [432, 79] on div "Transfers Income Strategy Portfolio" at bounding box center [449, 67] width 338 height 40
click at [432, 75] on h3 "Income Strategy" at bounding box center [450, 67] width 145 height 24
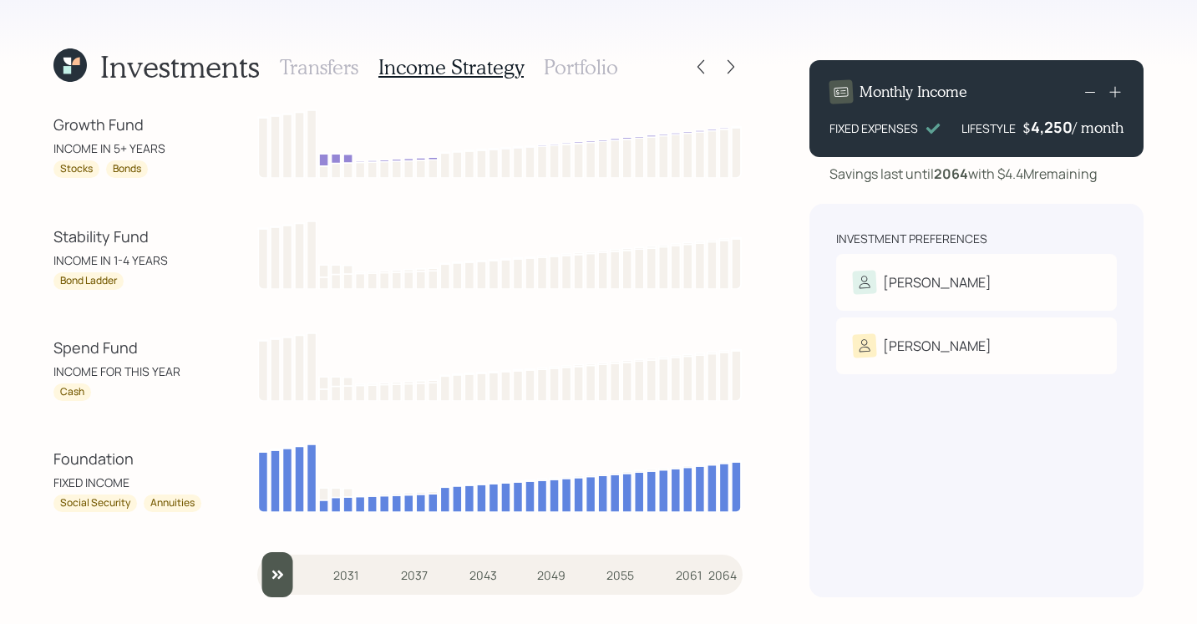
click at [566, 72] on h3 "Portfolio" at bounding box center [581, 67] width 74 height 24
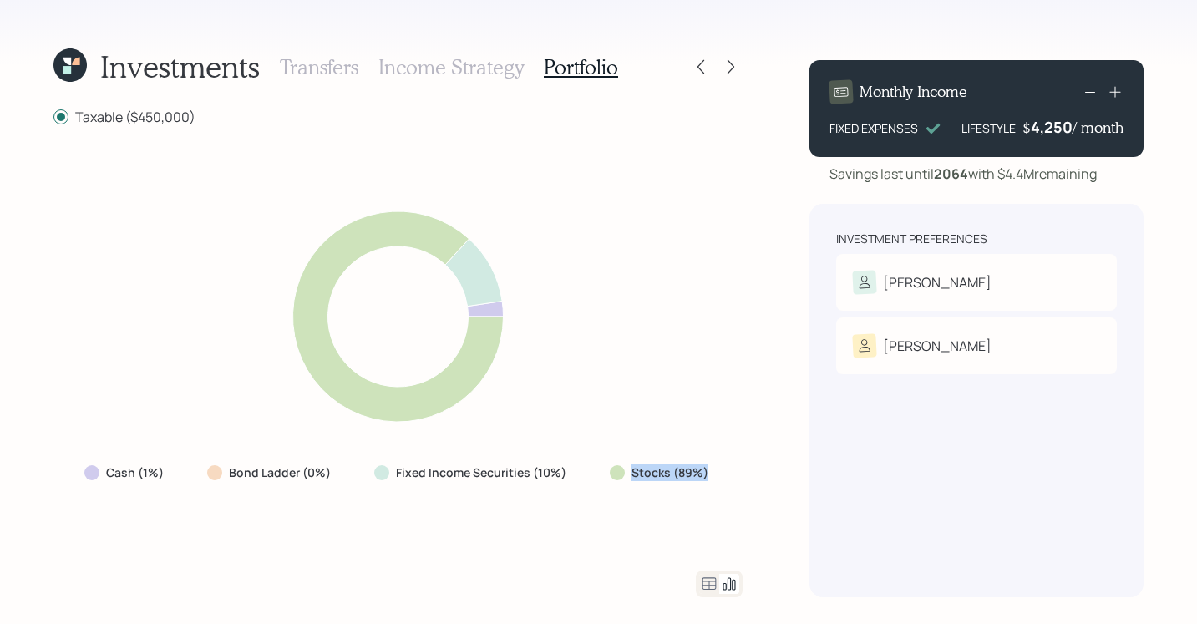
drag, startPoint x: 615, startPoint y: 469, endPoint x: 717, endPoint y: 477, distance: 102.2
click at [717, 477] on div "Stocks (89%)" at bounding box center [660, 473] width 129 height 30
click at [684, 535] on div "Cash (1%) Bond Ladder (0%) Fixed Income Securities (10%) Stocks (89%)" at bounding box center [397, 348] width 689 height 404
drag, startPoint x: 507, startPoint y: 475, endPoint x: 581, endPoint y: 480, distance: 74.5
click at [581, 480] on div "Cash (1%) Bond Ladder (0%) Fixed Income Securities (10%) Stocks (89%)" at bounding box center [398, 473] width 654 height 30
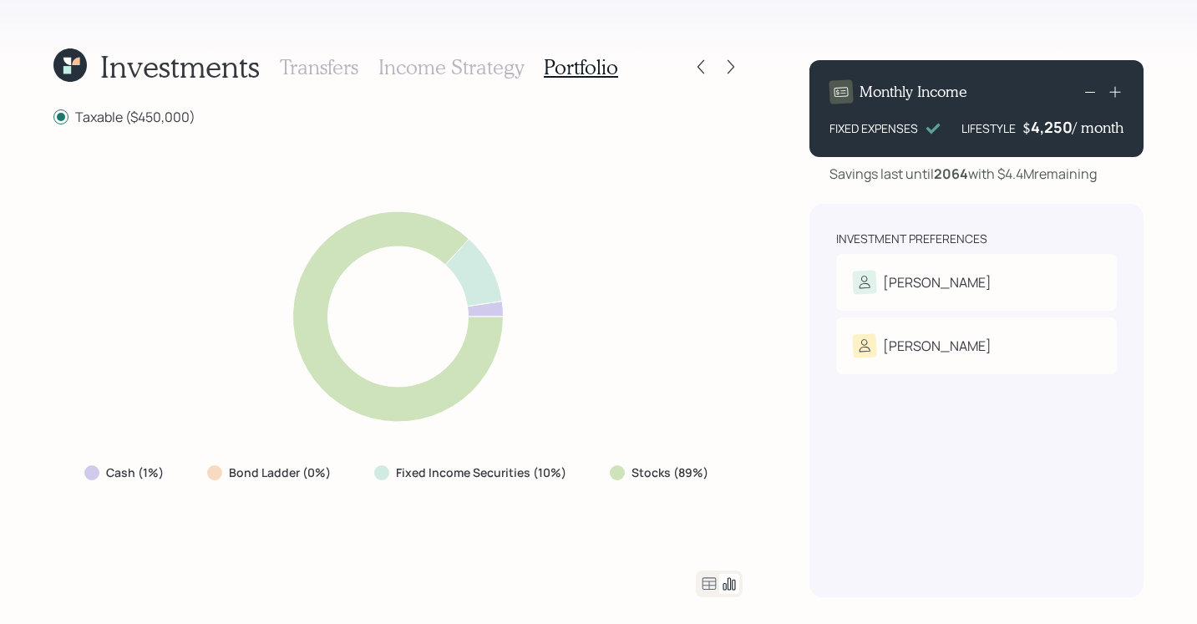
click at [869, 485] on div "Investment Preferences Jeffrey Risk Tolerance: Moderately aggressive Katherine …" at bounding box center [976, 400] width 334 height 393
click at [780, 473] on div "Investments Transfers Income Strategy Portfolio Taxable ($450,000) Cash (1%) Bo…" at bounding box center [598, 312] width 1197 height 624
click at [707, 586] on icon at bounding box center [709, 584] width 20 height 20
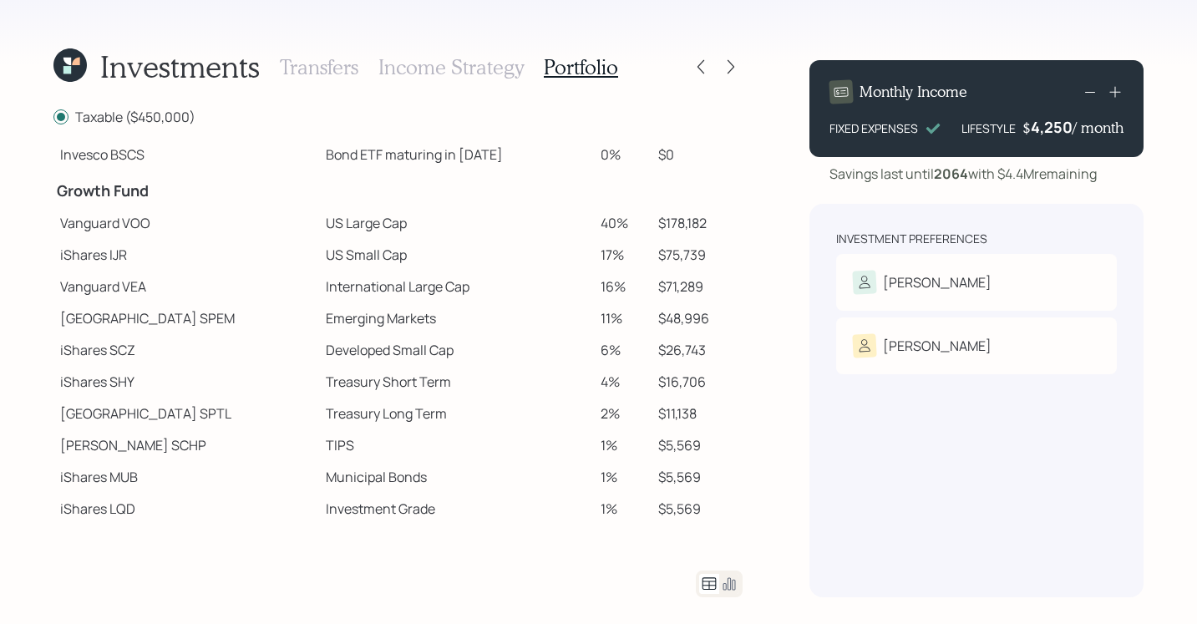
scroll to position [208, 0]
drag, startPoint x: 124, startPoint y: 224, endPoint x: 122, endPoint y: 255, distance: 31.0
click at [200, 222] on td "Vanguard VOO" at bounding box center [186, 222] width 266 height 32
drag, startPoint x: 107, startPoint y: 254, endPoint x: 169, endPoint y: 254, distance: 61.8
click at [169, 254] on td "iShares IJR" at bounding box center [186, 254] width 266 height 32
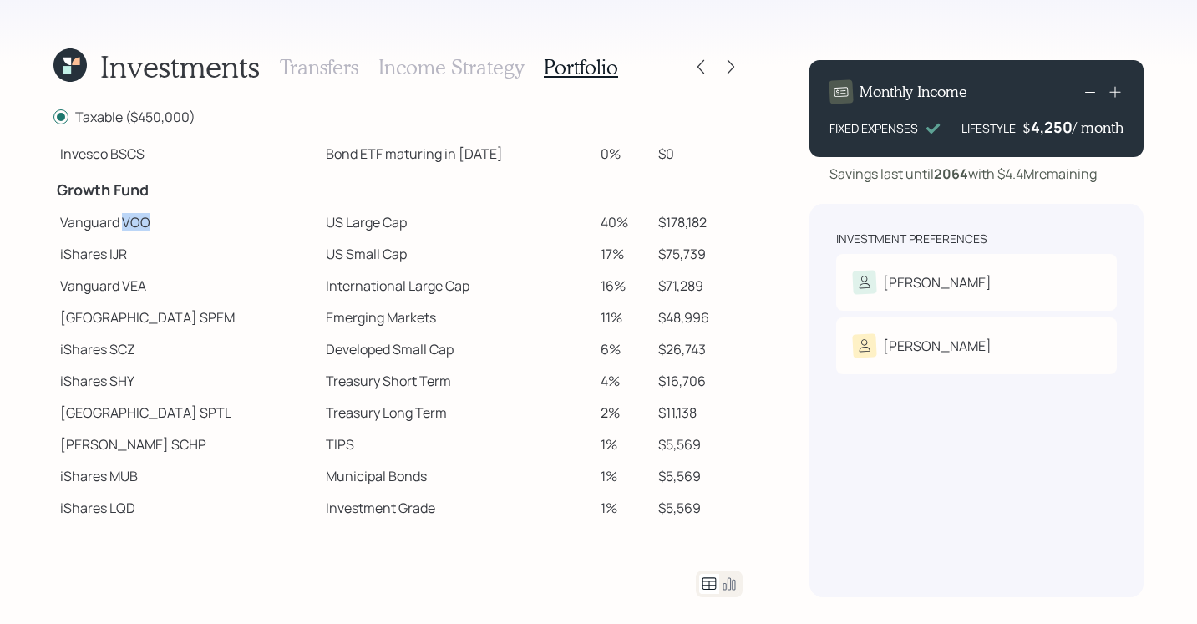
drag, startPoint x: 121, startPoint y: 218, endPoint x: 145, endPoint y: 223, distance: 23.9
click at [180, 217] on td "Vanguard VOO" at bounding box center [186, 222] width 266 height 32
click at [68, 238] on td "iShares IJR" at bounding box center [186, 254] width 266 height 32
click at [23, 234] on div "Investments Transfers Income Strategy Portfolio Taxable ($450,000) Spend Fund C…" at bounding box center [598, 312] width 1197 height 624
drag, startPoint x: 281, startPoint y: 226, endPoint x: 359, endPoint y: 224, distance: 77.7
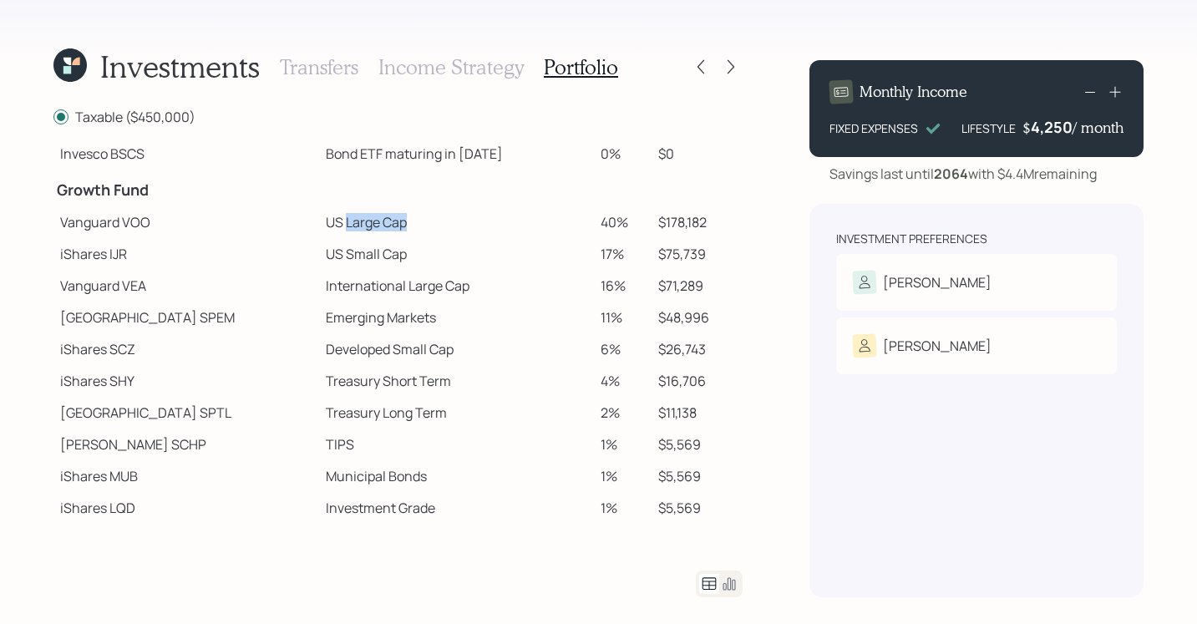
click at [359, 224] on td "US Large Cap" at bounding box center [456, 222] width 274 height 32
drag, startPoint x: 281, startPoint y: 250, endPoint x: 374, endPoint y: 259, distance: 93.2
click at [374, 259] on td "US Small Cap" at bounding box center [456, 254] width 274 height 32
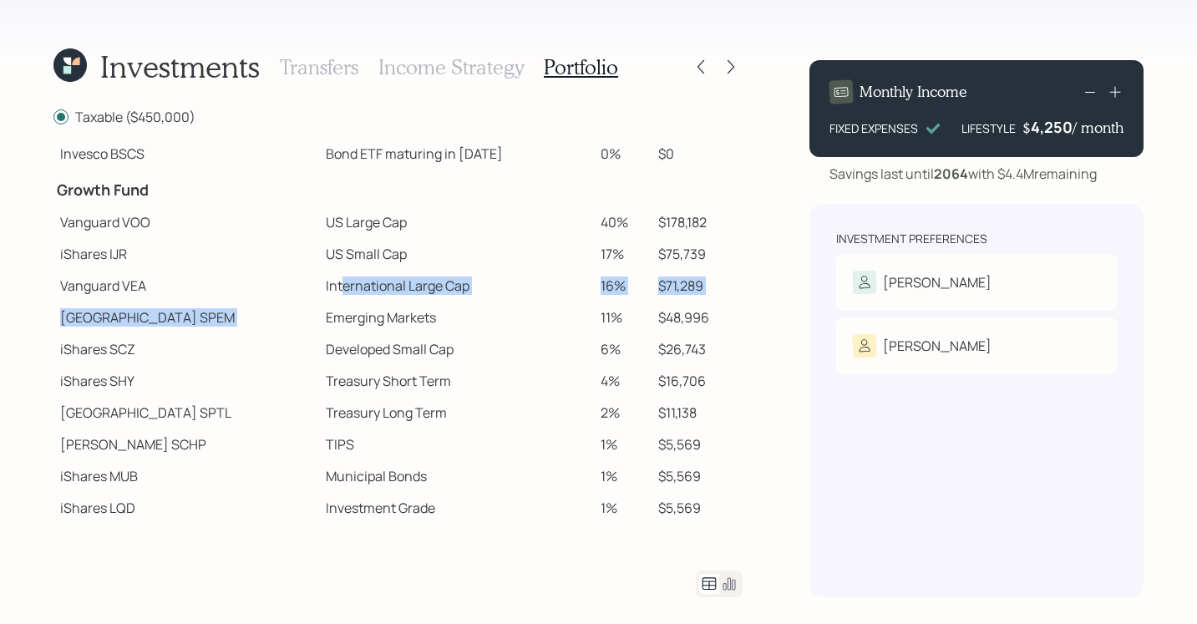
drag, startPoint x: 276, startPoint y: 288, endPoint x: 403, endPoint y: 307, distance: 127.6
click at [403, 307] on tbody "Spend Fund CASH Cash (Account Management) 1% $4,500 Stability Fund Invesco BSCP…" at bounding box center [397, 231] width 689 height 586
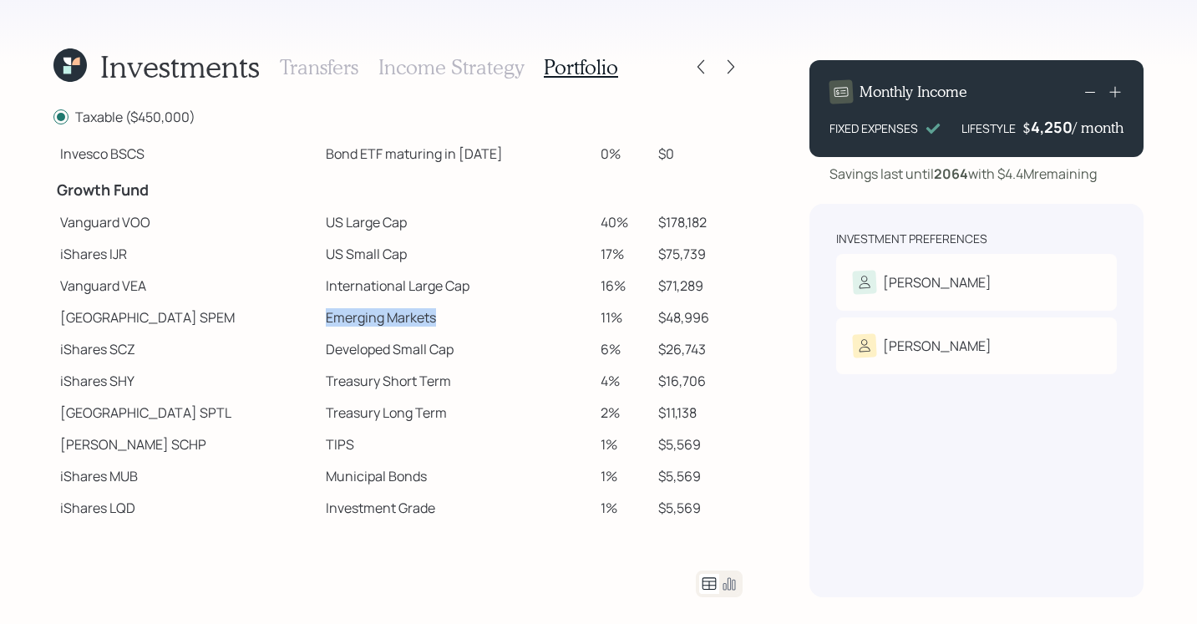
drag, startPoint x: 262, startPoint y: 317, endPoint x: 387, endPoint y: 323, distance: 124.6
click at [388, 323] on td "Emerging Markets" at bounding box center [456, 318] width 274 height 32
click at [809, 440] on div "Investment Preferences Jeffrey Risk Tolerance: Moderately aggressive Katherine …" at bounding box center [976, 400] width 334 height 393
click at [429, 63] on h3 "Income Strategy" at bounding box center [450, 67] width 145 height 24
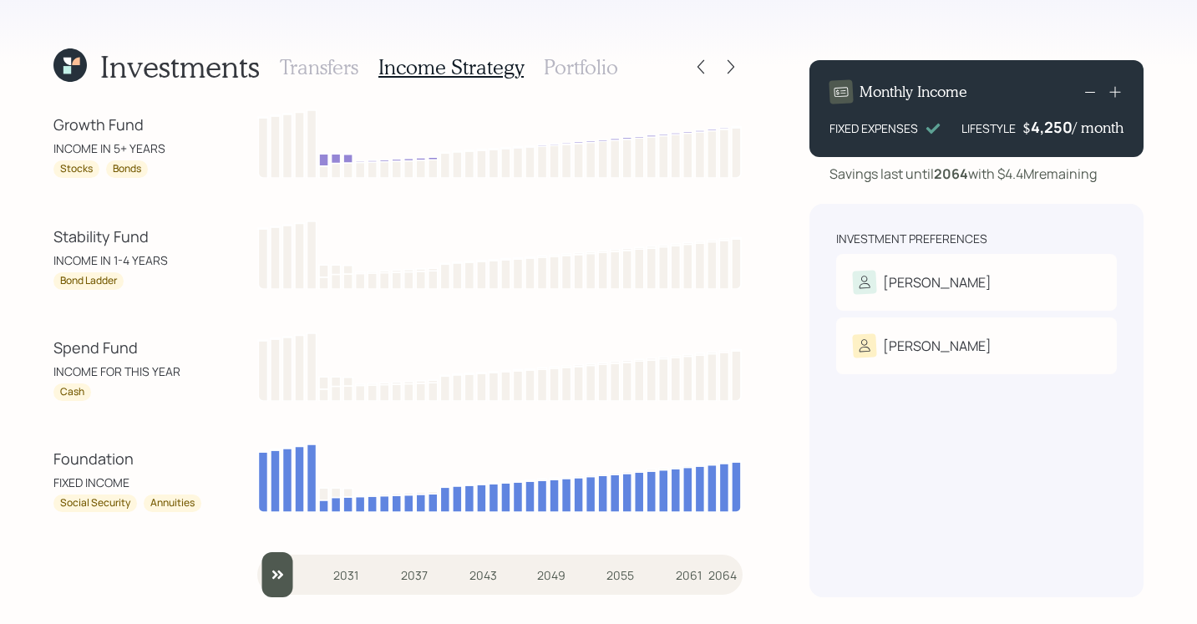
click at [315, 42] on div "Investments Transfers Income Strategy Portfolio Growth Fund INCOME IN 5+ YEARS …" at bounding box center [598, 312] width 1197 height 624
click at [796, 338] on div "Investments Transfers Income Strategy Portfolio Growth Fund INCOME IN 5+ YEARS …" at bounding box center [598, 312] width 1197 height 624
drag, startPoint x: 107, startPoint y: 147, endPoint x: 170, endPoint y: 151, distance: 62.8
click at [170, 151] on div "INCOME IN 5+ YEARS" at bounding box center [128, 148] width 150 height 18
click at [762, 89] on div "Investments Transfers Income Strategy Portfolio Growth Fund INCOME IN 5+ YEARS …" at bounding box center [598, 312] width 1197 height 624
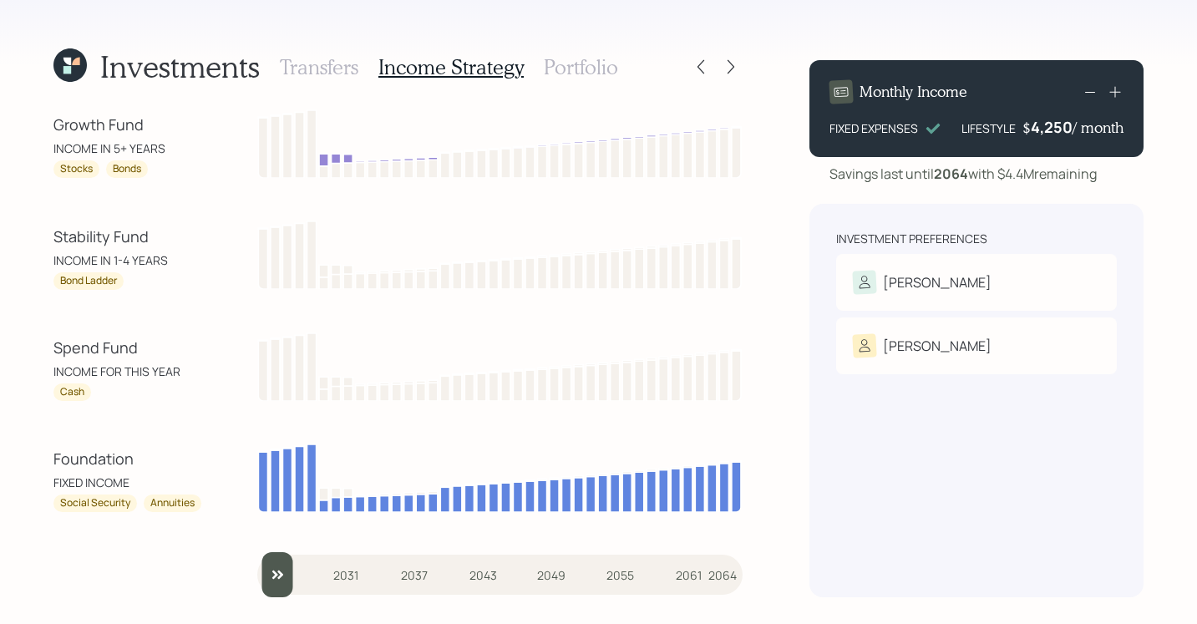
click at [758, 90] on div "Investments Transfers Income Strategy Portfolio Growth Fund INCOME IN 5+ YEARS …" at bounding box center [598, 312] width 1197 height 624
drag, startPoint x: 56, startPoint y: 242, endPoint x: 176, endPoint y: 240, distance: 120.3
click at [176, 240] on div "Stability Fund" at bounding box center [128, 237] width 150 height 23
drag, startPoint x: 48, startPoint y: 258, endPoint x: 157, endPoint y: 263, distance: 108.7
click at [157, 263] on div "Investments Transfers Income Strategy Portfolio Growth Fund INCOME IN 5+ YEARS …" at bounding box center [598, 312] width 1197 height 624
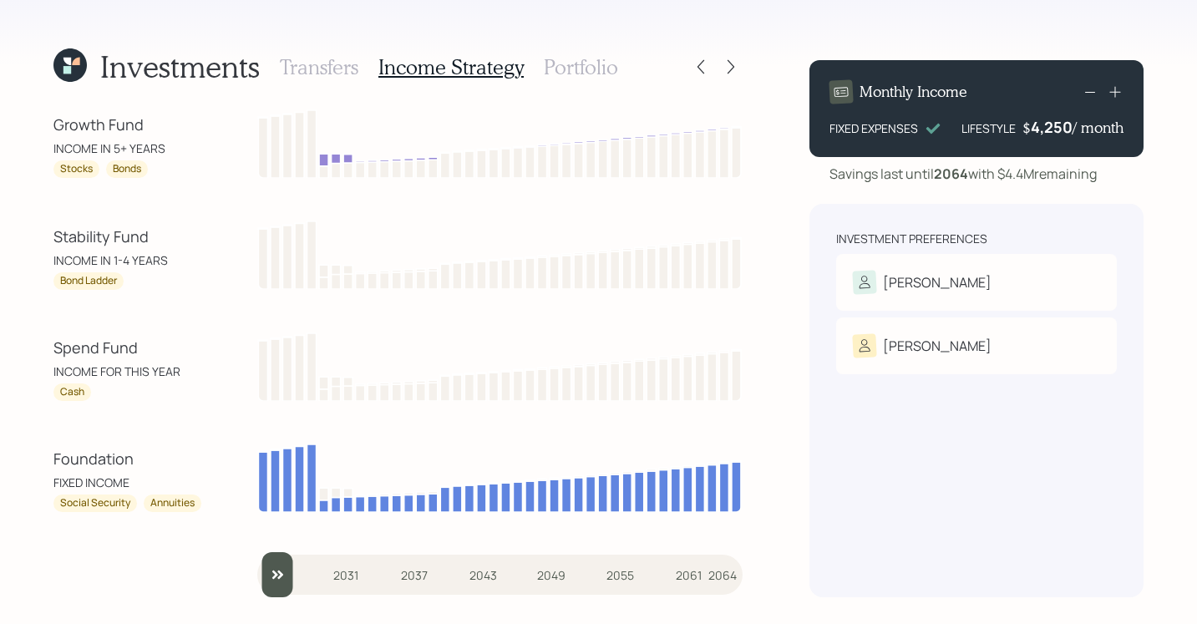
click at [25, 165] on div "Investments Transfers Income Strategy Portfolio Growth Fund INCOME IN 5+ YEARS …" at bounding box center [598, 312] width 1197 height 624
drag, startPoint x: 109, startPoint y: 262, endPoint x: 185, endPoint y: 272, distance: 75.8
click at [204, 275] on div "Stability Fund INCOME IN 1-4 YEARS Bond Ladder" at bounding box center [397, 253] width 689 height 71
click at [27, 113] on div "Investments Transfers Income Strategy Portfolio Growth Fund INCOME IN 5+ YEARS …" at bounding box center [598, 312] width 1197 height 624
click at [691, 66] on div at bounding box center [700, 66] width 23 height 23
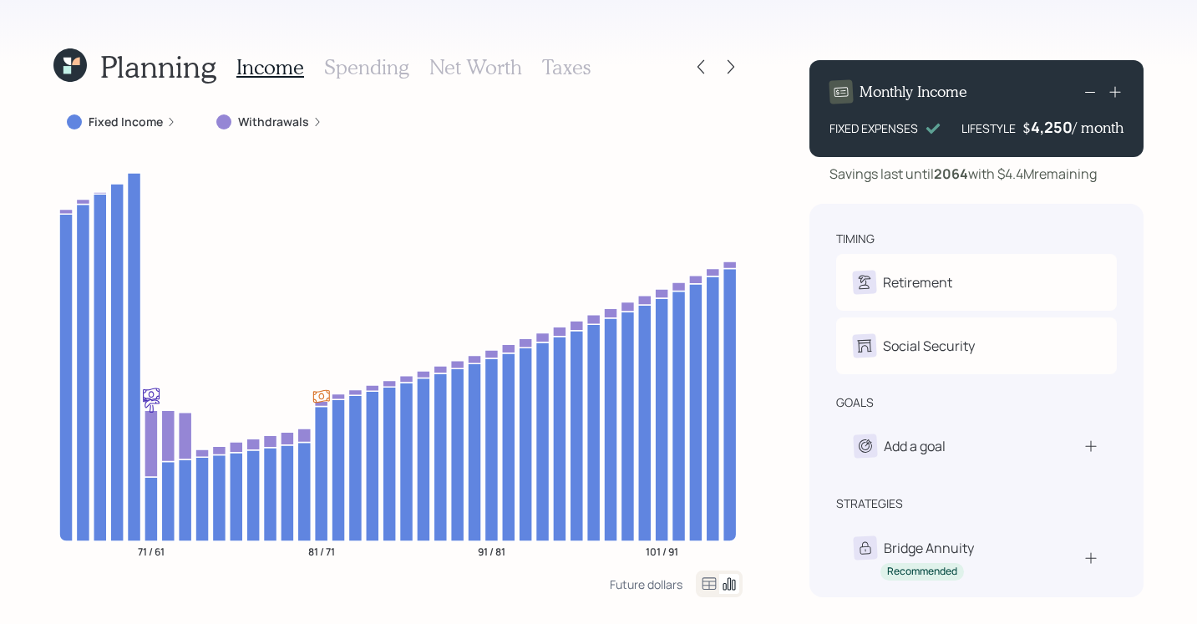
click at [692, 55] on div at bounding box center [700, 66] width 23 height 23
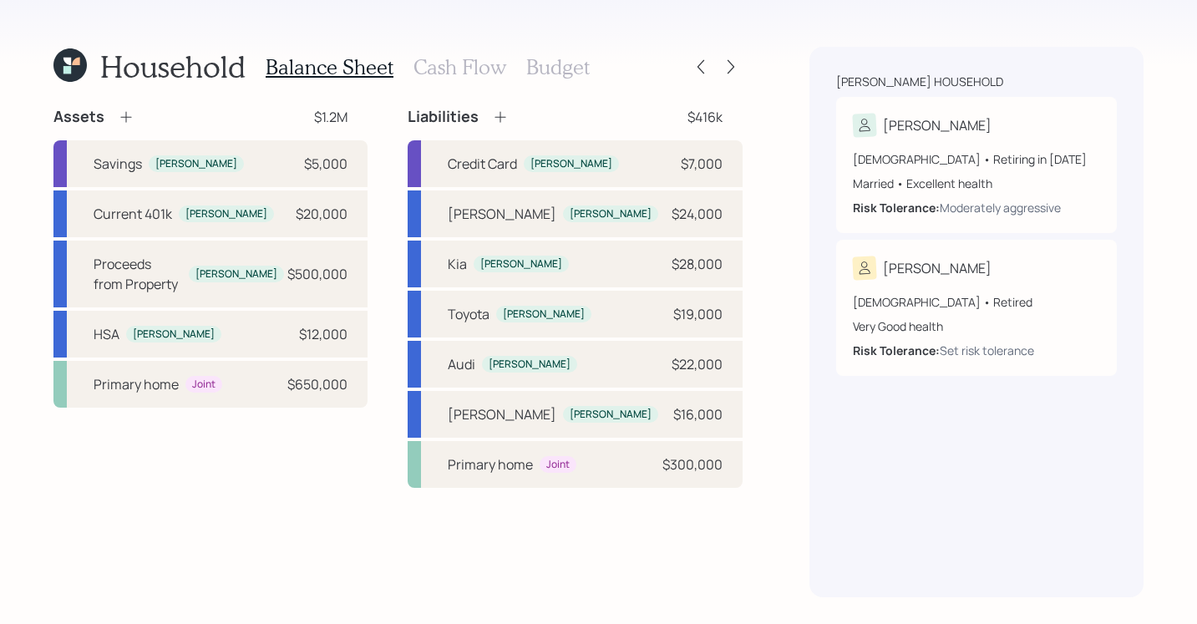
click at [720, 59] on div at bounding box center [715, 66] width 53 height 23
click at [741, 70] on div at bounding box center [730, 66] width 23 height 23
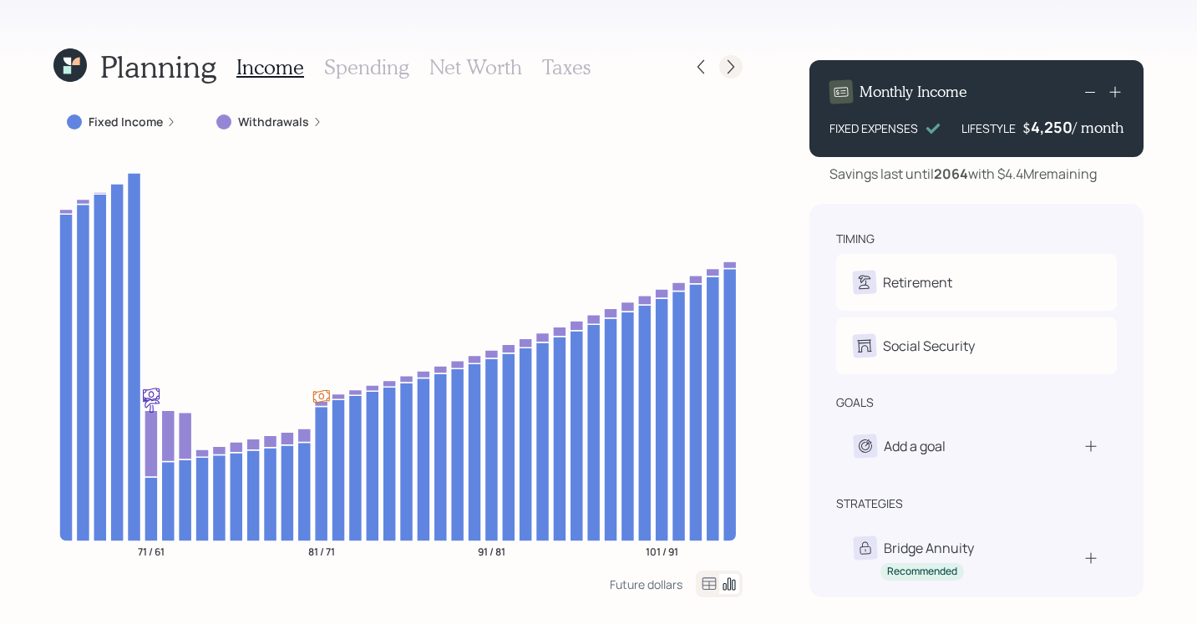
click at [721, 71] on div at bounding box center [730, 66] width 23 height 23
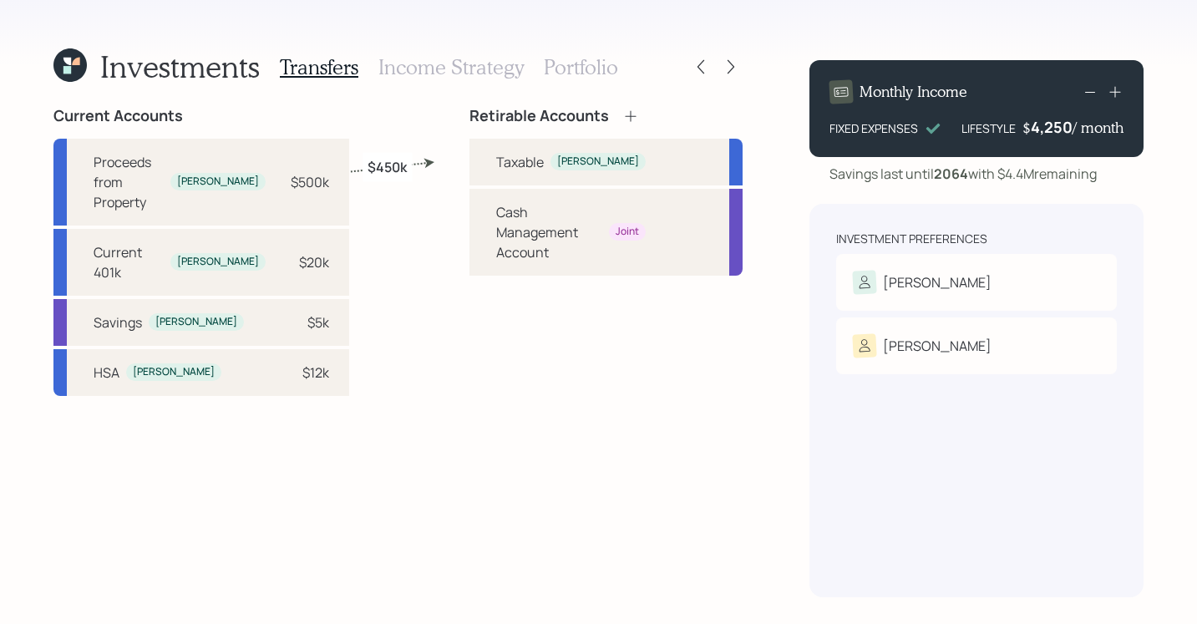
click at [692, 432] on div "Retirable Accounts Taxable Jeffrey Cash Management Account Joint" at bounding box center [605, 352] width 273 height 490
click at [694, 63] on icon at bounding box center [700, 66] width 17 height 17
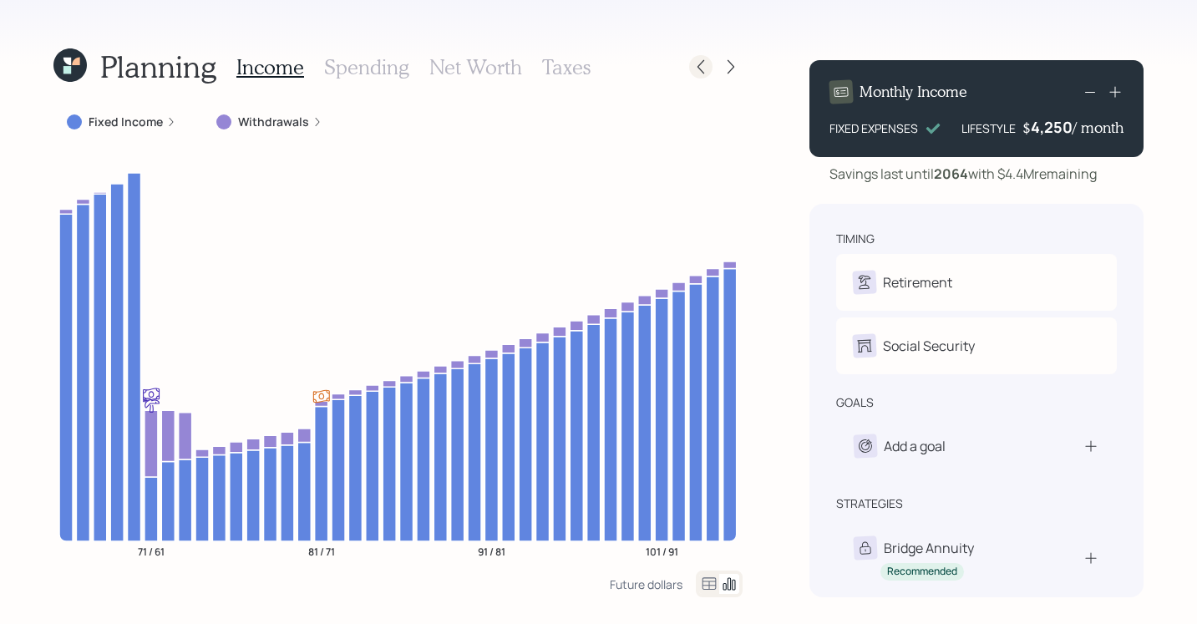
click at [702, 67] on icon at bounding box center [700, 66] width 17 height 17
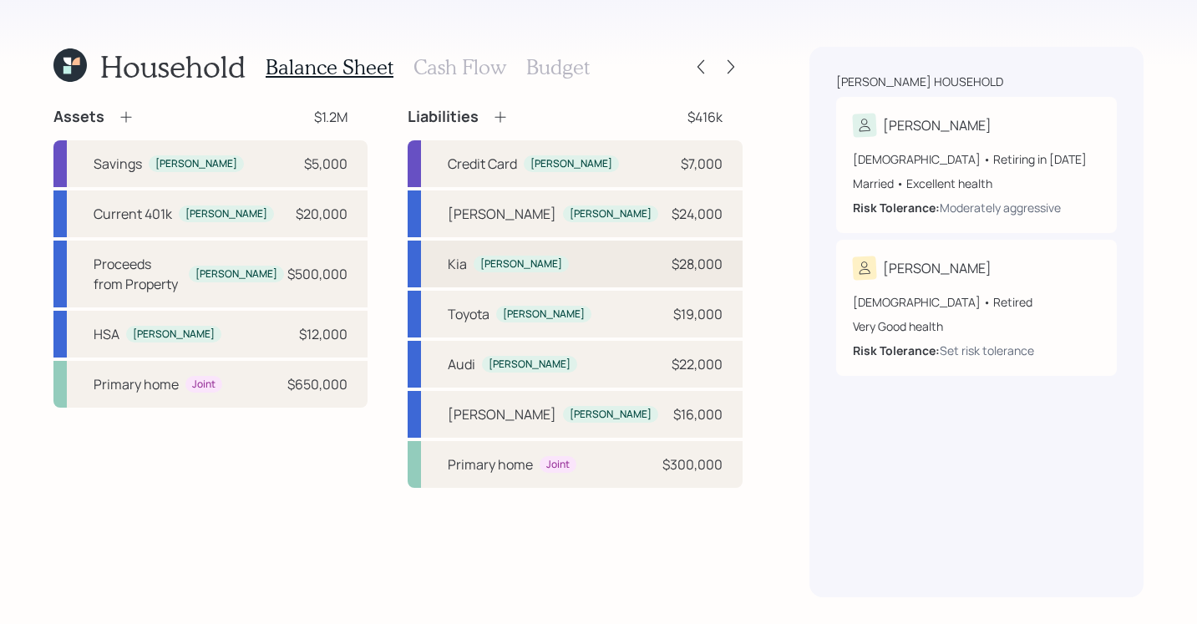
click at [725, 271] on div "Kia Jeffrey $28,000" at bounding box center [575, 264] width 335 height 47
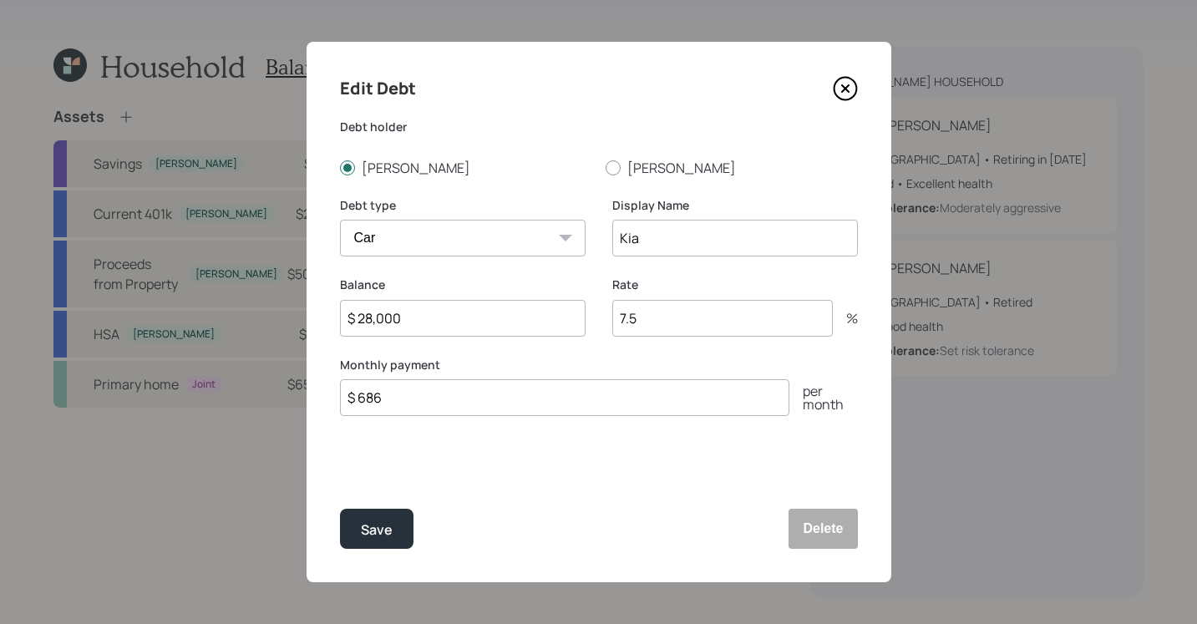
click at [839, 81] on icon at bounding box center [845, 88] width 25 height 25
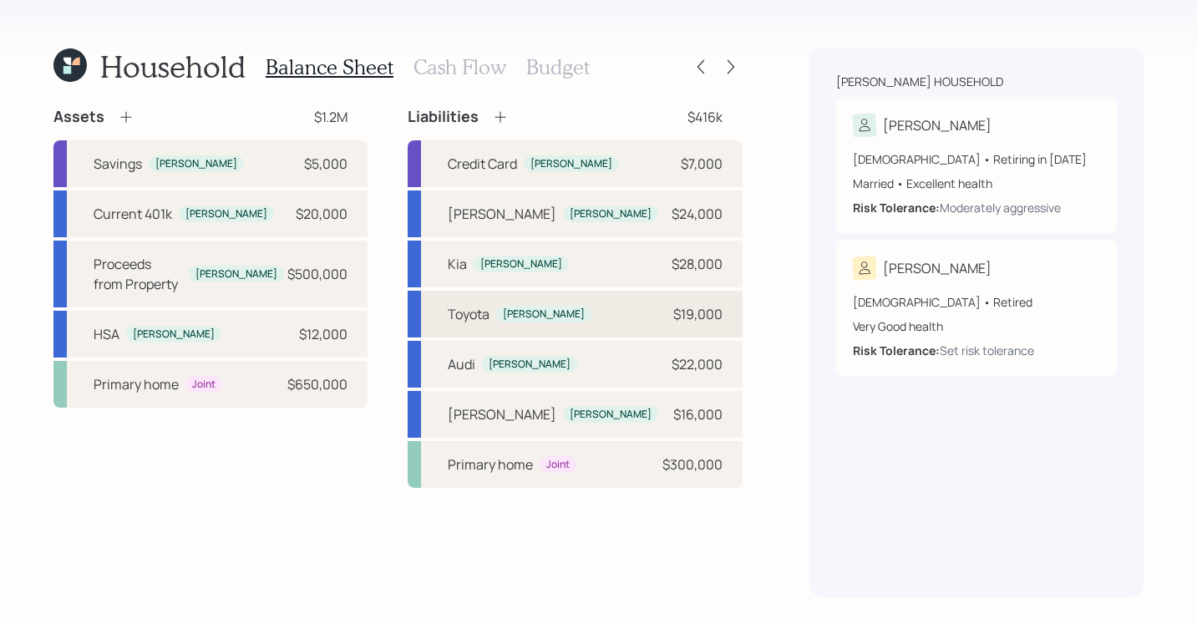
click at [626, 316] on div "Toyota Jeffrey $19,000" at bounding box center [575, 314] width 335 height 47
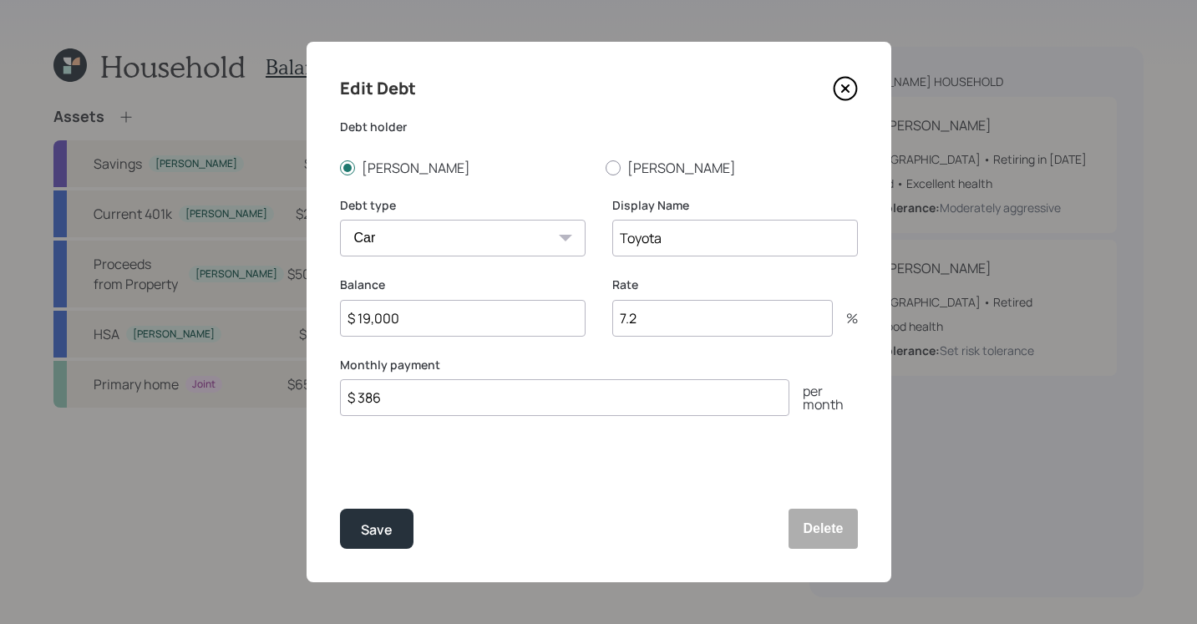
click at [854, 90] on icon at bounding box center [845, 88] width 25 height 25
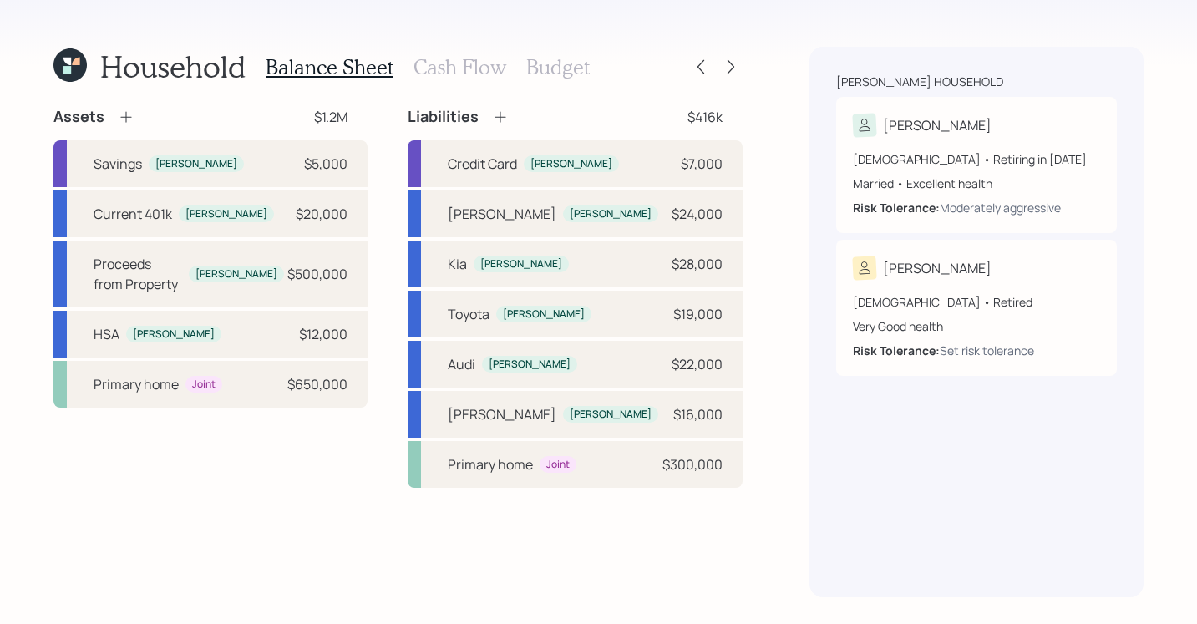
click at [769, 246] on div "Household Balance Sheet Cash Flow Budget Assets $1.2M Savings Jeffrey $5,000 Cu…" at bounding box center [598, 312] width 1197 height 624
click at [647, 312] on div "Toyota Jeffrey $19,000" at bounding box center [575, 314] width 335 height 47
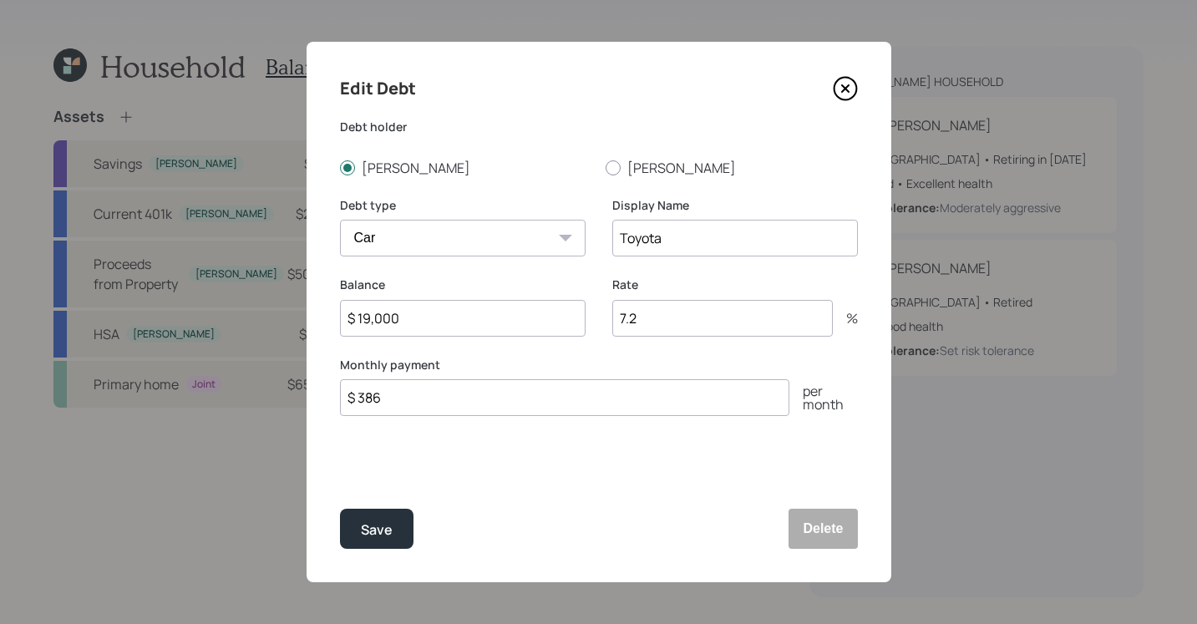
click at [839, 89] on icon at bounding box center [845, 88] width 25 height 25
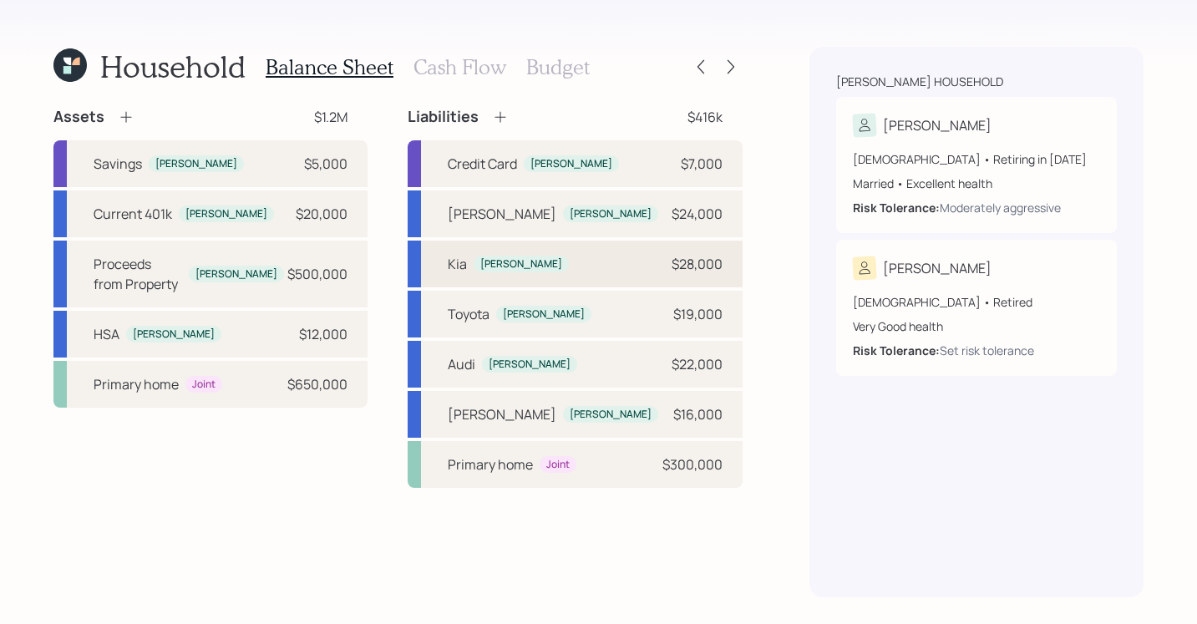
click at [701, 268] on div "$28,000" at bounding box center [697, 264] width 51 height 20
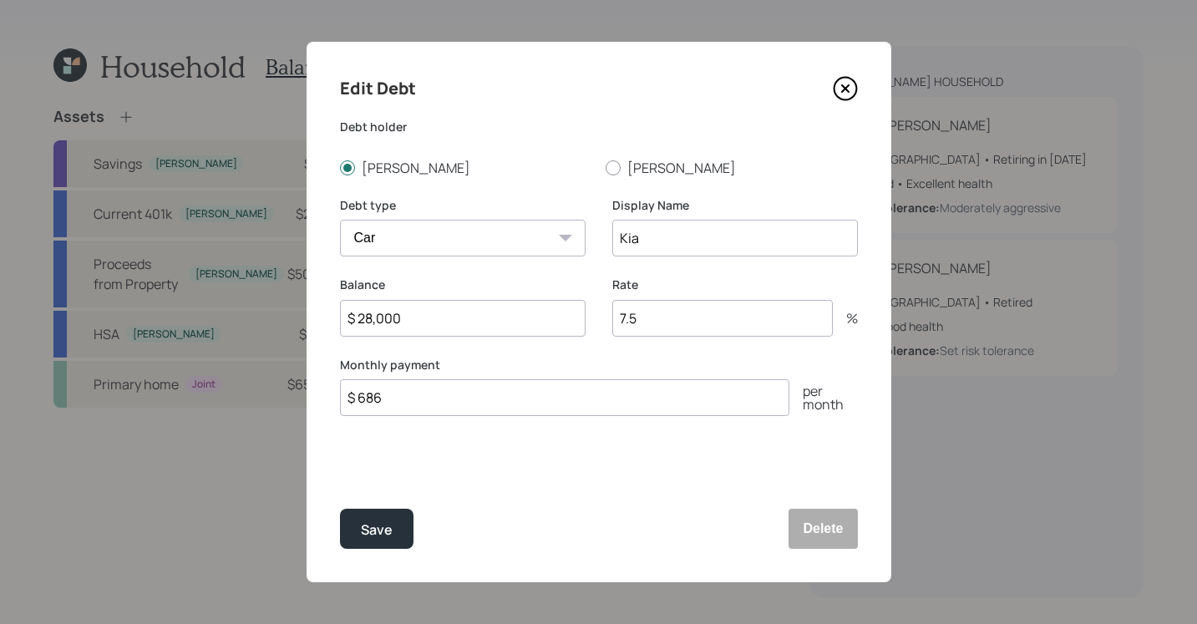
click at [849, 90] on icon at bounding box center [845, 88] width 25 height 25
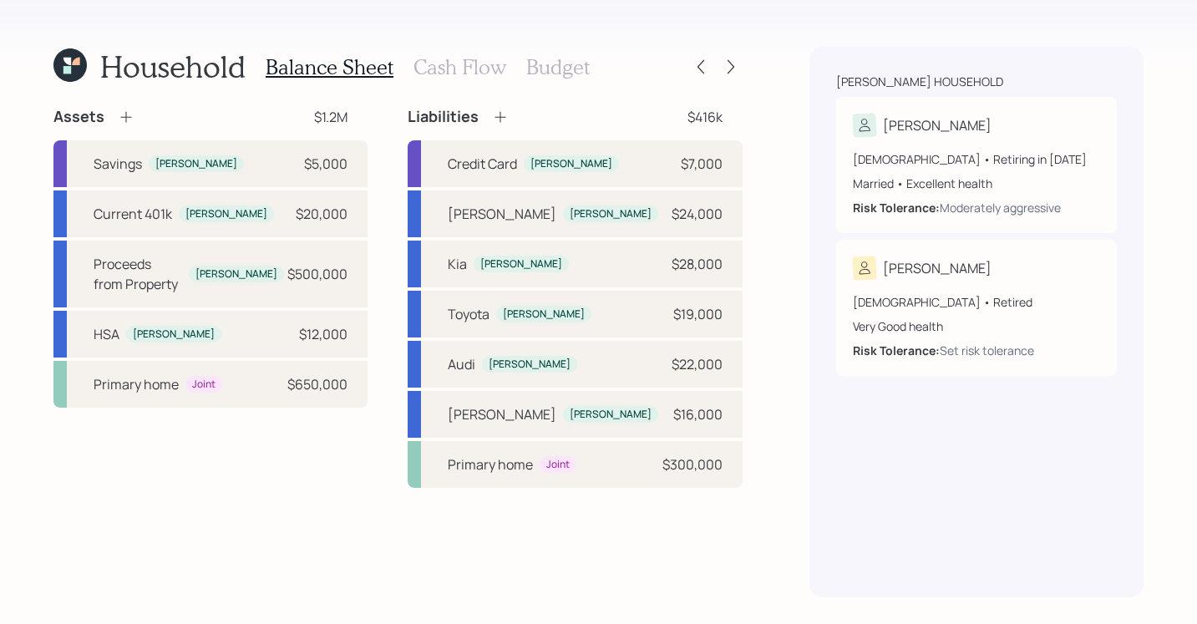
click at [789, 252] on div "Household Balance Sheet Cash Flow Budget Assets $1.2M Savings Jeffrey $5,000 Cu…" at bounding box center [598, 312] width 1197 height 624
click at [641, 253] on div "Kia Jeffrey $28,000" at bounding box center [575, 264] width 335 height 47
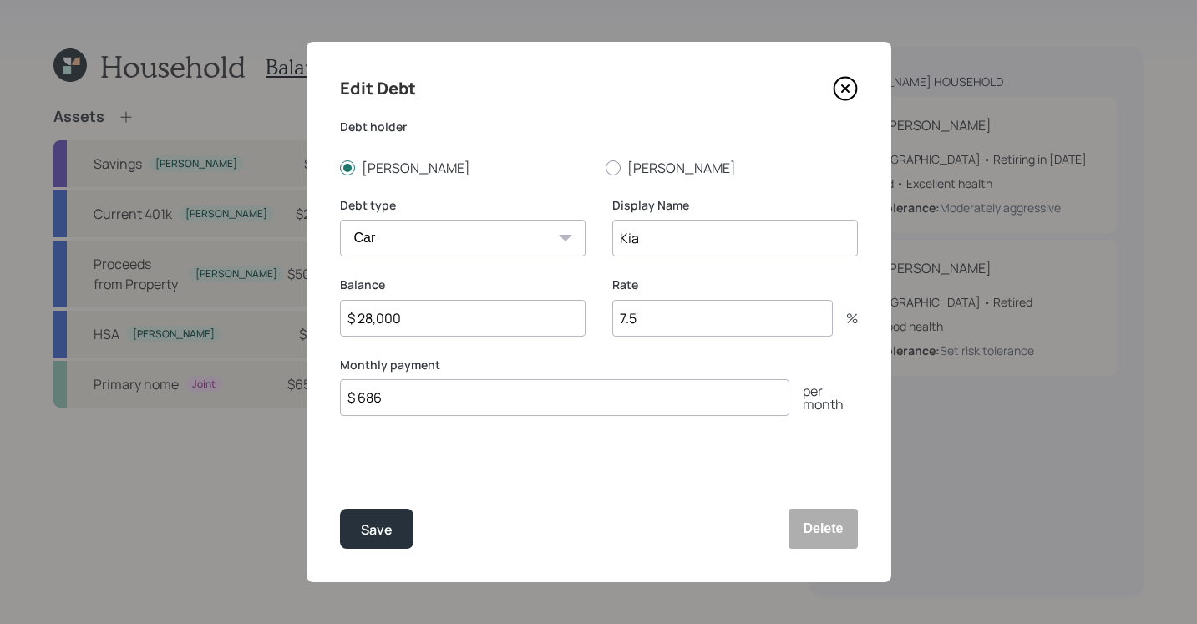
click at [846, 82] on icon at bounding box center [845, 88] width 25 height 25
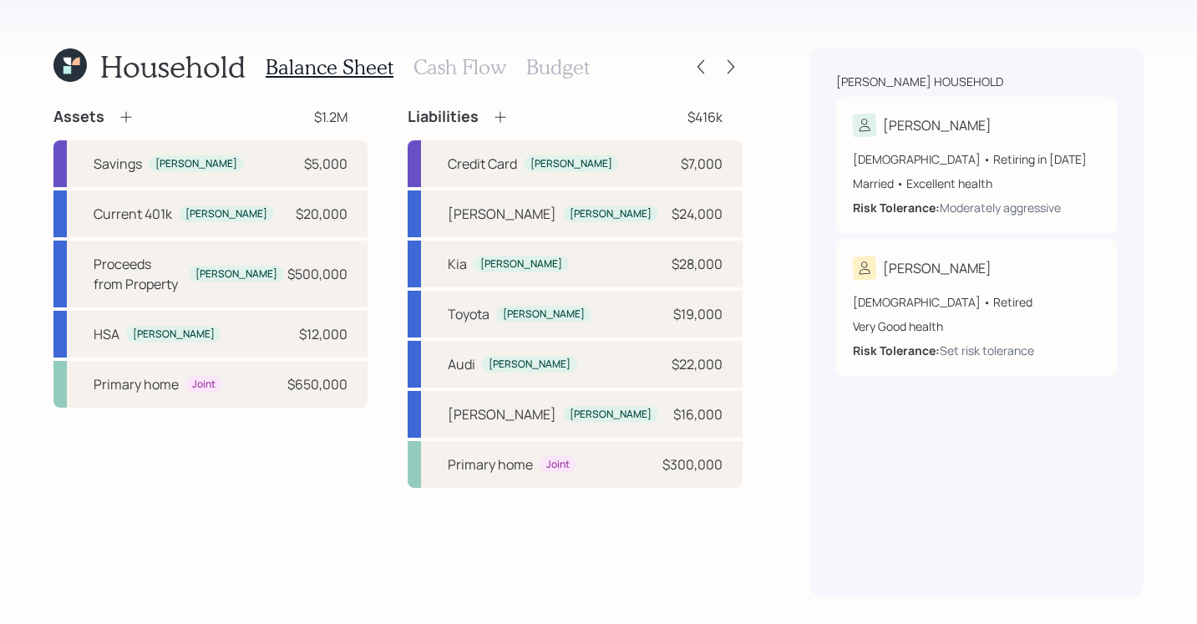
click at [794, 304] on div "Household Balance Sheet Cash Flow Budget Assets $1.2M Savings Jeffrey $5,000 Cu…" at bounding box center [598, 312] width 1197 height 624
click at [772, 376] on div "Household Balance Sheet Cash Flow Budget Assets $1.2M Savings Jeffrey $5,000 Cu…" at bounding box center [598, 312] width 1197 height 624
click at [734, 65] on icon at bounding box center [731, 66] width 17 height 17
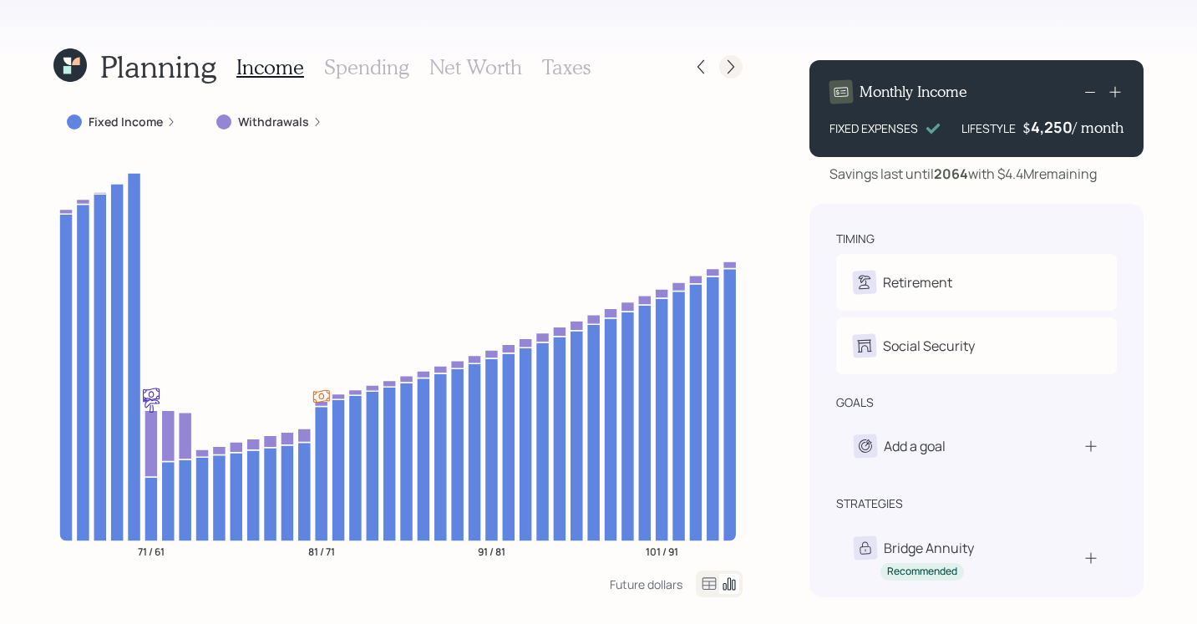
click at [738, 68] on icon at bounding box center [731, 66] width 17 height 17
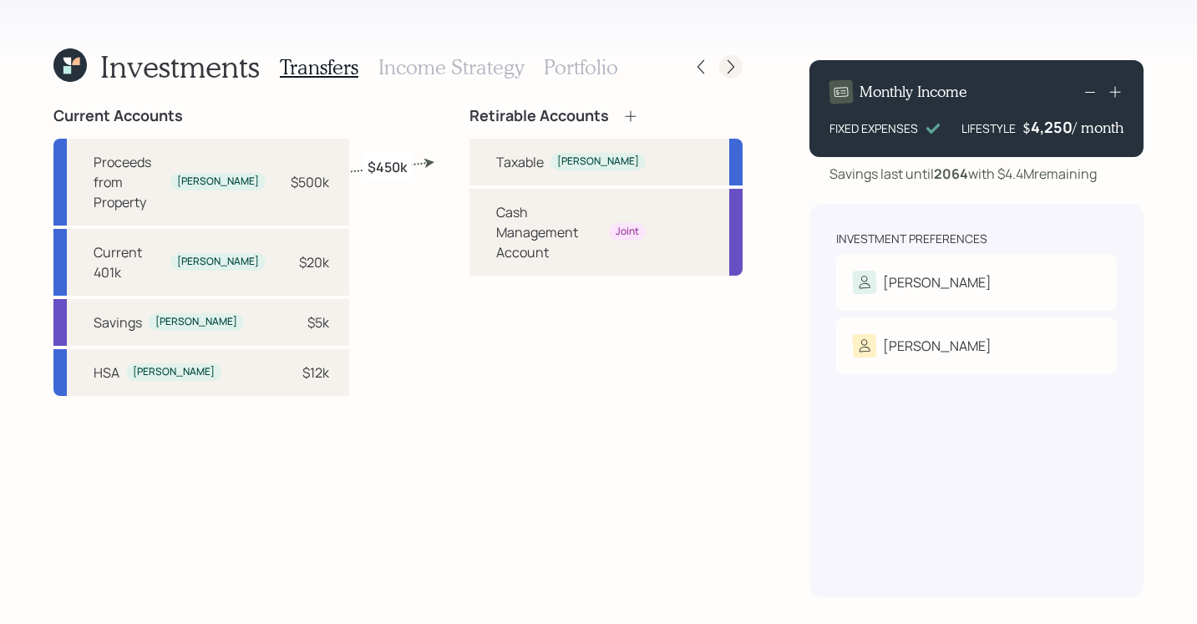
click at [730, 72] on icon at bounding box center [731, 66] width 17 height 17
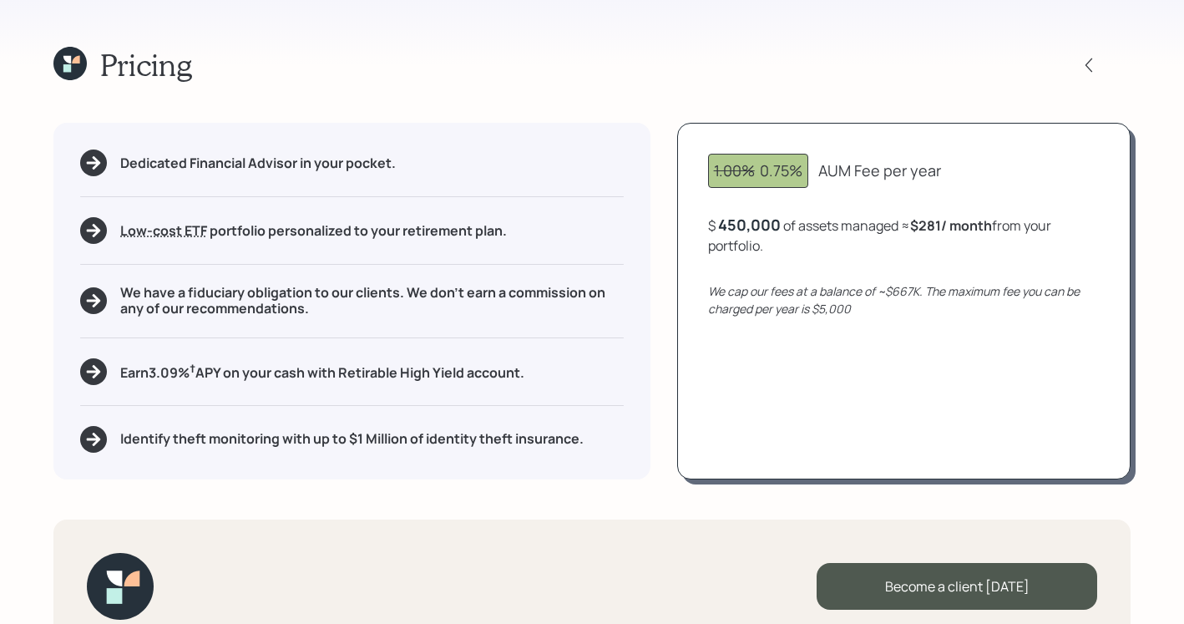
drag, startPoint x: 724, startPoint y: 67, endPoint x: 745, endPoint y: 59, distance: 22.2
click at [744, 61] on div "Pricing" at bounding box center [592, 65] width 1078 height 36
drag, startPoint x: 712, startPoint y: 225, endPoint x: 773, endPoint y: 227, distance: 60.2
click at [773, 227] on div "$ 450,000 of assets managed ≈ $281 / month from your portfolio ." at bounding box center [904, 235] width 392 height 41
click at [718, 79] on div "Pricing" at bounding box center [592, 65] width 1078 height 36
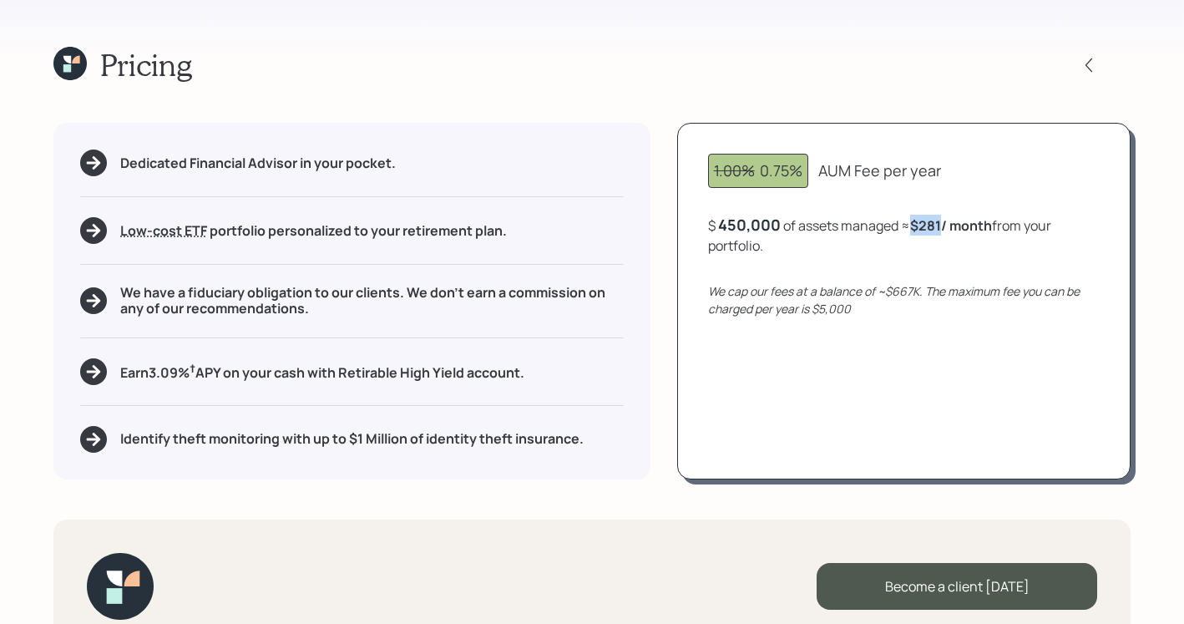
drag, startPoint x: 918, startPoint y: 225, endPoint x: 944, endPoint y: 225, distance: 25.9
click at [944, 225] on b "$281 / month" at bounding box center [951, 225] width 82 height 18
click at [951, 45] on div "Pricing Dedicated Financial Advisor in your pocket. Low-cost ETF Retirable uses…" at bounding box center [592, 312] width 1184 height 624
click at [718, 105] on div "Pricing Dedicated Financial Advisor in your pocket. Low-cost ETF Retirable uses…" at bounding box center [592, 312] width 1184 height 624
drag, startPoint x: 185, startPoint y: 231, endPoint x: 307, endPoint y: 132, distance: 156.2
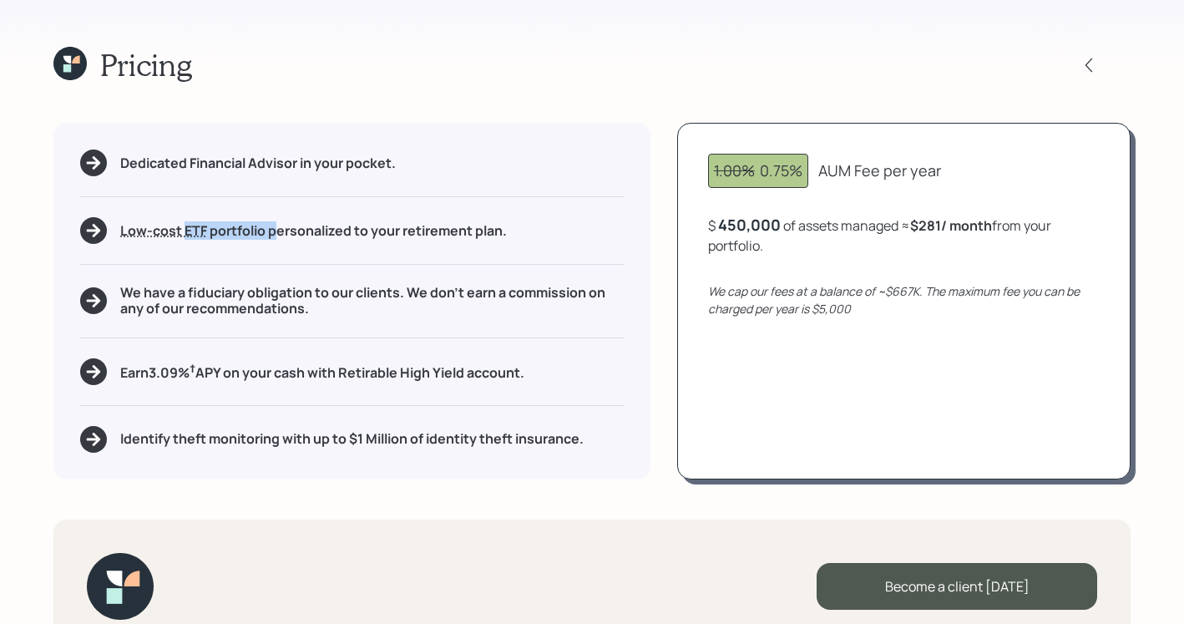
click at [274, 227] on h5 "Low-cost ETF Retirable uses diversified Exchange Traded Funds from trusted mana…" at bounding box center [313, 231] width 387 height 16
click at [435, 55] on div "Pricing" at bounding box center [592, 65] width 1078 height 36
drag, startPoint x: 124, startPoint y: 374, endPoint x: 550, endPoint y: 377, distance: 425.2
click at [550, 377] on div "Earn 3.09 % † APY on your cash with Retirable High Yield account." at bounding box center [352, 371] width 544 height 27
click at [11, 296] on div "Pricing Dedicated Financial Advisor in your pocket. Low-cost ETF Retirable uses…" at bounding box center [592, 312] width 1184 height 624
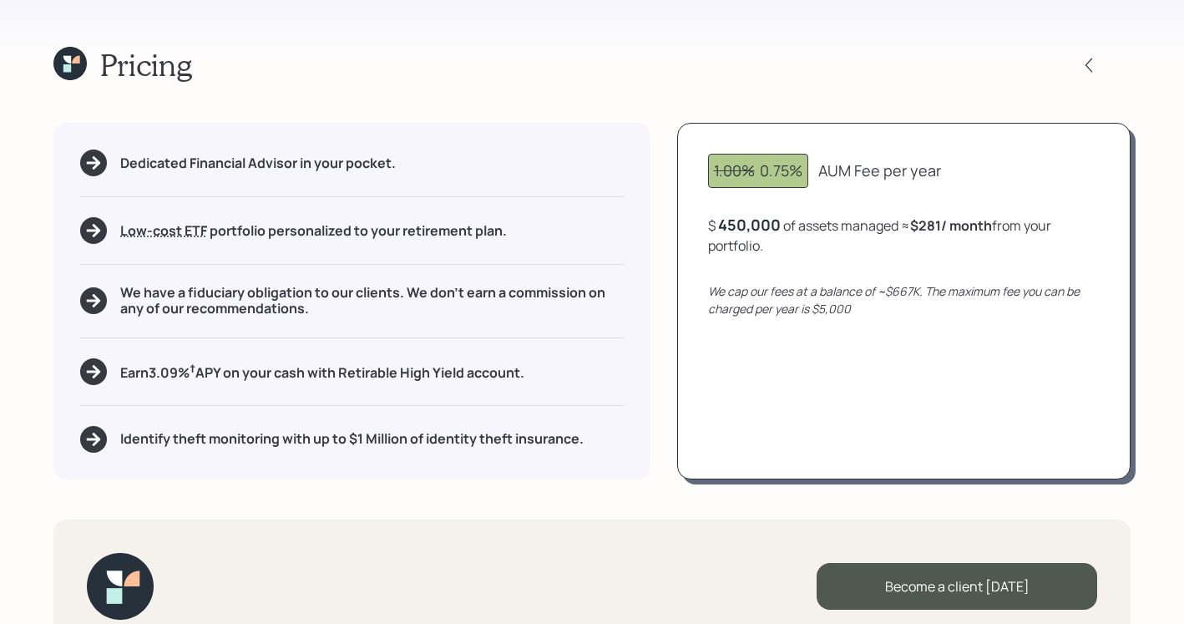
drag, startPoint x: 536, startPoint y: 379, endPoint x: 111, endPoint y: 379, distance: 425.2
click at [111, 379] on div "Earn 3.09 % † APY on your cash with Retirable High Yield account." at bounding box center [352, 371] width 544 height 27
click at [8, 270] on div "Pricing Dedicated Financial Advisor in your pocket. Low-cost ETF Retirable uses…" at bounding box center [592, 312] width 1184 height 624
click at [69, 60] on icon at bounding box center [67, 60] width 8 height 8
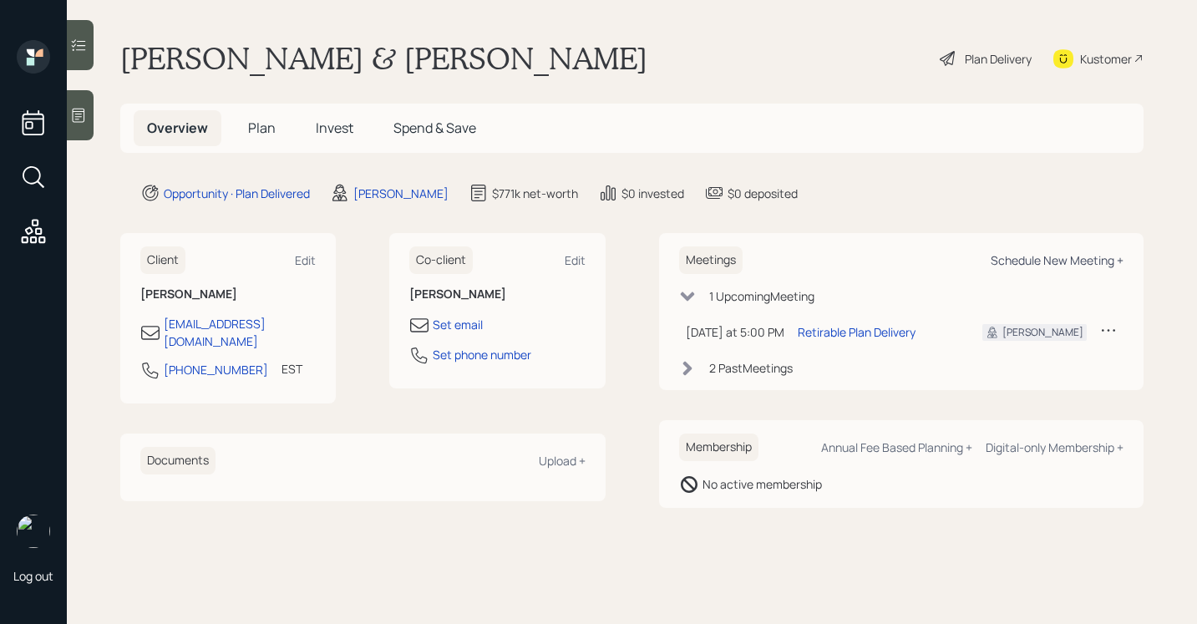
click at [1080, 256] on div "Schedule New Meeting +" at bounding box center [1057, 260] width 133 height 16
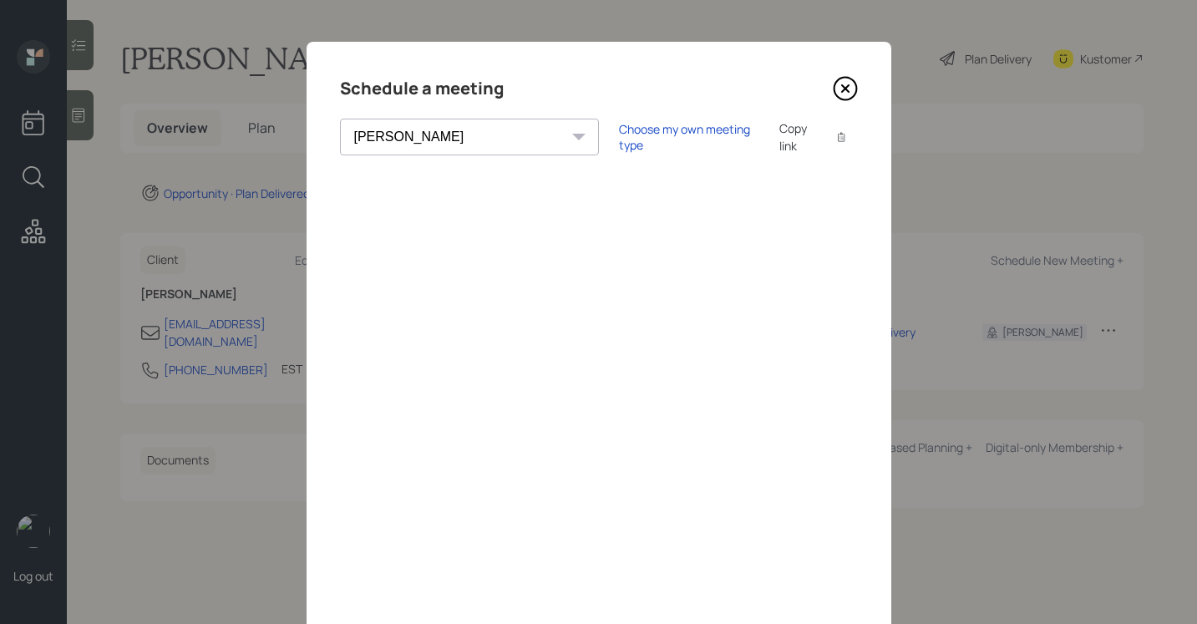
scroll to position [28, 0]
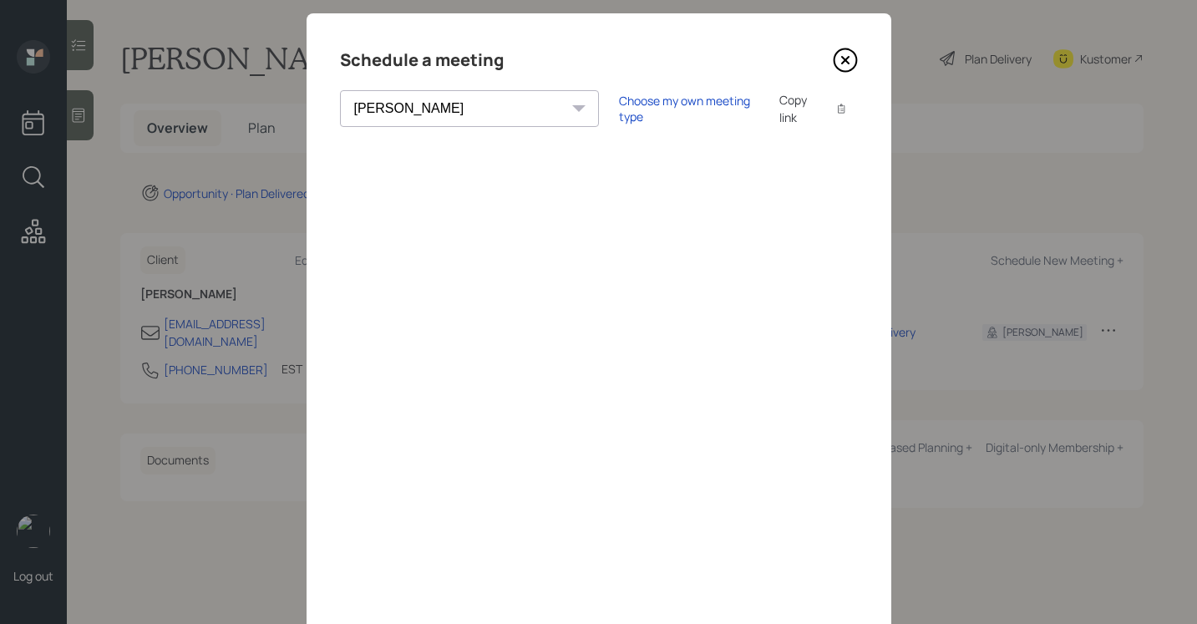
click at [451, 101] on select "Theresa Spinello Matthew Burke Xavier Ross Eitan Bar-David Ian Yamey Trevor Nel…" at bounding box center [469, 108] width 259 height 37
select select "8b79112e-3cfb-44f9-89e7-15267fe946c1"
click at [340, 90] on select "Theresa Spinello Matthew Burke Xavier Ross Eitan Bar-David Ian Yamey Trevor Nel…" at bounding box center [469, 108] width 259 height 37
click at [842, 57] on icon at bounding box center [844, 60] width 7 height 7
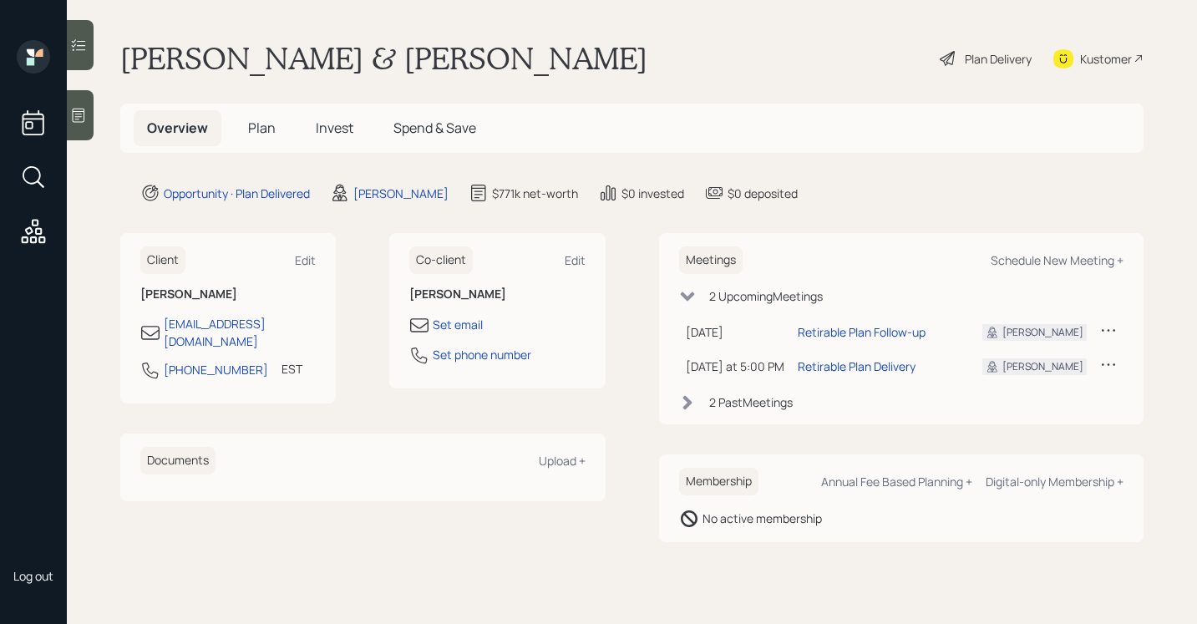
click at [1111, 332] on icon at bounding box center [1108, 330] width 17 height 17
click at [1045, 363] on div "Reschedule" at bounding box center [1056, 362] width 120 height 16
click at [965, 53] on div "Plan Delivery" at bounding box center [998, 59] width 67 height 18
click at [975, 53] on div "Plan Delivery" at bounding box center [998, 59] width 67 height 18
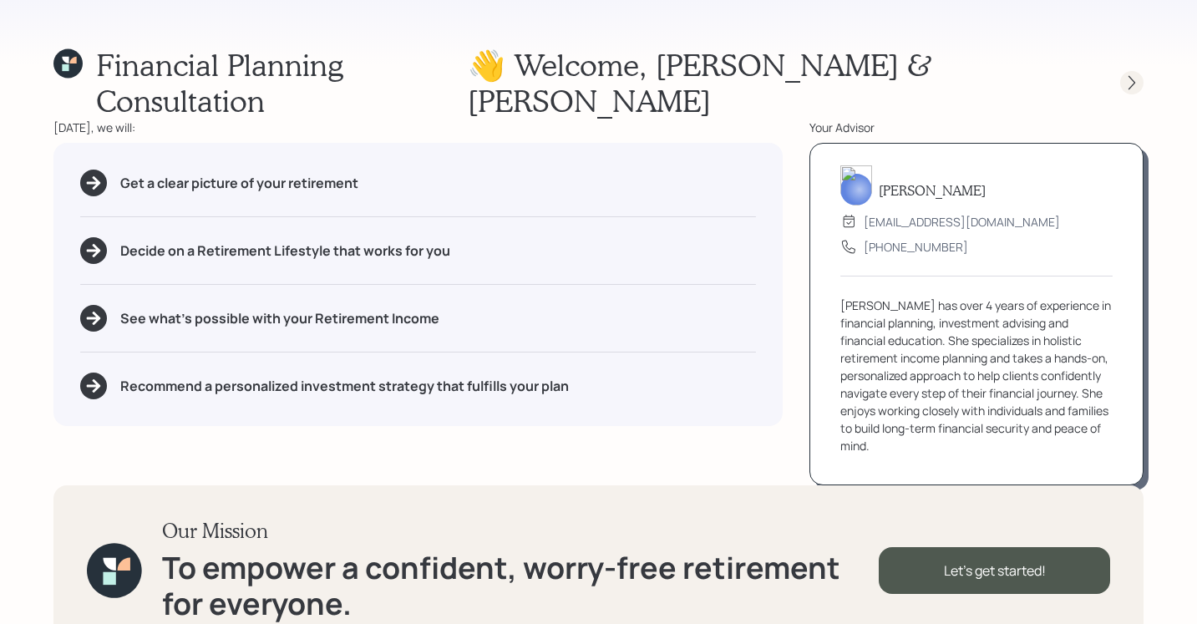
click at [1131, 71] on div at bounding box center [1131, 82] width 23 height 23
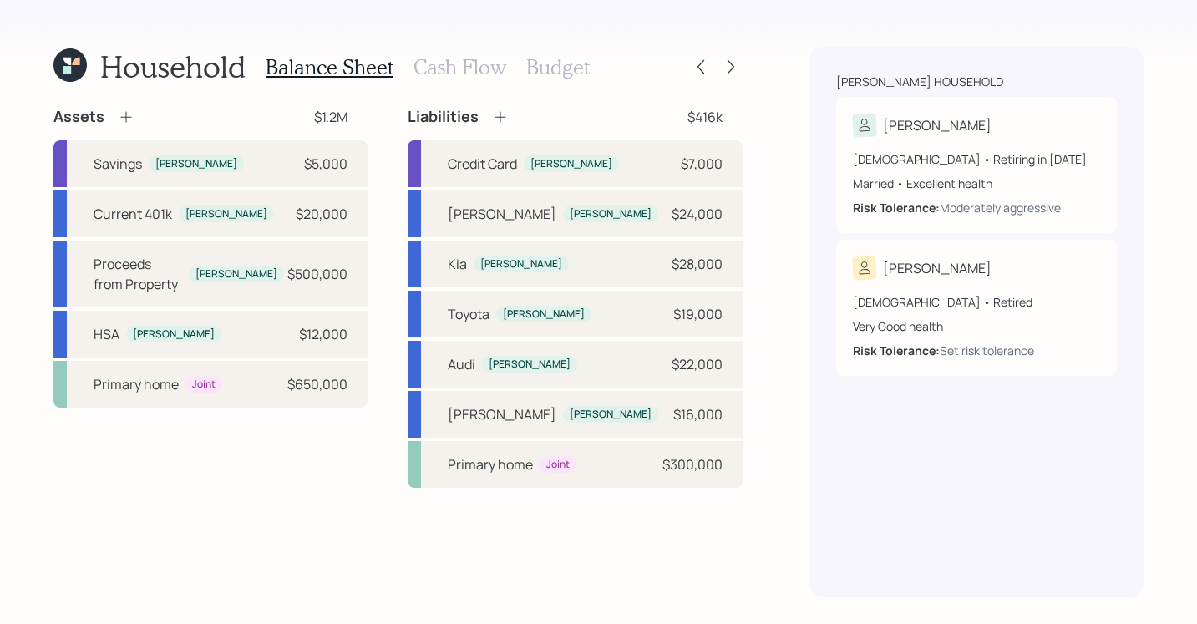
click at [444, 71] on h3 "Cash Flow" at bounding box center [459, 67] width 93 height 24
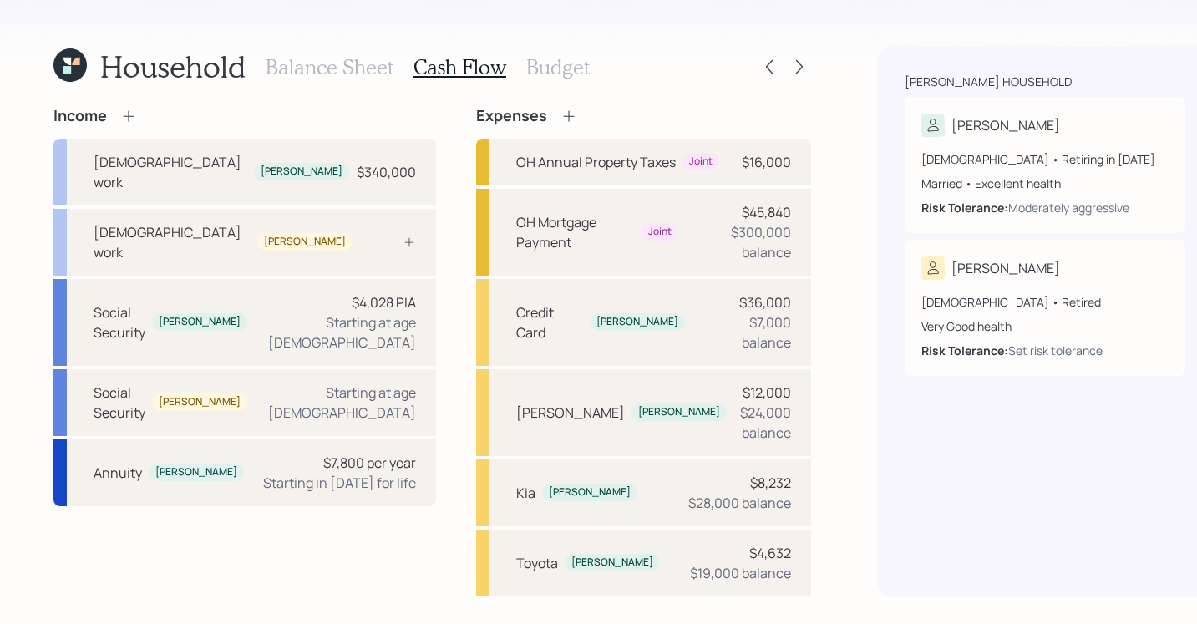
click at [560, 66] on h3 "Budget" at bounding box center [557, 67] width 63 height 24
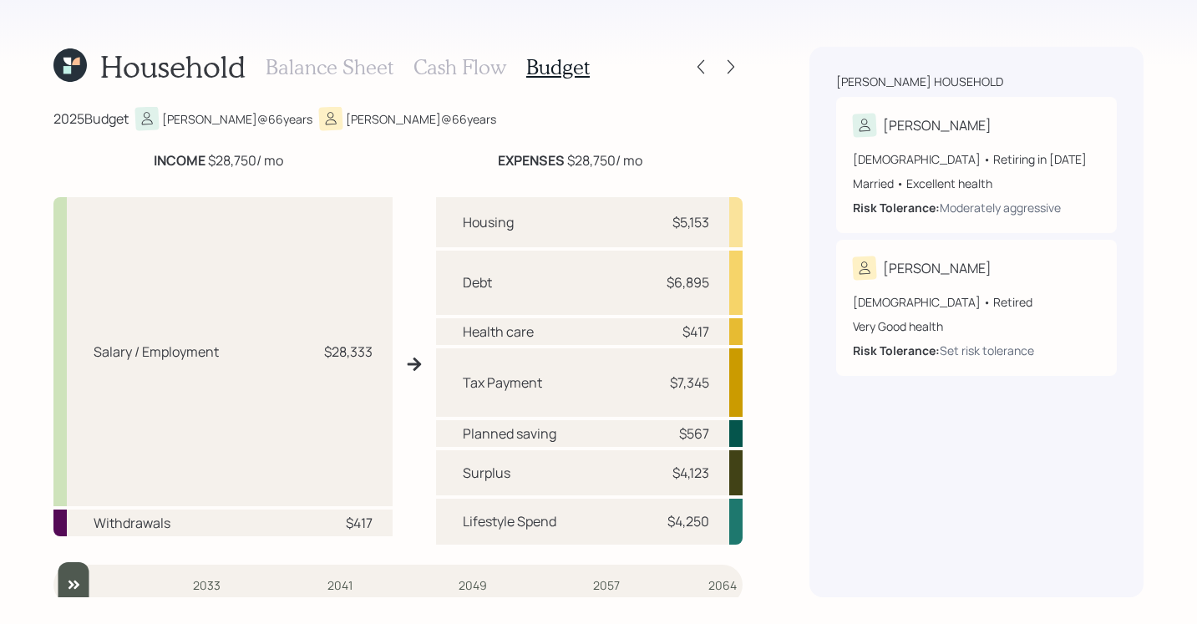
click at [463, 68] on h3 "Cash Flow" at bounding box center [459, 67] width 93 height 24
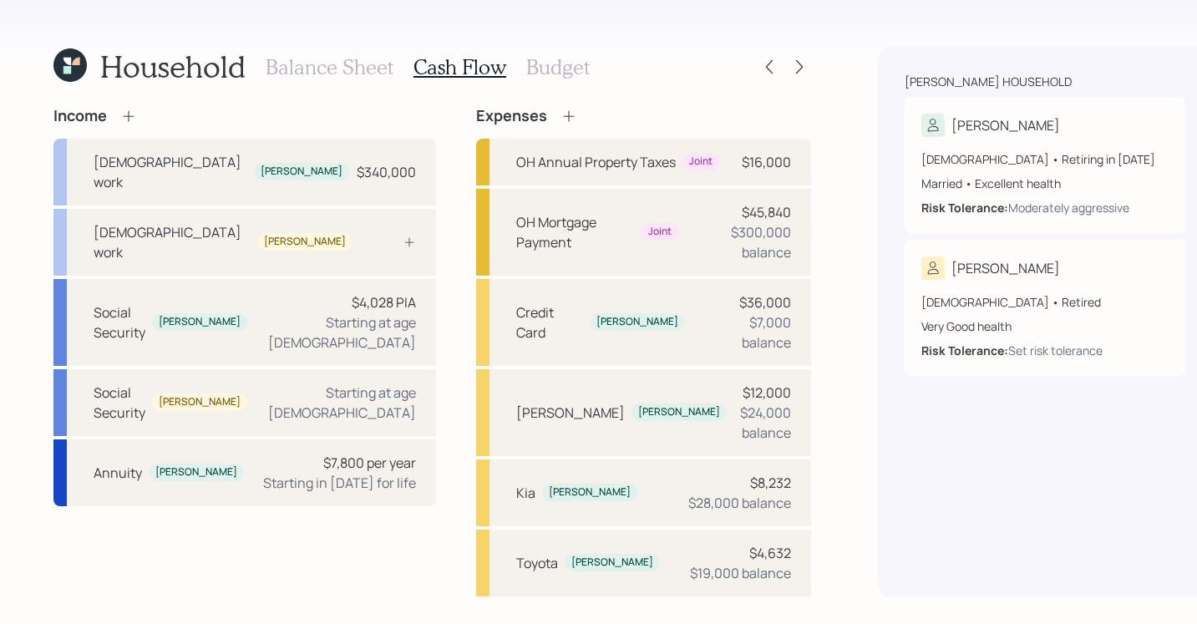
click at [551, 68] on h3 "Budget" at bounding box center [557, 67] width 63 height 24
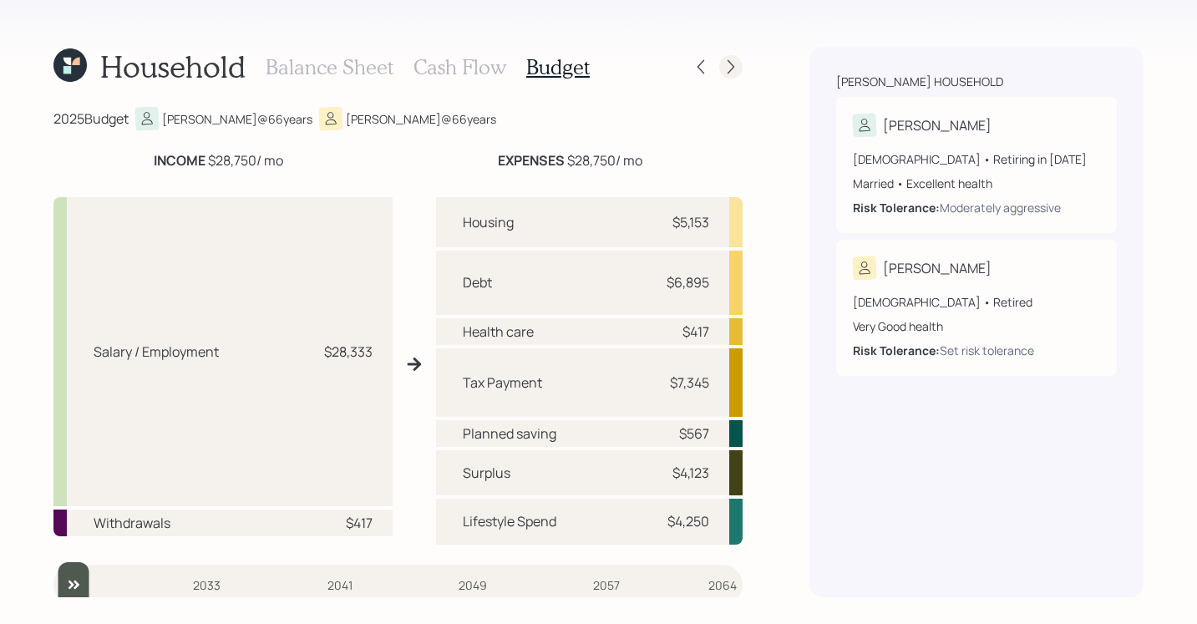
click at [728, 78] on div at bounding box center [730, 66] width 23 height 23
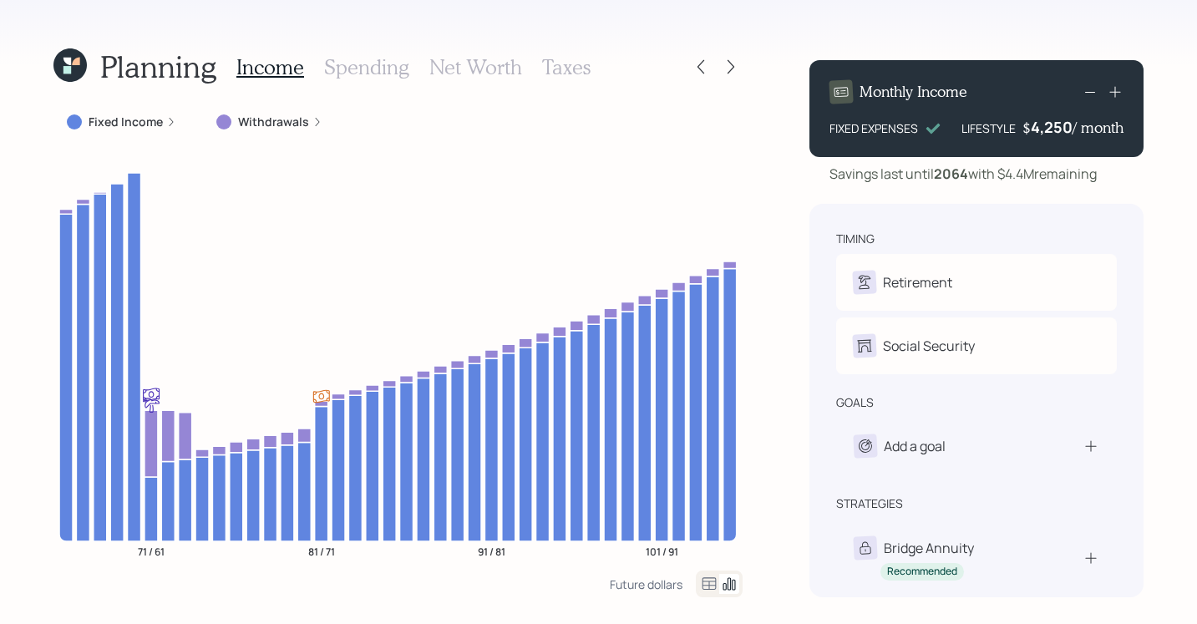
click at [728, 78] on div at bounding box center [730, 66] width 23 height 23
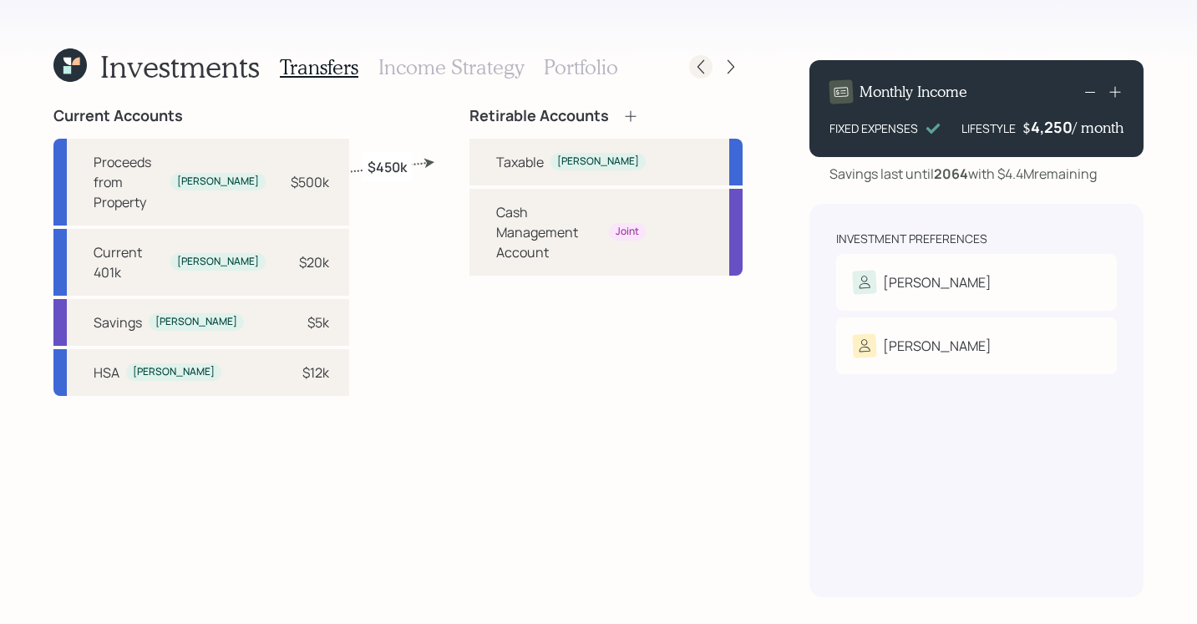
click at [692, 70] on icon at bounding box center [700, 66] width 17 height 17
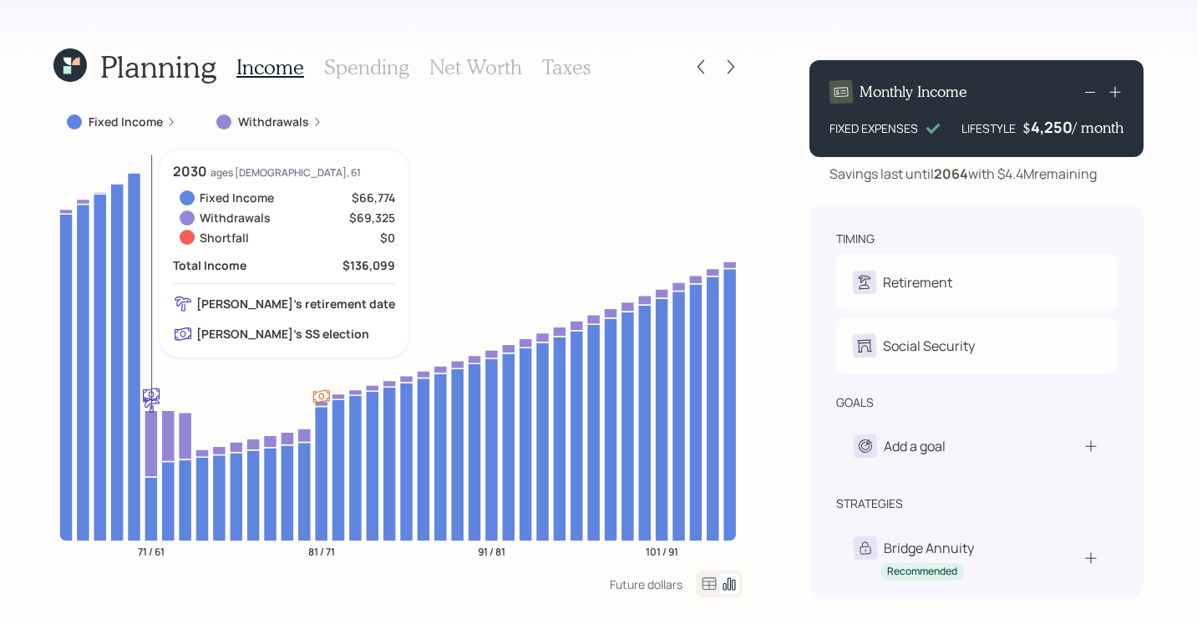
click at [145, 449] on icon at bounding box center [151, 443] width 13 height 67
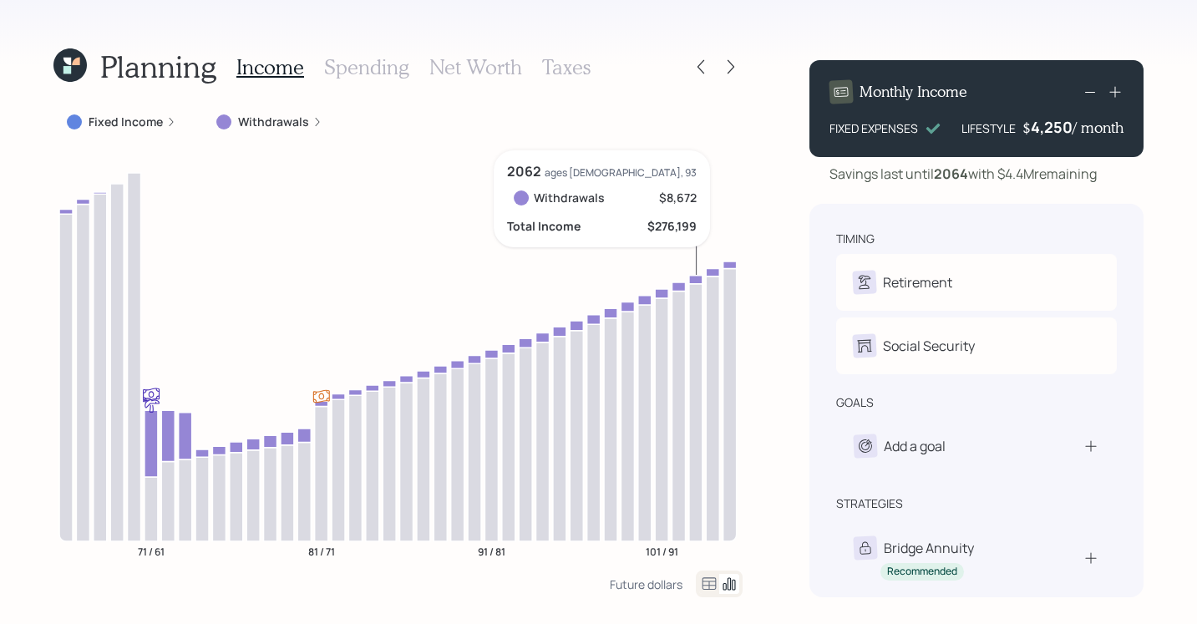
click at [688, 192] on icon "71 / 61 81 / 71 91 / 81 101 / 91" at bounding box center [397, 360] width 689 height 420
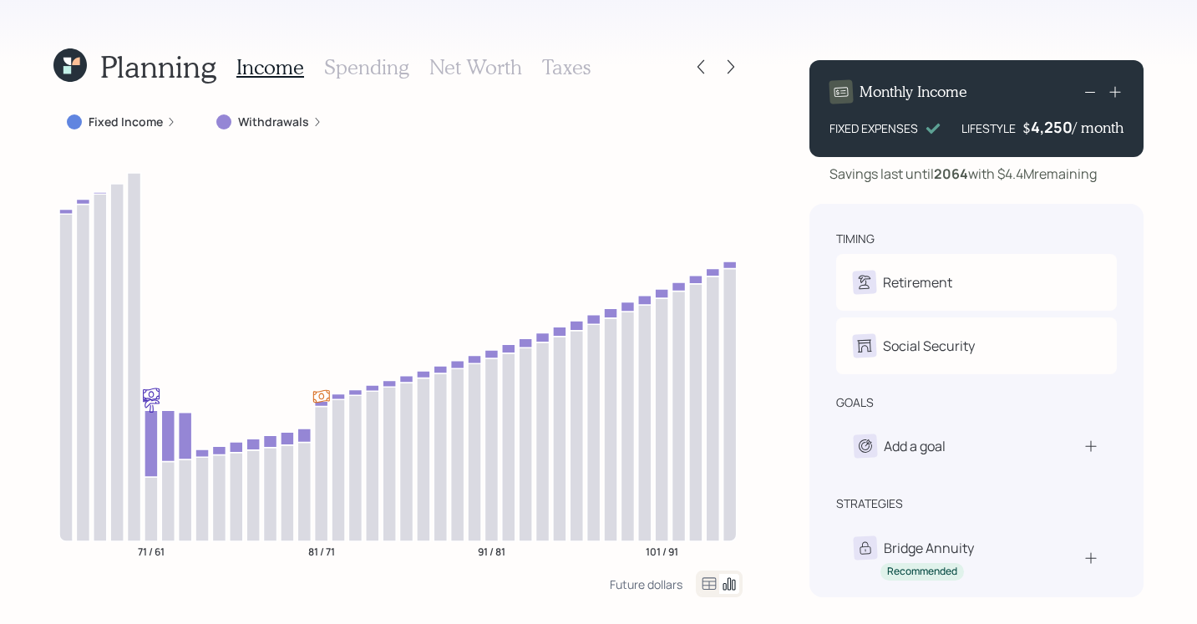
click at [570, 63] on h3 "Taxes" at bounding box center [566, 67] width 48 height 24
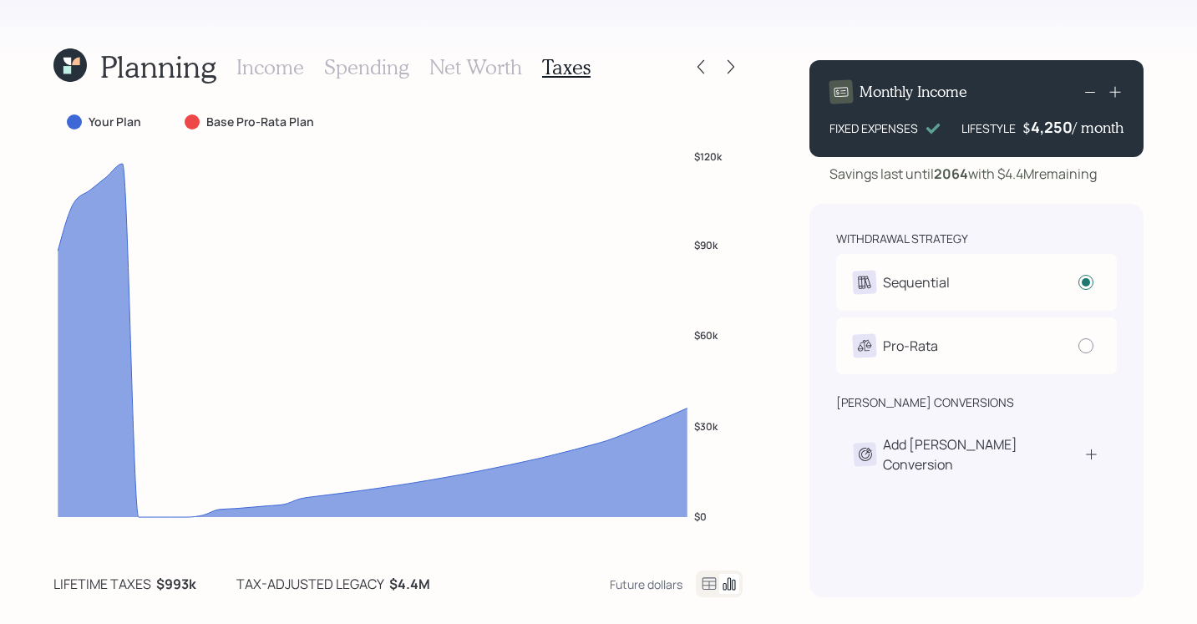
click at [463, 60] on h3 "Net Worth" at bounding box center [475, 67] width 93 height 24
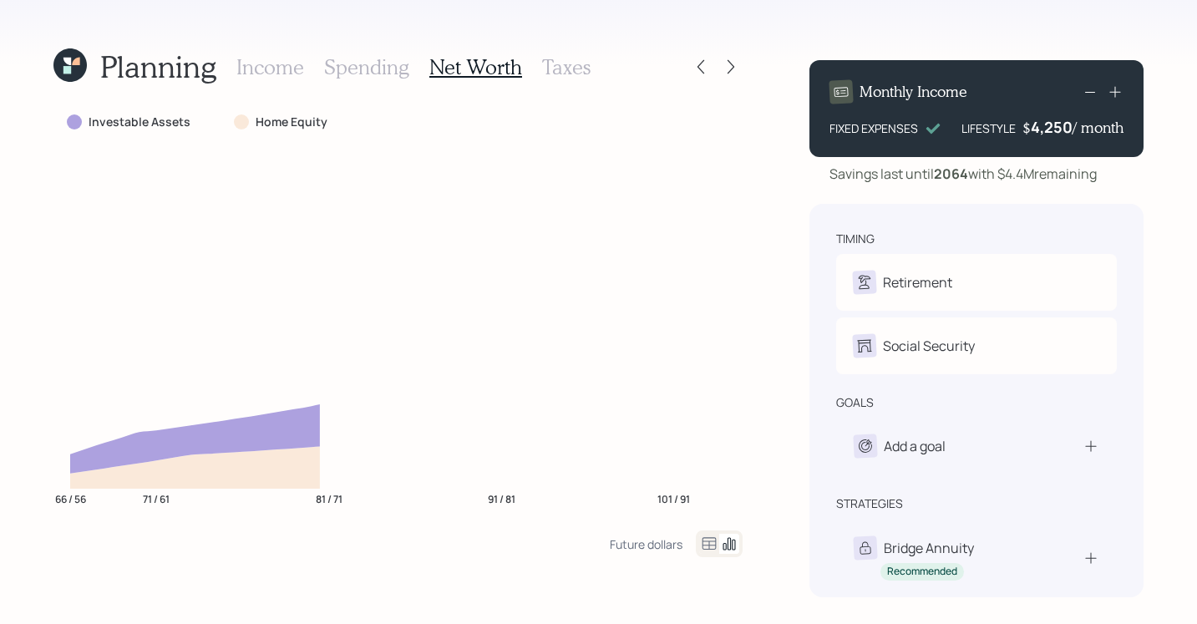
click at [368, 73] on h3 "Spending" at bounding box center [366, 67] width 85 height 24
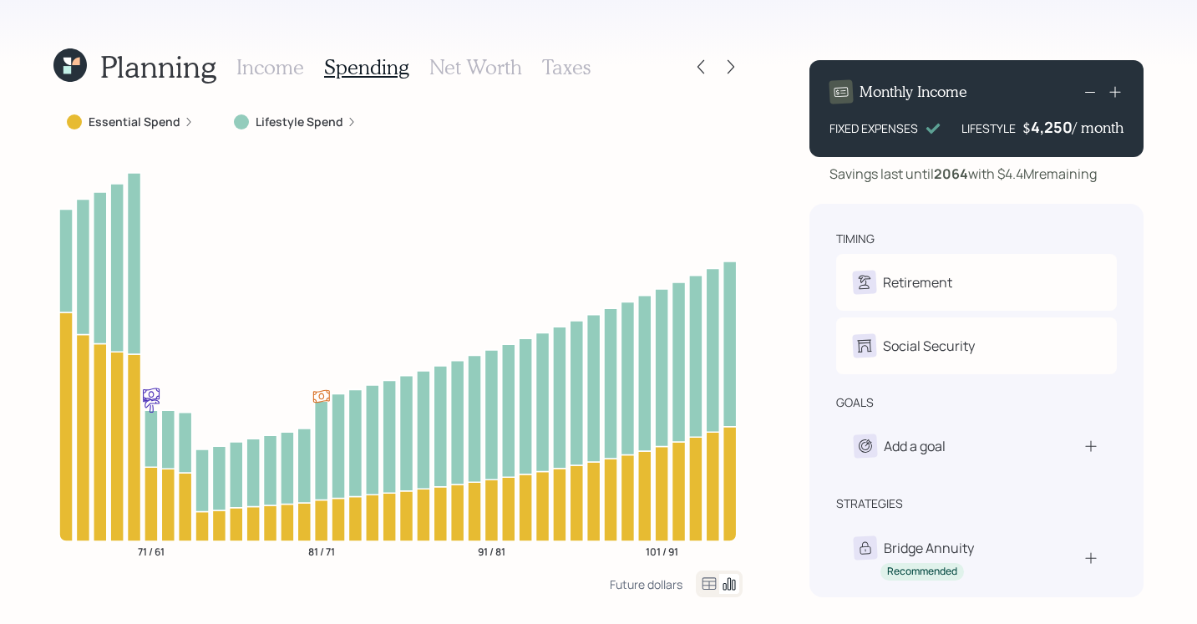
click at [467, 69] on h3 "Net Worth" at bounding box center [475, 67] width 93 height 24
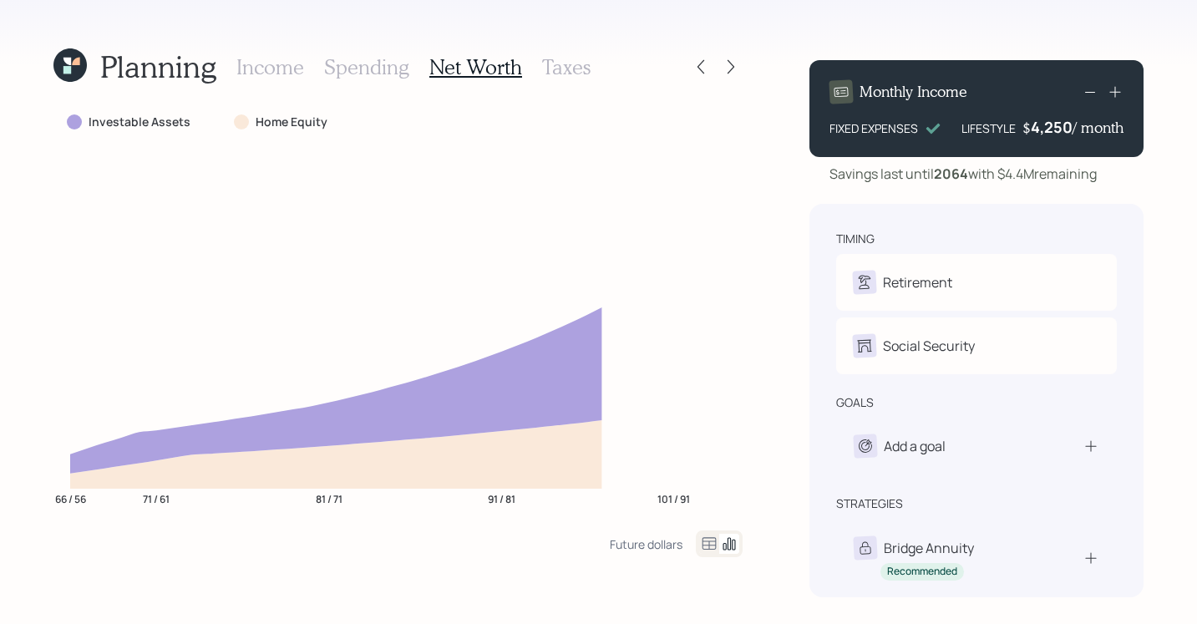
click at [575, 72] on h3 "Taxes" at bounding box center [566, 67] width 48 height 24
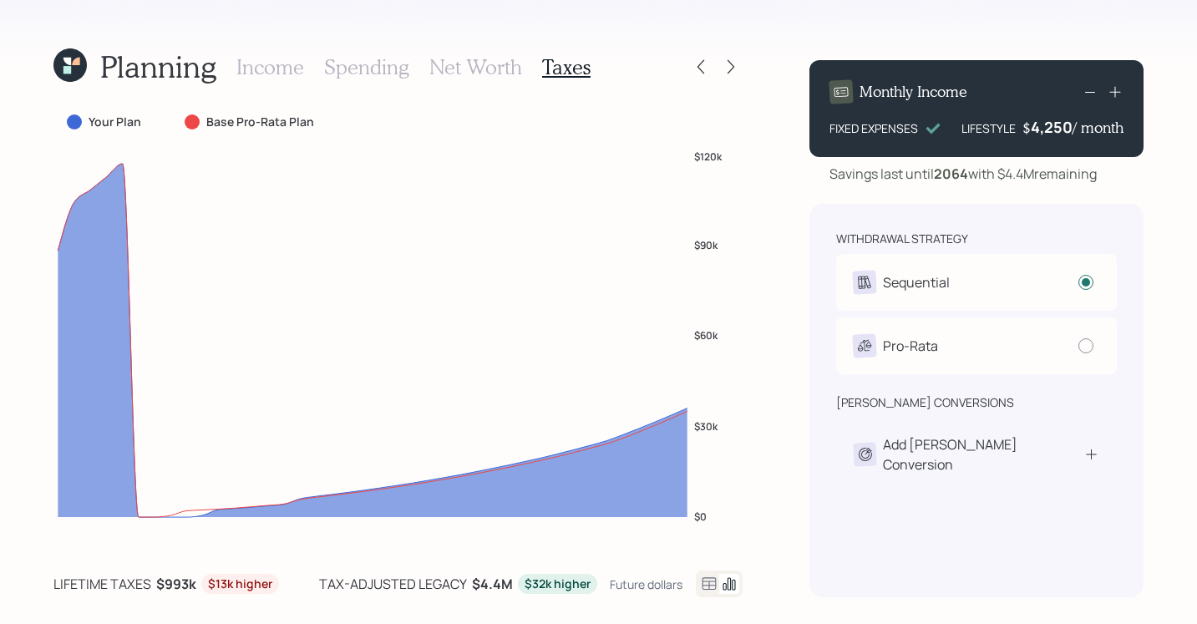
click at [347, 66] on h3 "Spending" at bounding box center [366, 67] width 85 height 24
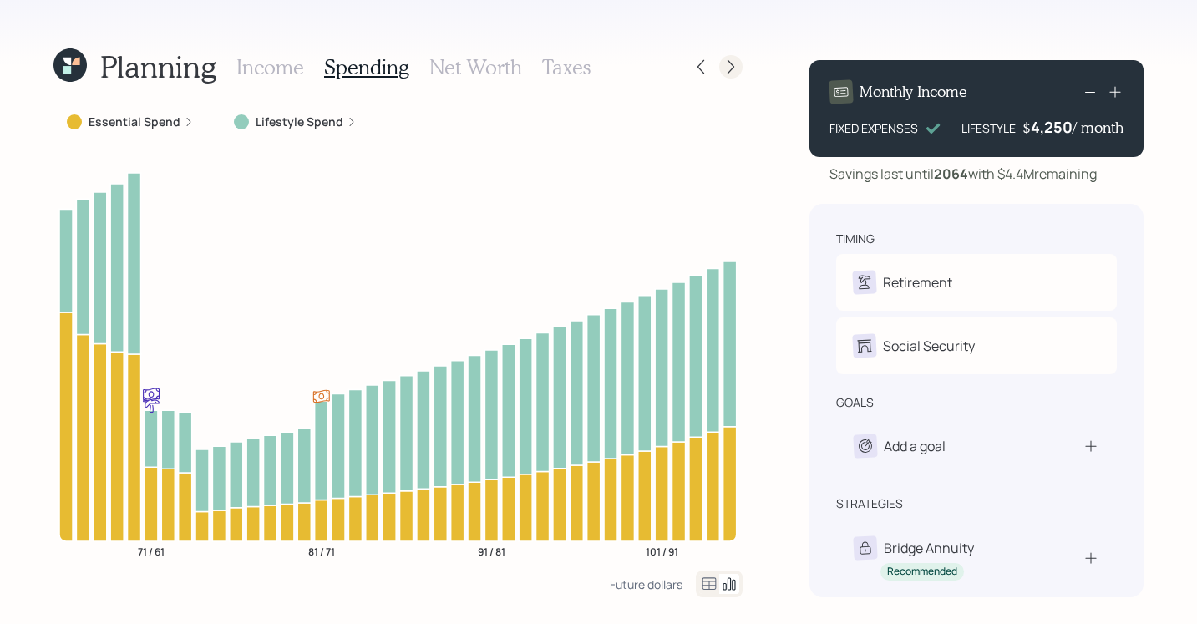
click at [729, 71] on icon at bounding box center [731, 67] width 7 height 14
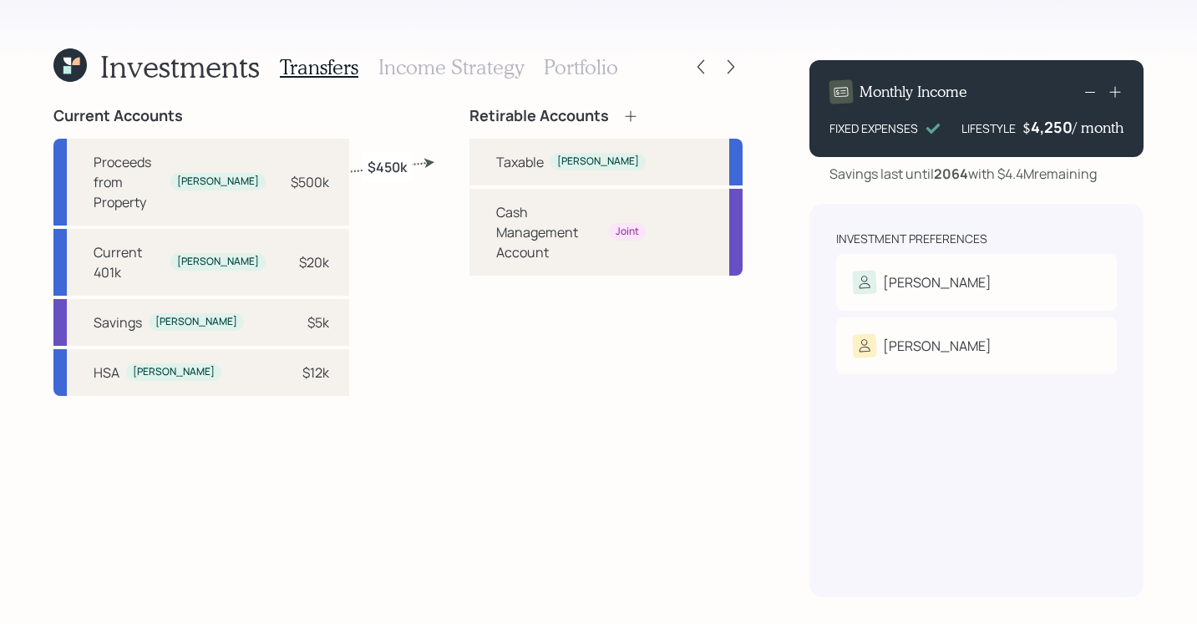
click at [716, 61] on div at bounding box center [715, 66] width 53 height 23
click at [739, 68] on div at bounding box center [730, 66] width 23 height 23
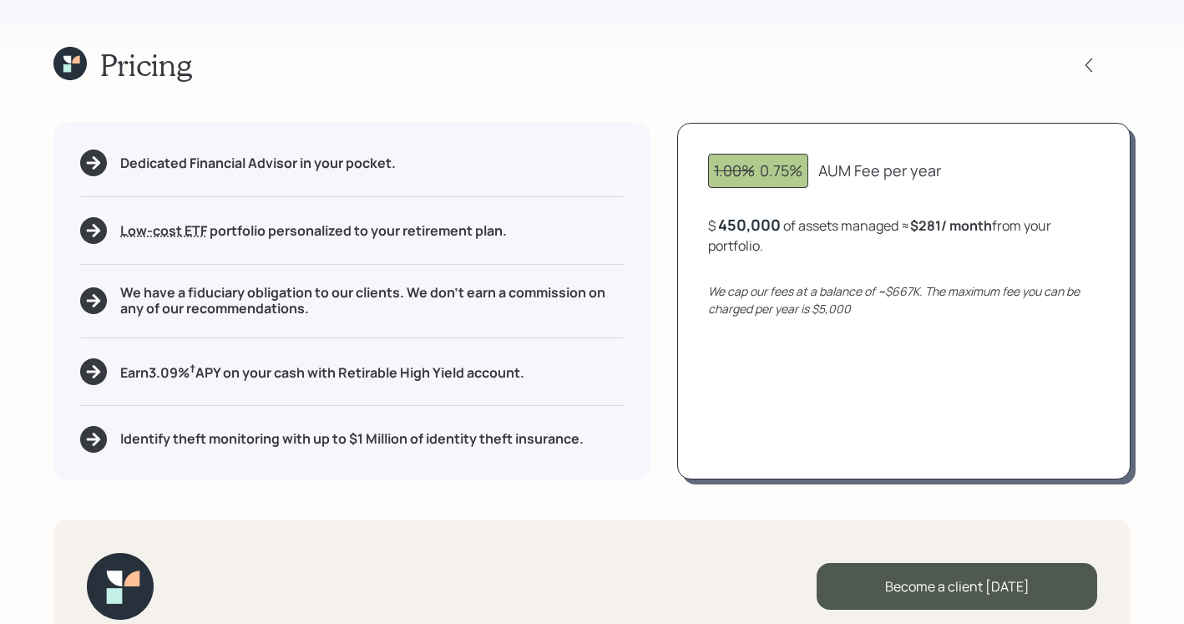
click at [61, 69] on icon at bounding box center [69, 63] width 33 height 33
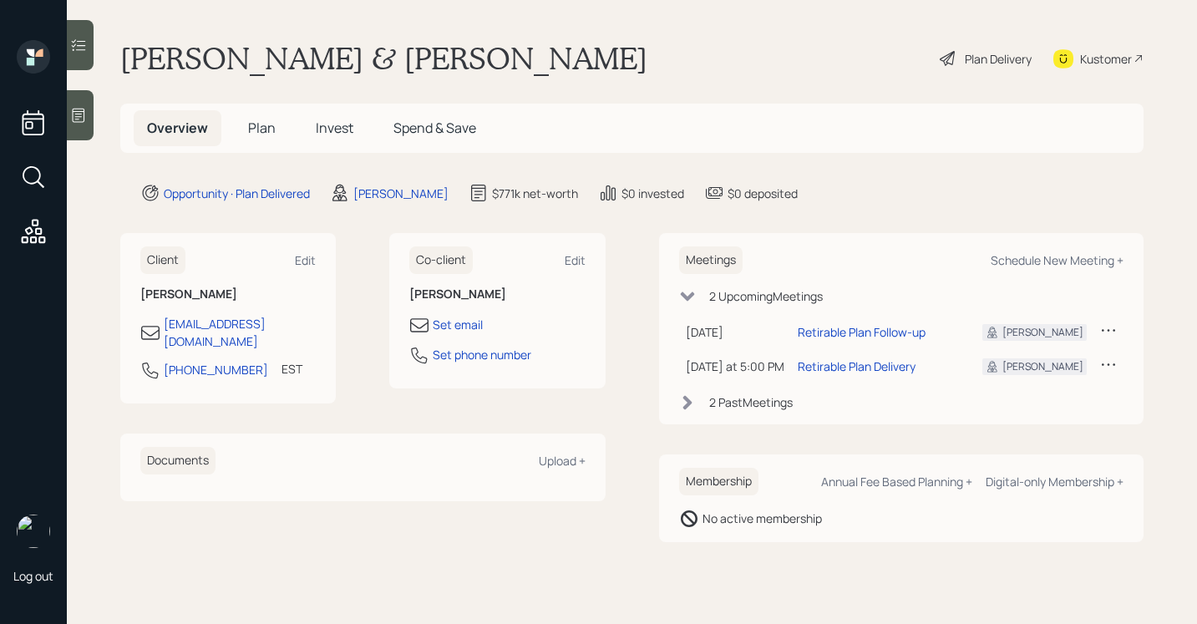
click at [272, 134] on span "Plan" at bounding box center [262, 128] width 28 height 18
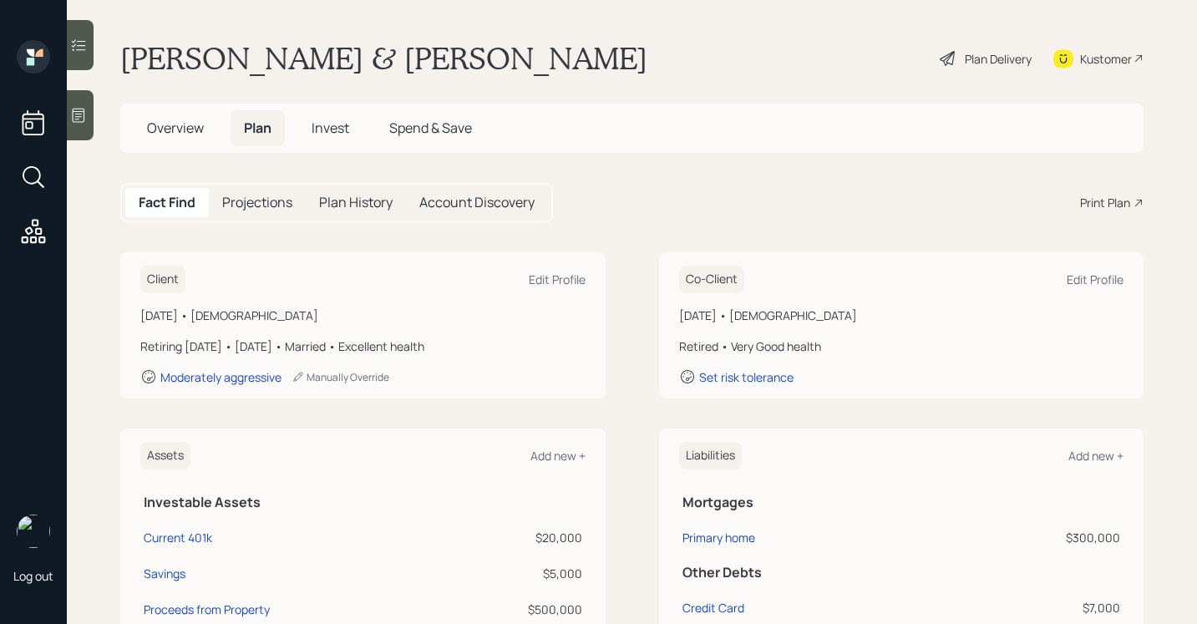
click at [1096, 208] on div "Print Plan" at bounding box center [1105, 203] width 50 height 18
click at [1074, 45] on div "Kustomer" at bounding box center [1098, 58] width 90 height 37
click at [171, 123] on span "Overview" at bounding box center [175, 128] width 57 height 18
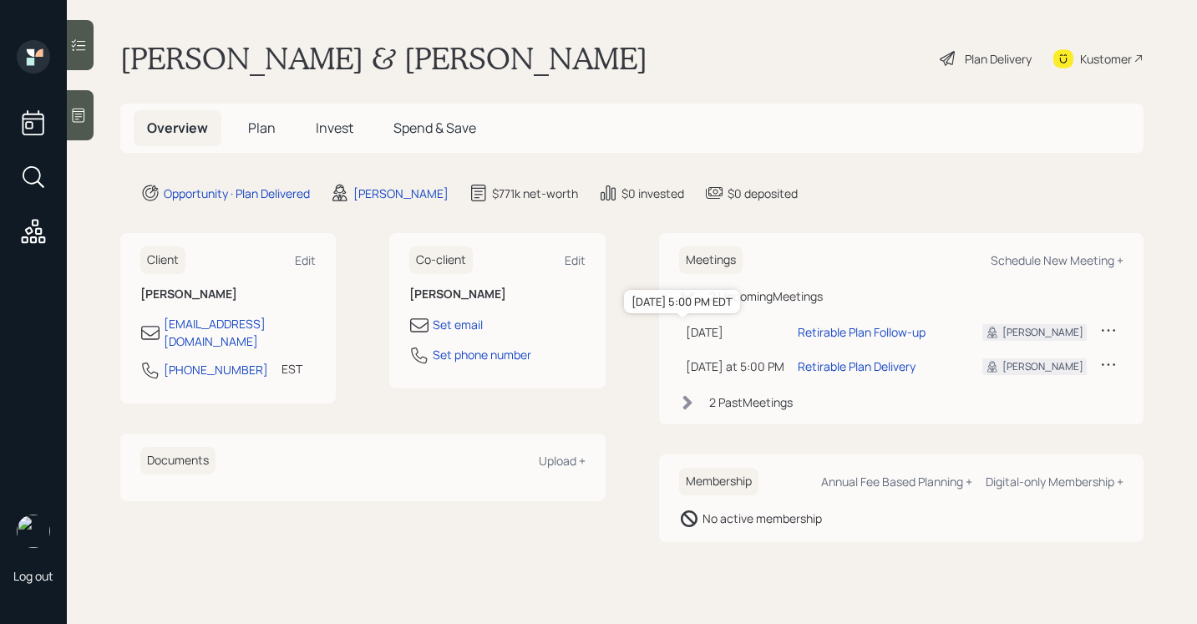
click at [718, 329] on div "Oct 14, 2025" at bounding box center [735, 332] width 99 height 18
click at [852, 83] on main "[PERSON_NAME] & [PERSON_NAME] Plan Delivery Kustomer Overview Plan Invest Spend…" at bounding box center [632, 312] width 1130 height 624
